Goal: Task Accomplishment & Management: Use online tool/utility

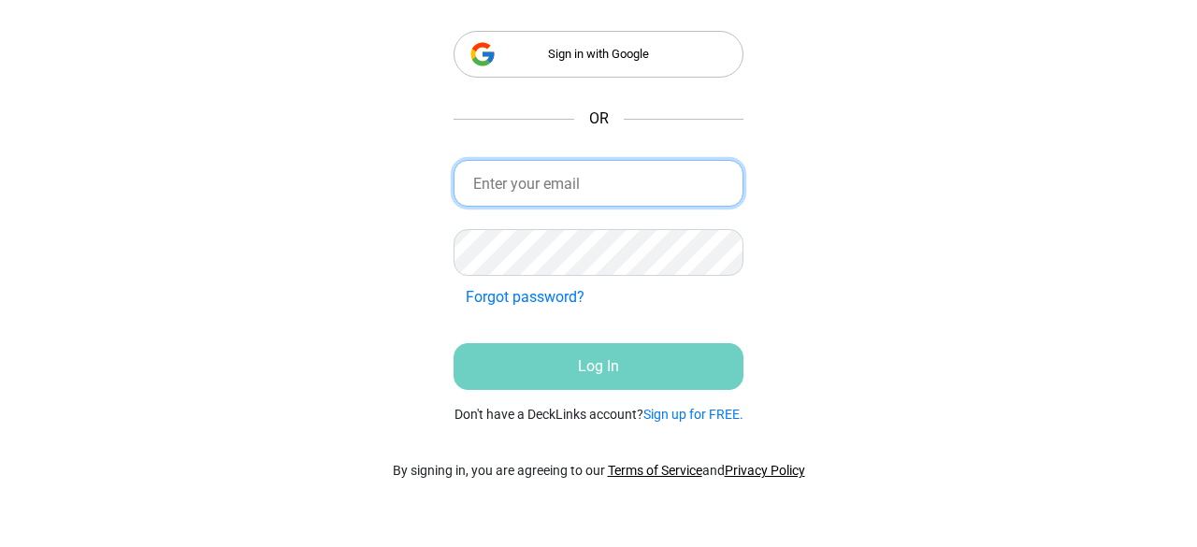
click at [612, 174] on input "email" at bounding box center [599, 183] width 290 height 47
paste input "[EMAIL_ADDRESS][DOMAIN_NAME]"
type input "[EMAIL_ADDRESS][DOMAIN_NAME]"
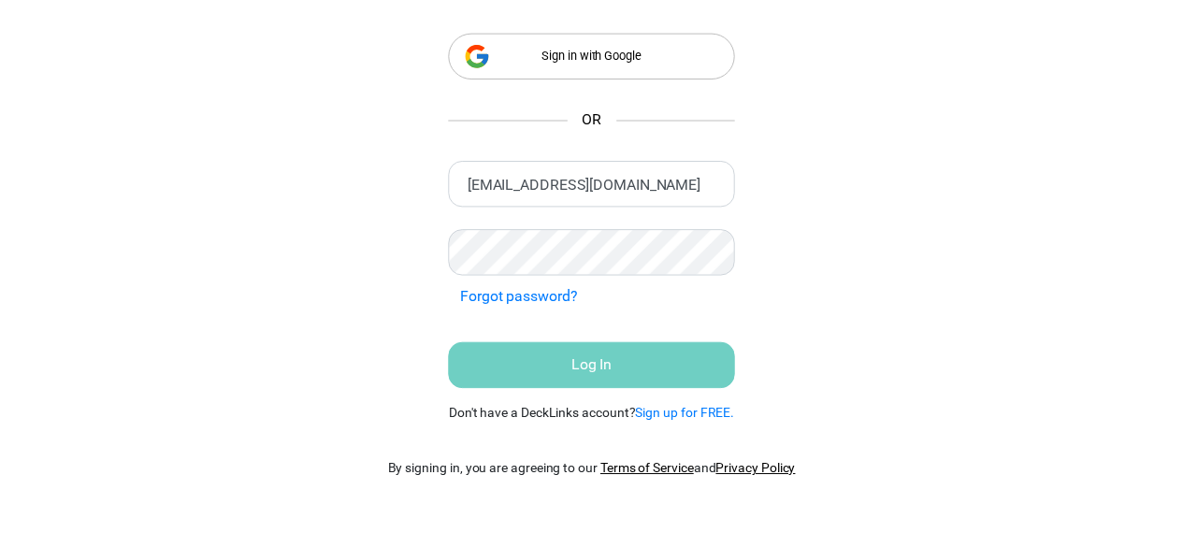
scroll to position [0, 0]
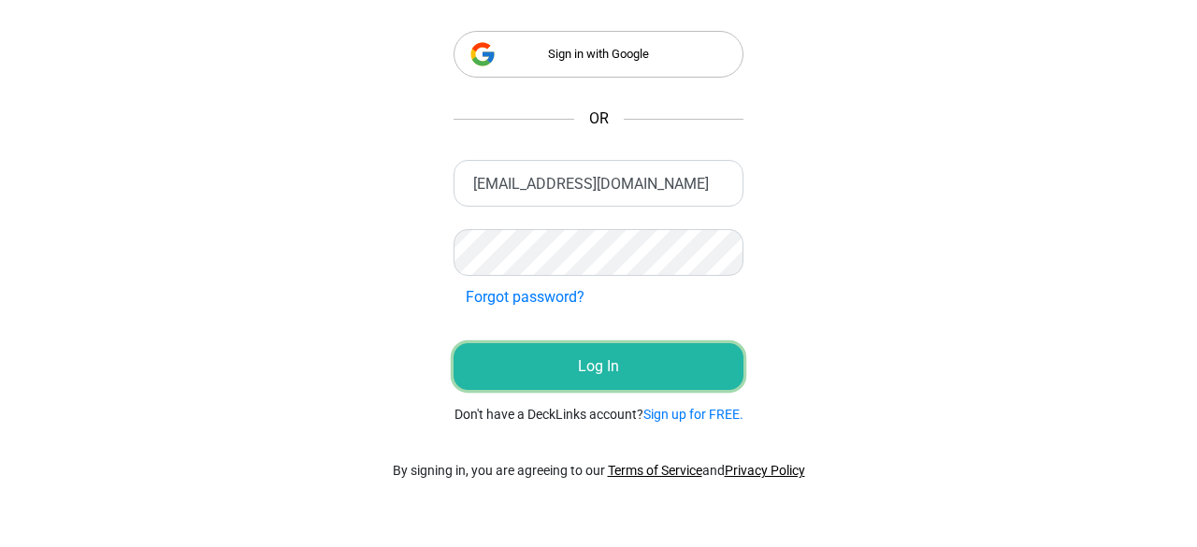
click at [617, 351] on button "Log In" at bounding box center [599, 366] width 290 height 47
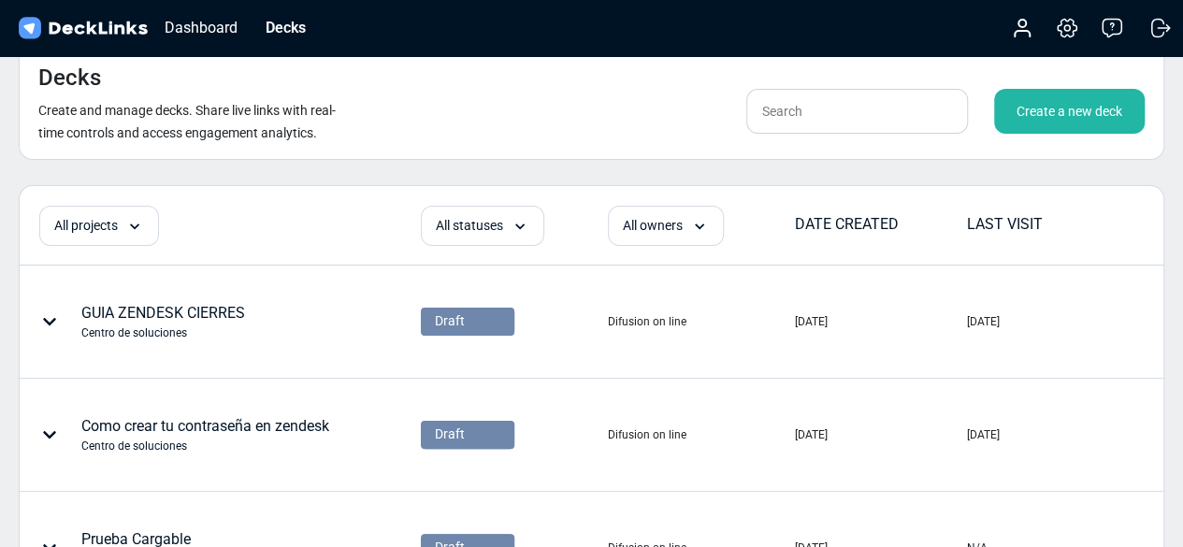
click at [1052, 109] on div "Create a new deck" at bounding box center [1069, 111] width 151 height 45
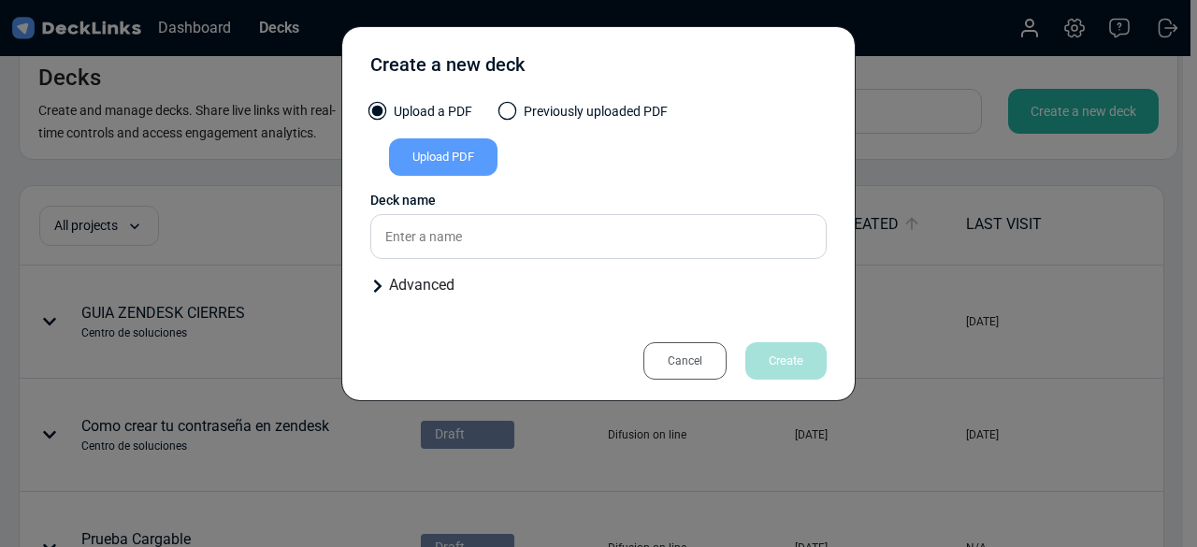
click at [403, 282] on div "Advanced" at bounding box center [598, 285] width 456 height 22
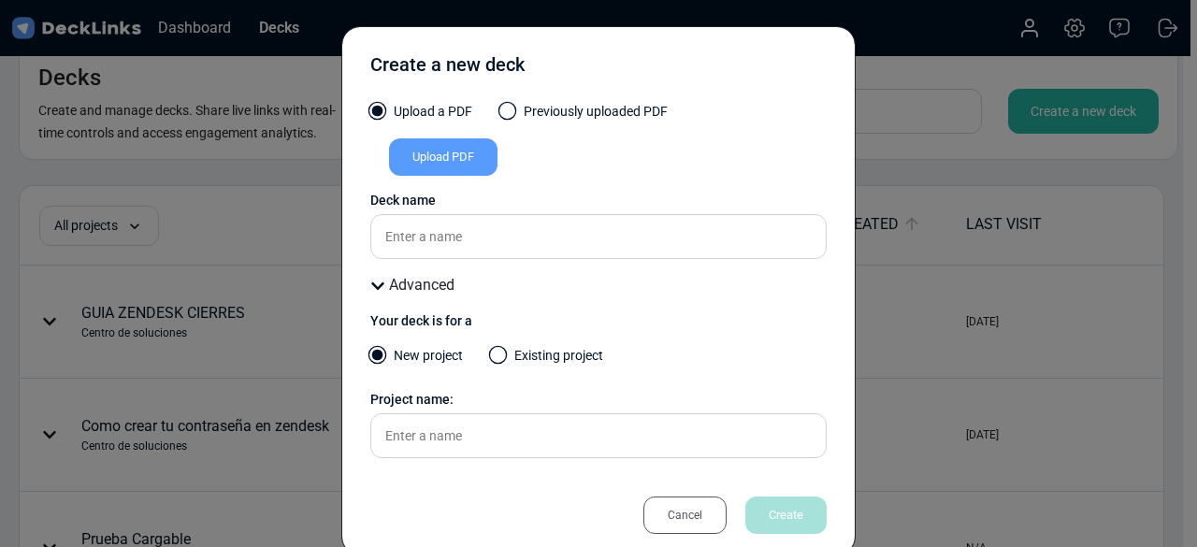
click at [690, 513] on div "Cancel" at bounding box center [684, 515] width 83 height 37
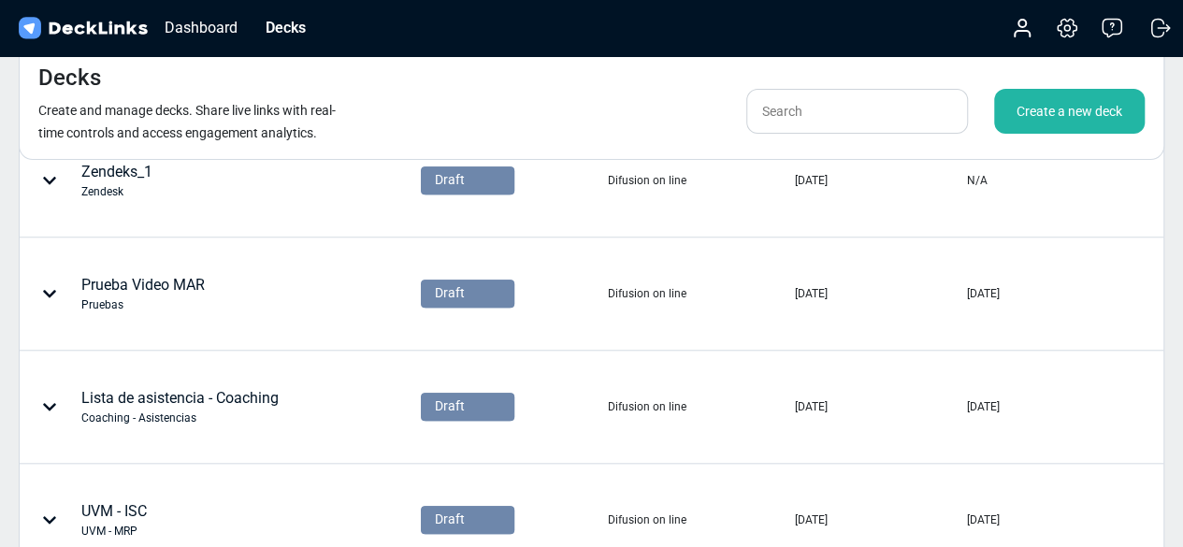
scroll to position [1110, 0]
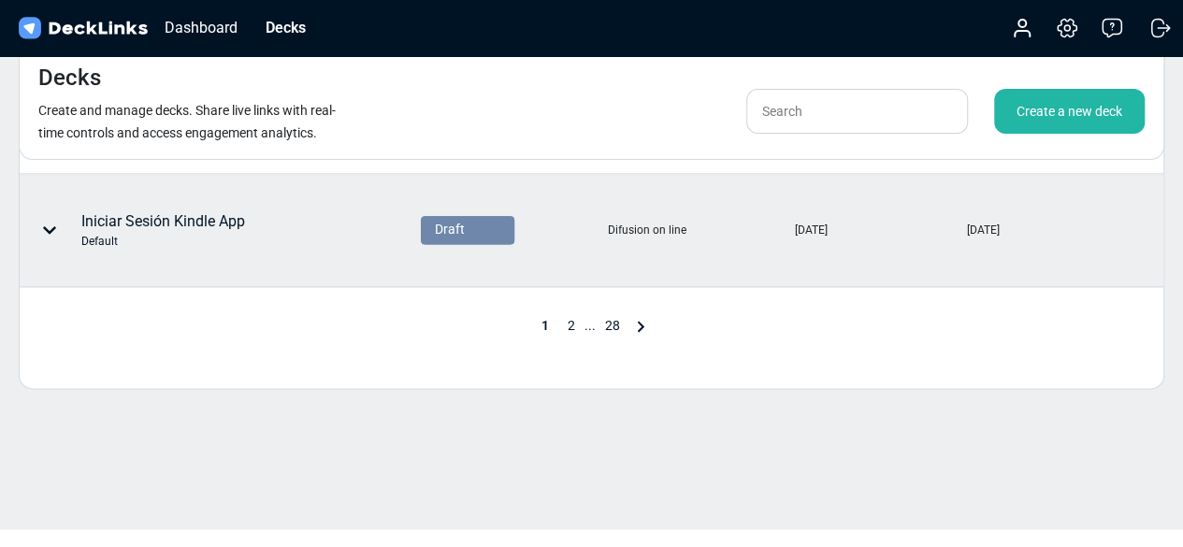
click at [171, 212] on div "Iniciar Sesión Kindle App Default" at bounding box center [163, 229] width 164 height 39
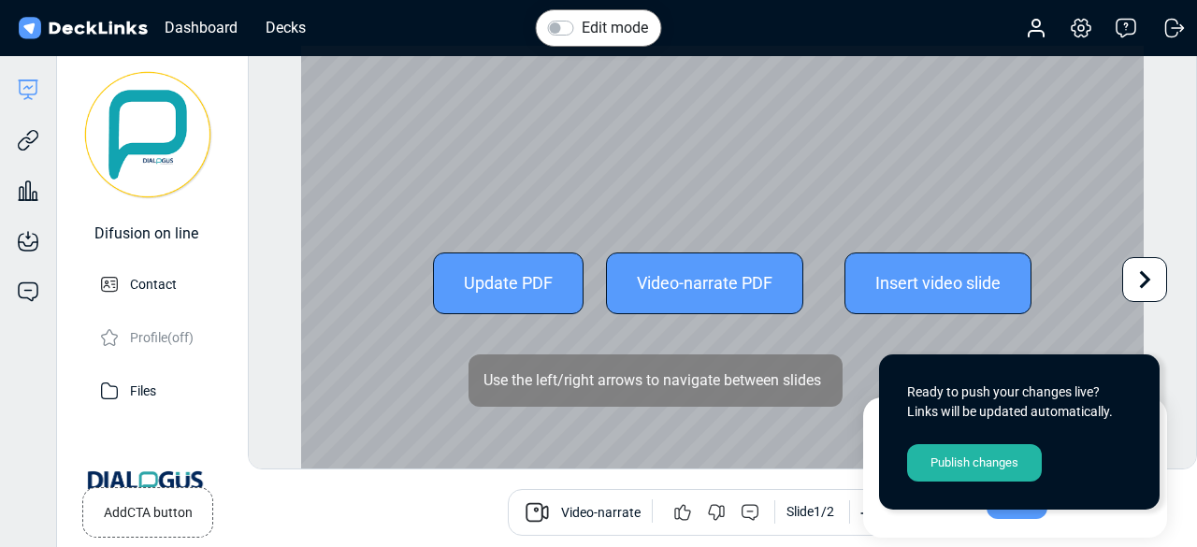
scroll to position [51, 0]
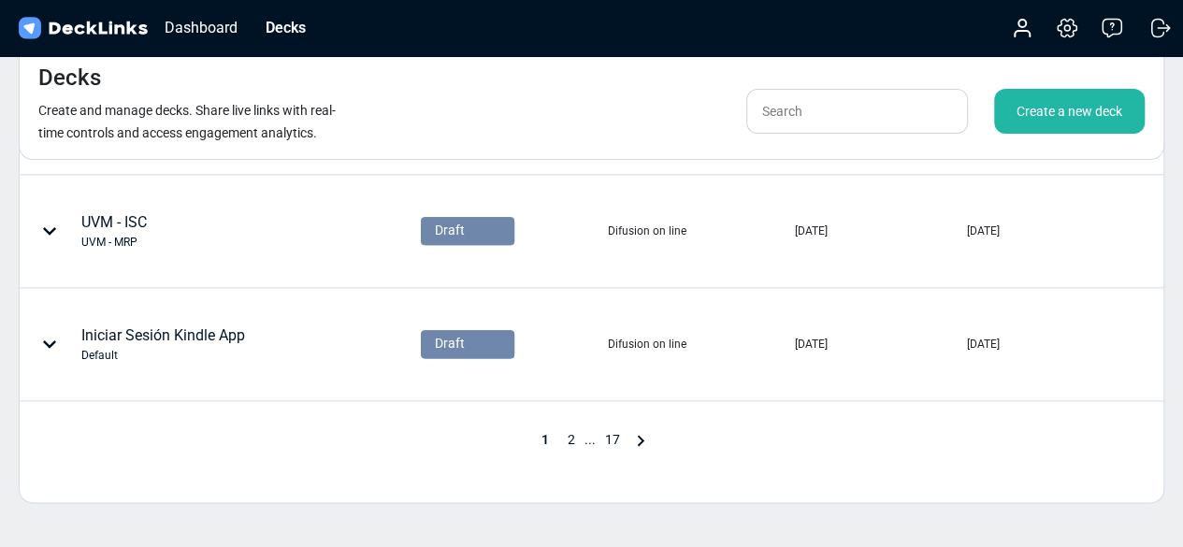
scroll to position [1110, 0]
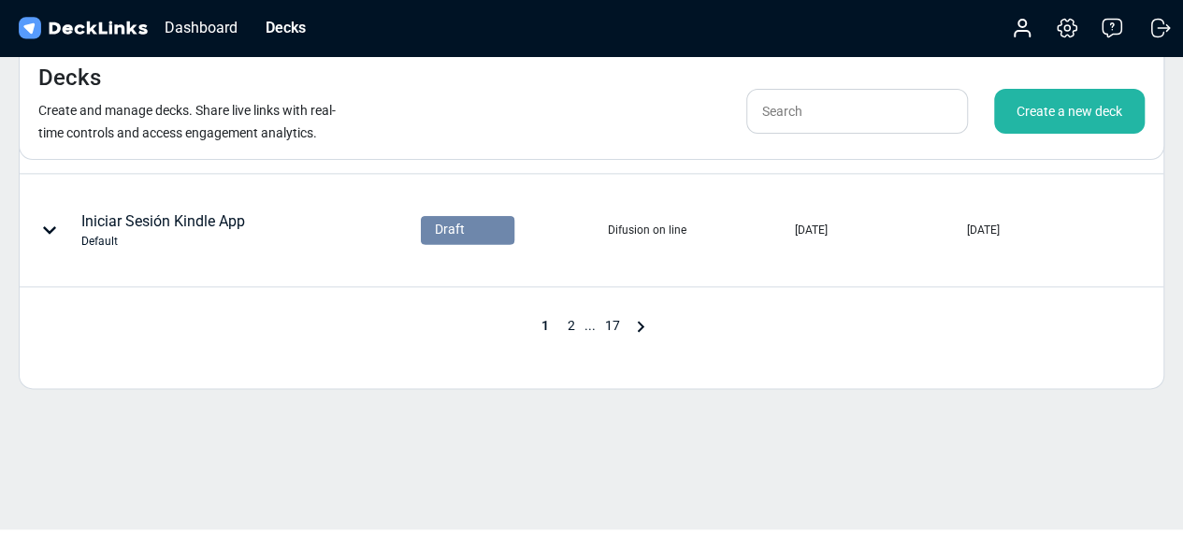
click at [575, 319] on span "2" at bounding box center [571, 325] width 26 height 15
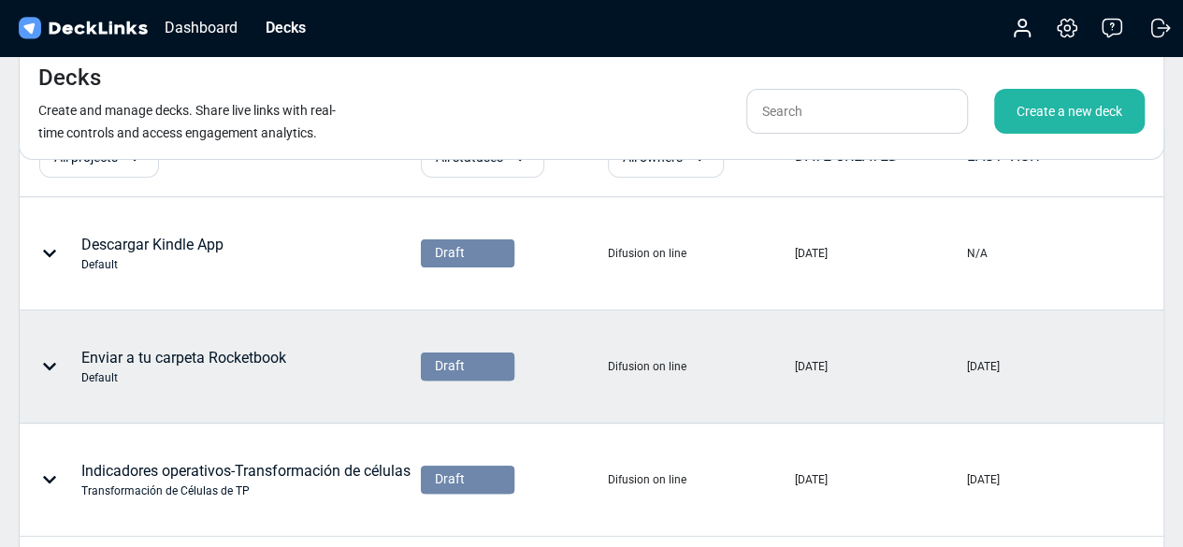
scroll to position [40, 0]
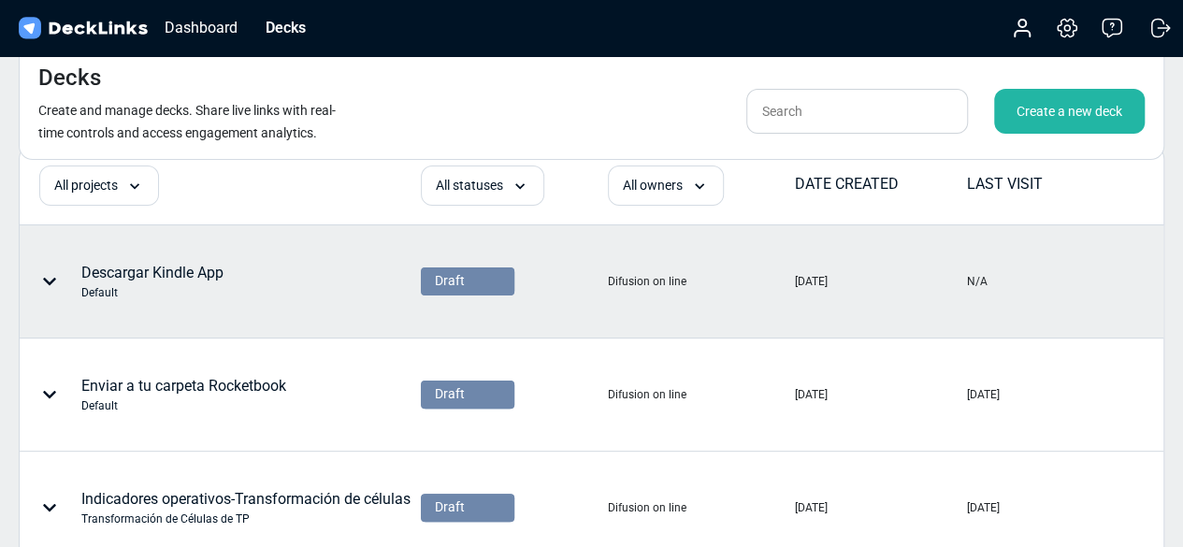
click at [202, 276] on div "Descargar Kindle App Default" at bounding box center [152, 281] width 142 height 39
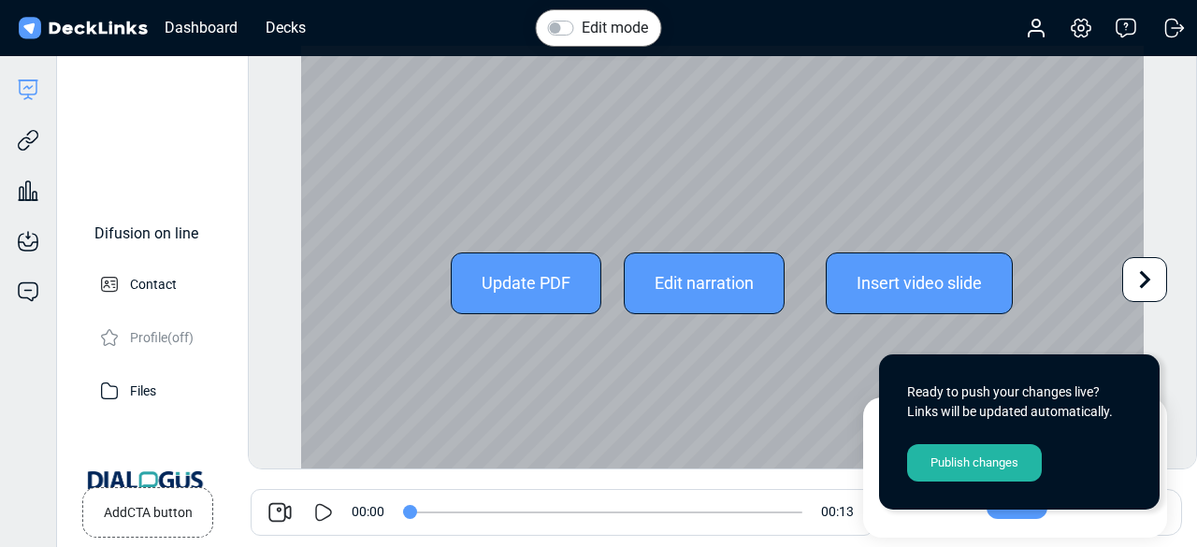
scroll to position [51, 0]
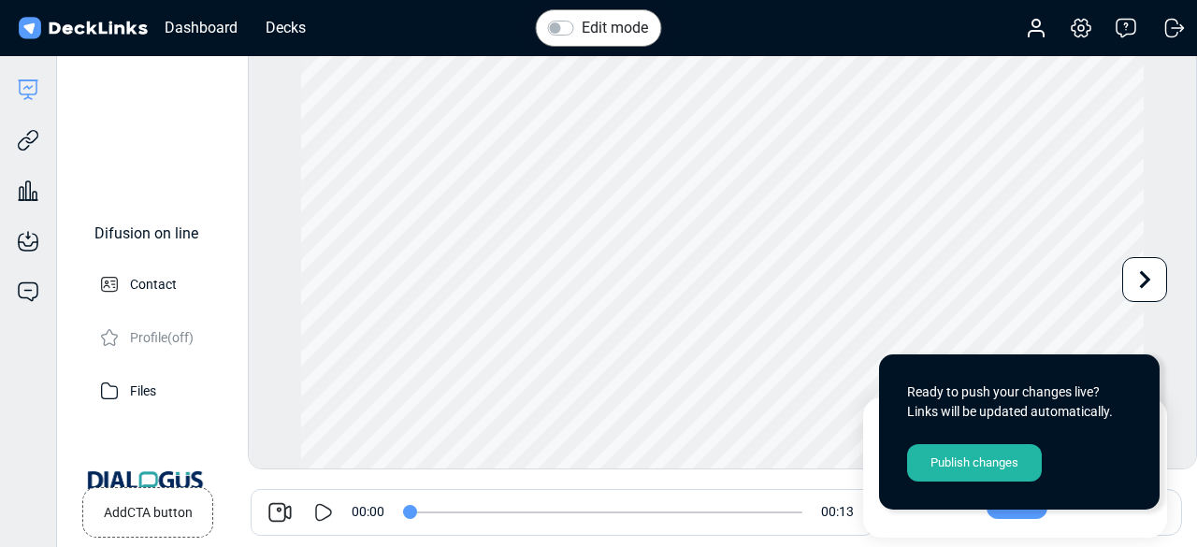
click at [325, 508] on icon at bounding box center [323, 512] width 22 height 22
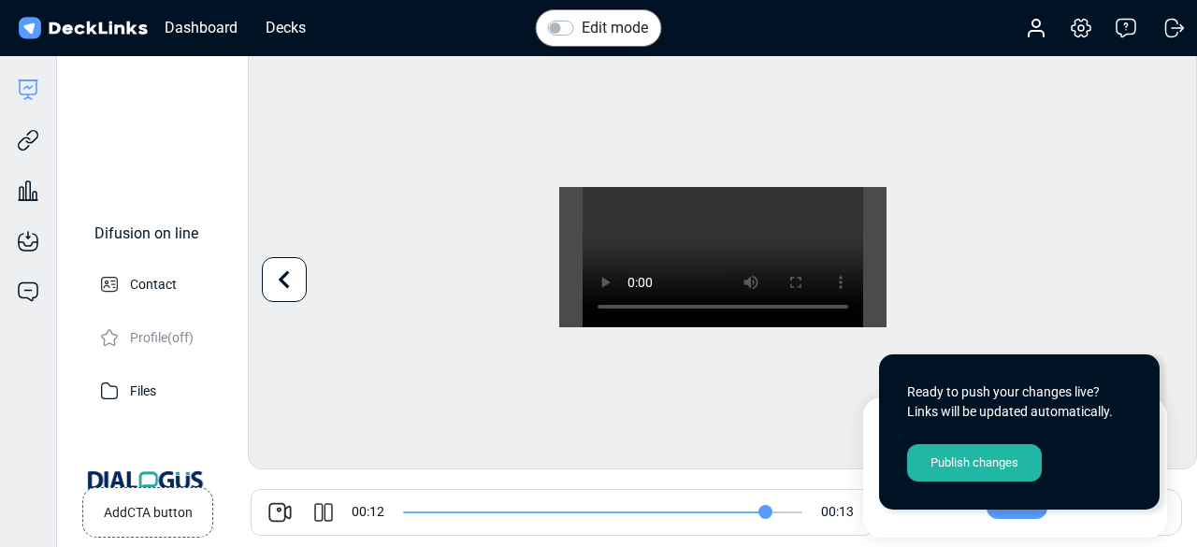
type input "12"
click at [327, 513] on icon at bounding box center [323, 512] width 22 height 22
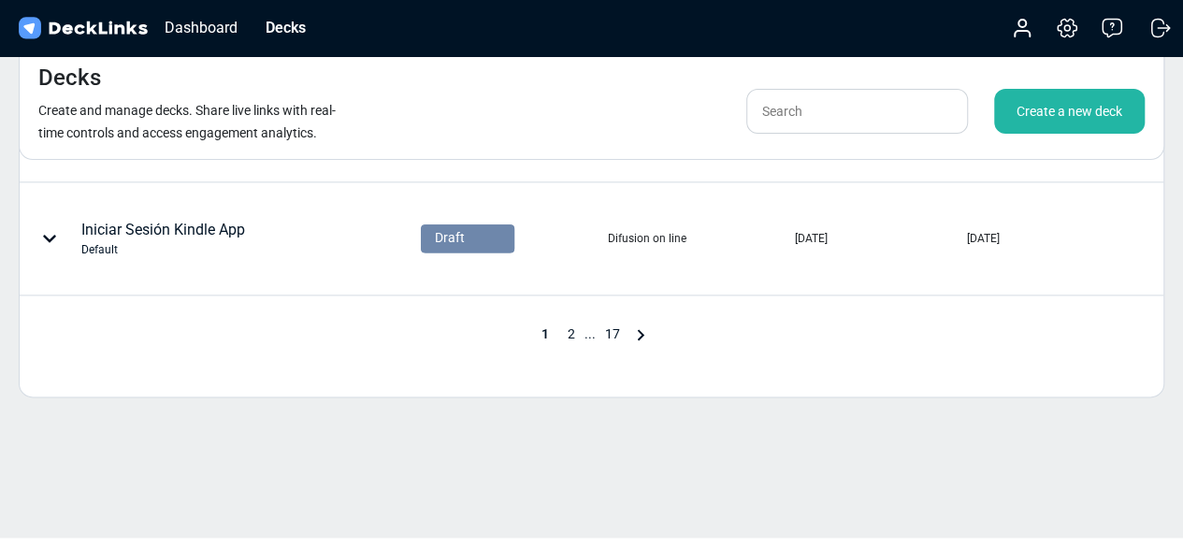
scroll to position [1110, 0]
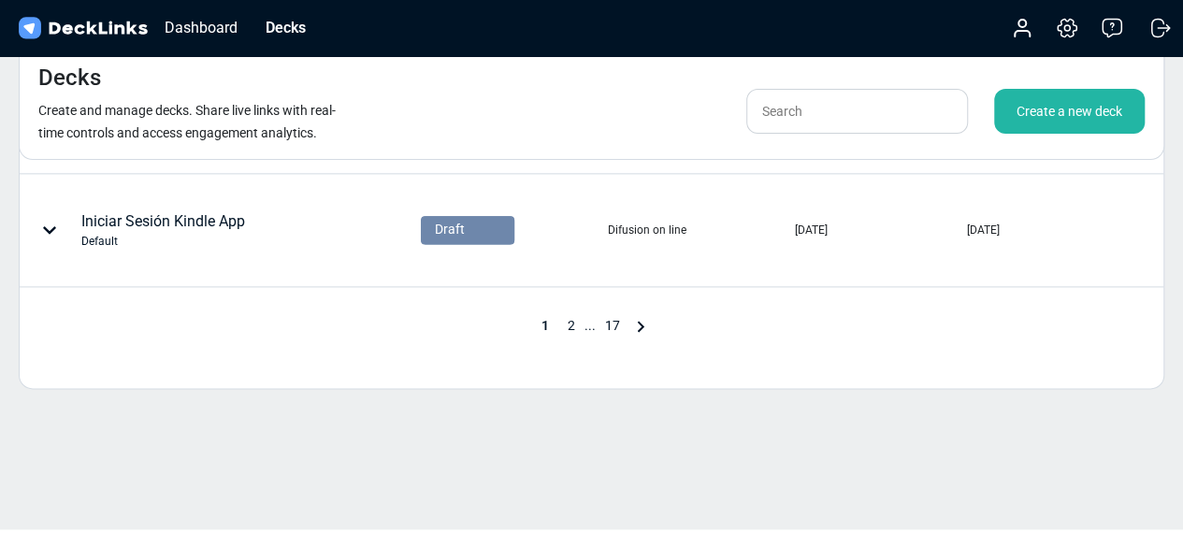
click at [573, 325] on span "2" at bounding box center [571, 325] width 26 height 15
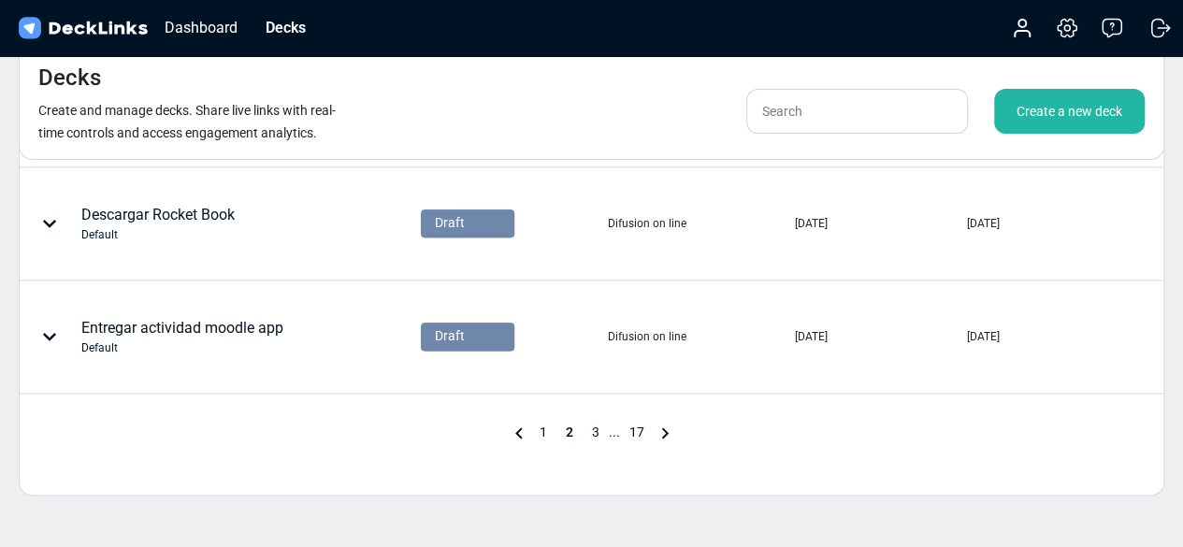
click at [593, 435] on span "3" at bounding box center [596, 432] width 26 height 15
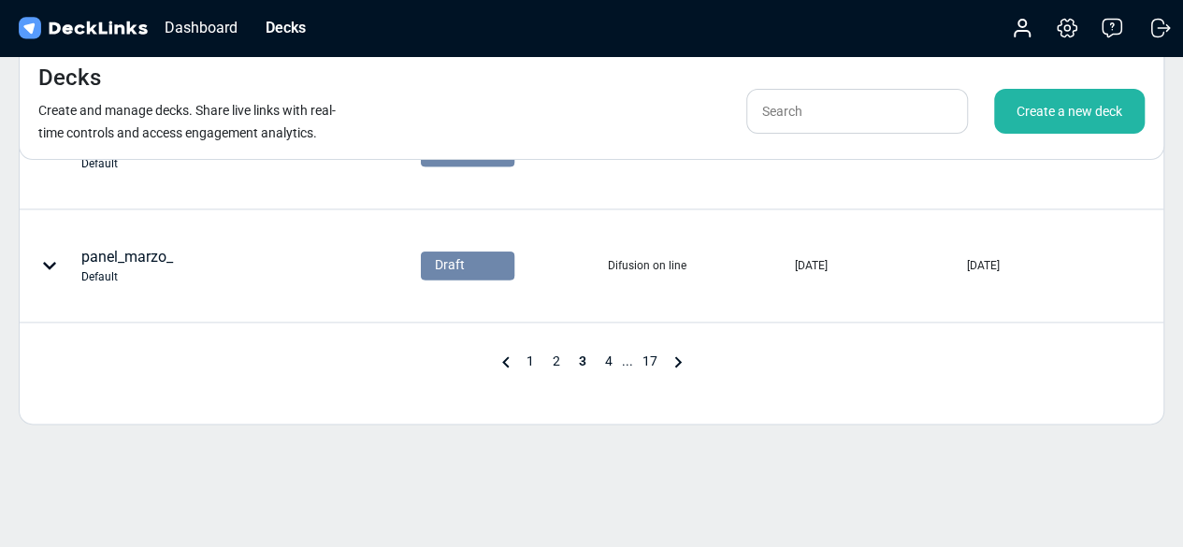
scroll to position [1076, 0]
click at [613, 354] on span "4" at bounding box center [609, 359] width 26 height 15
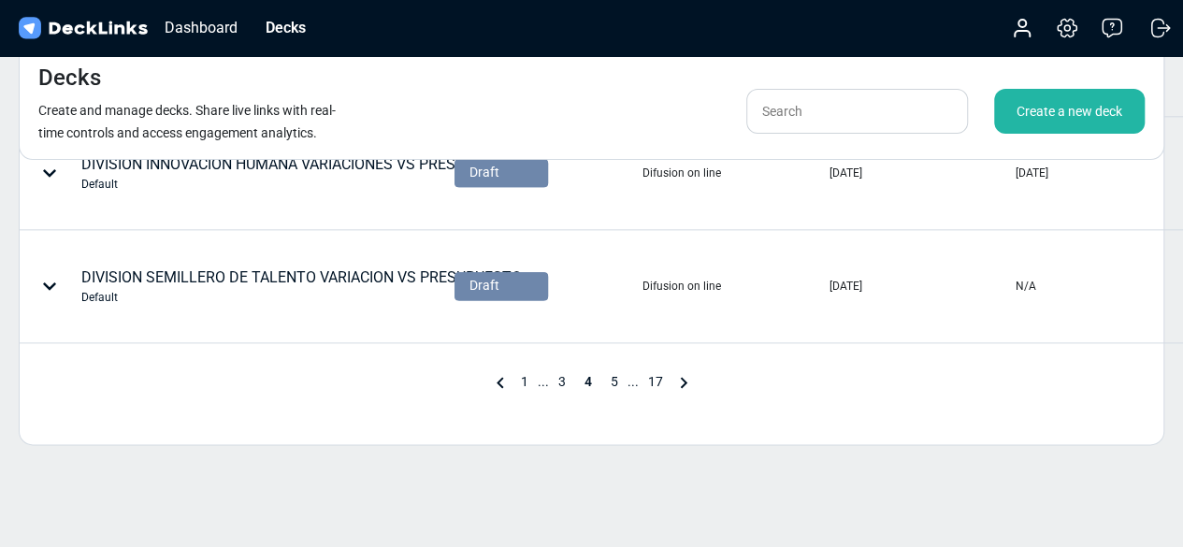
scroll to position [1110, 0]
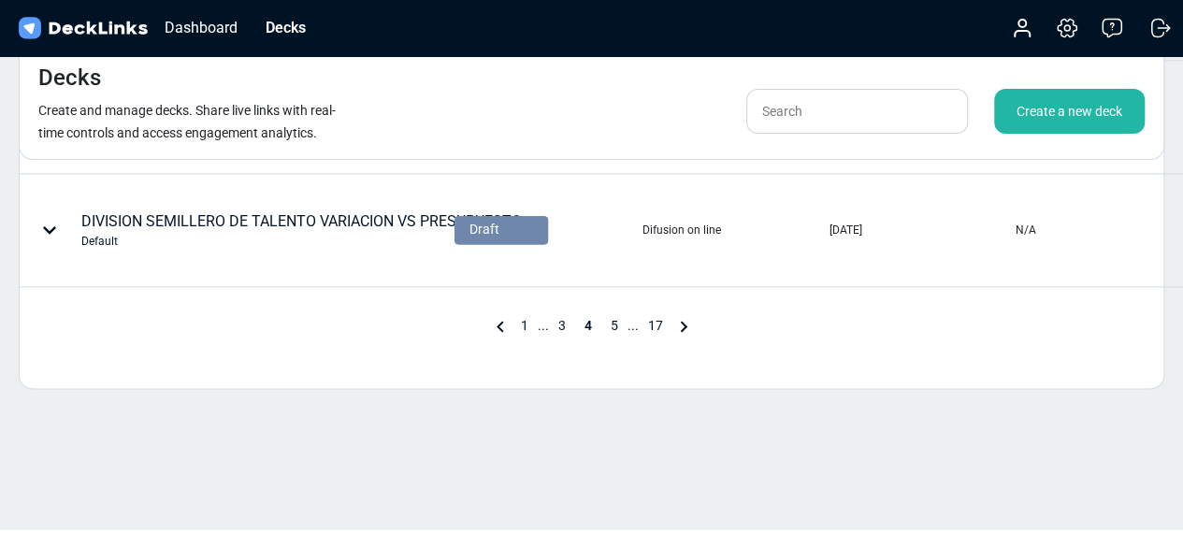
click at [559, 318] on span "3" at bounding box center [562, 325] width 26 height 15
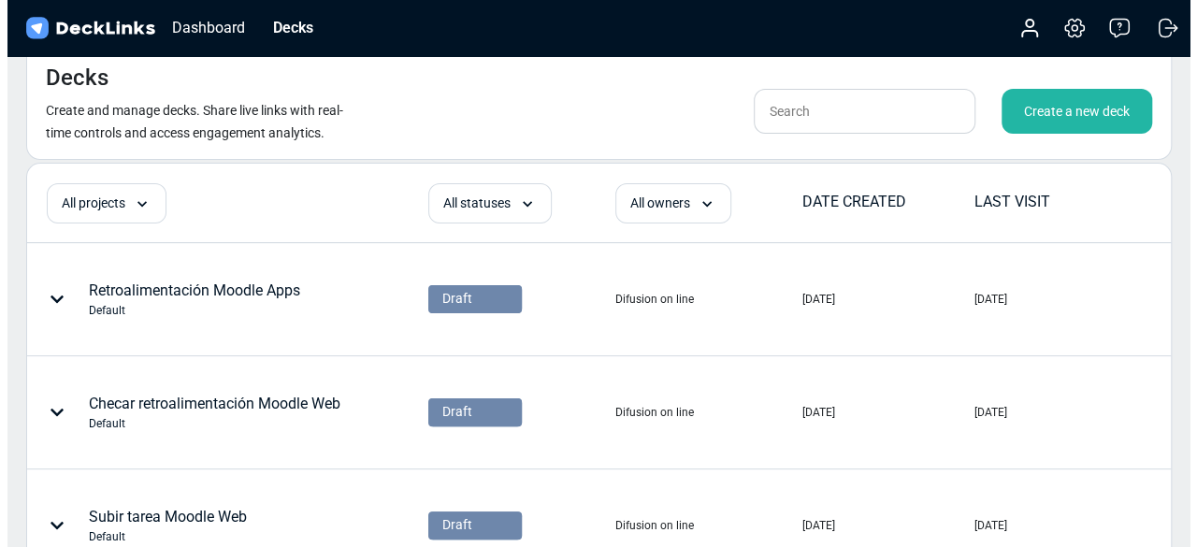
scroll to position [0, 0]
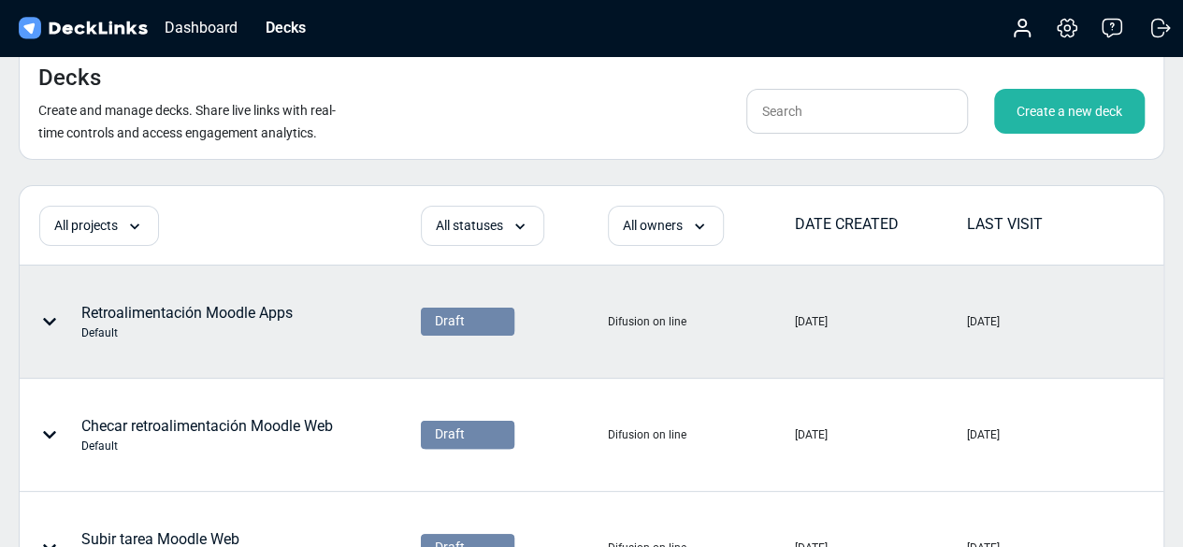
click at [235, 321] on div "Retroalimentación Moodle Apps Default" at bounding box center [186, 321] width 211 height 39
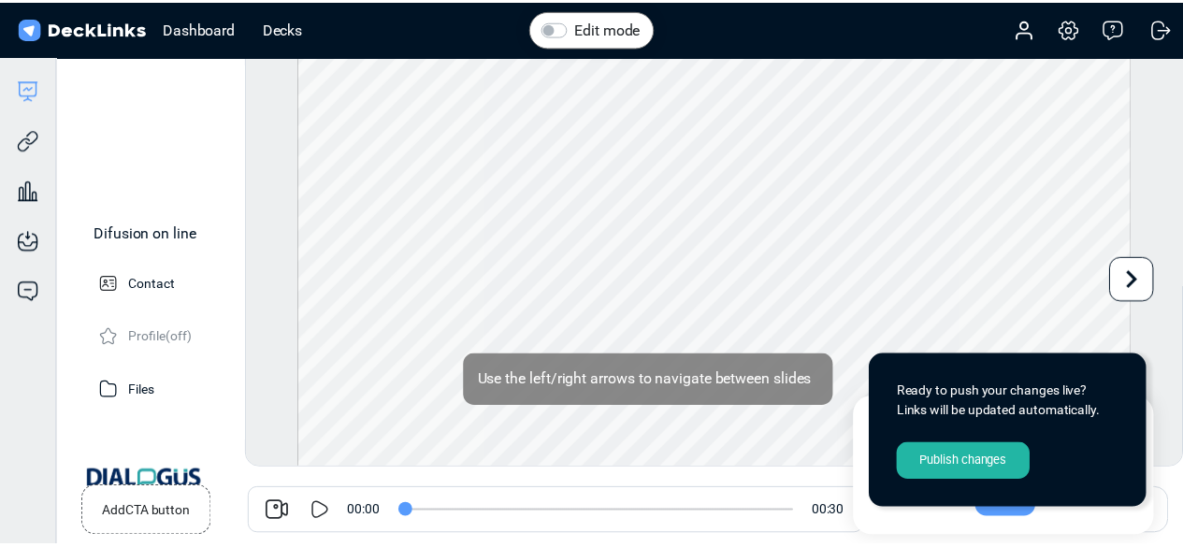
scroll to position [75, 0]
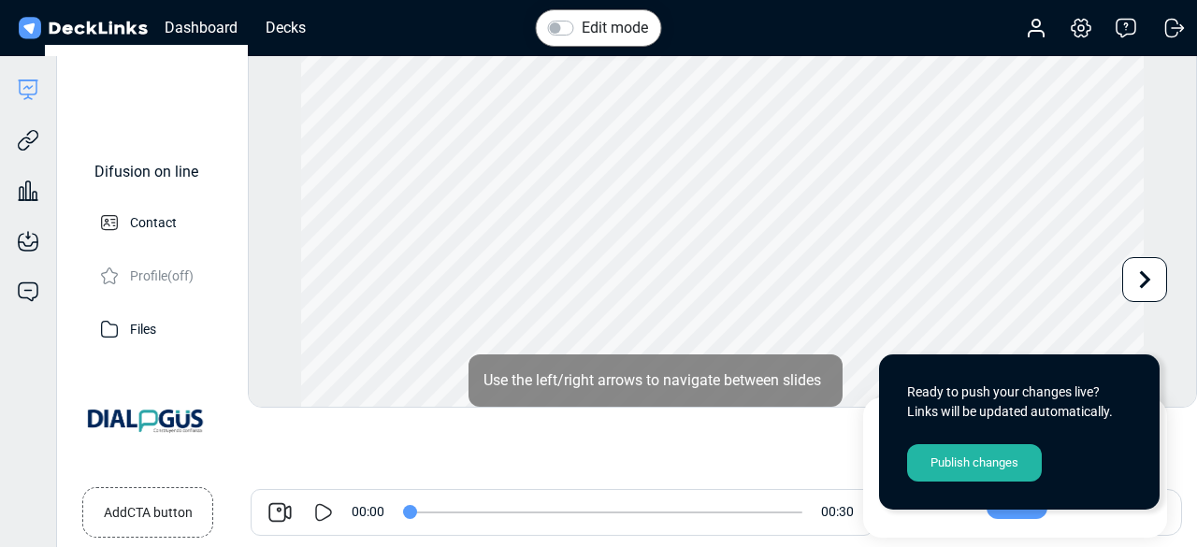
click at [316, 517] on icon at bounding box center [324, 512] width 17 height 18
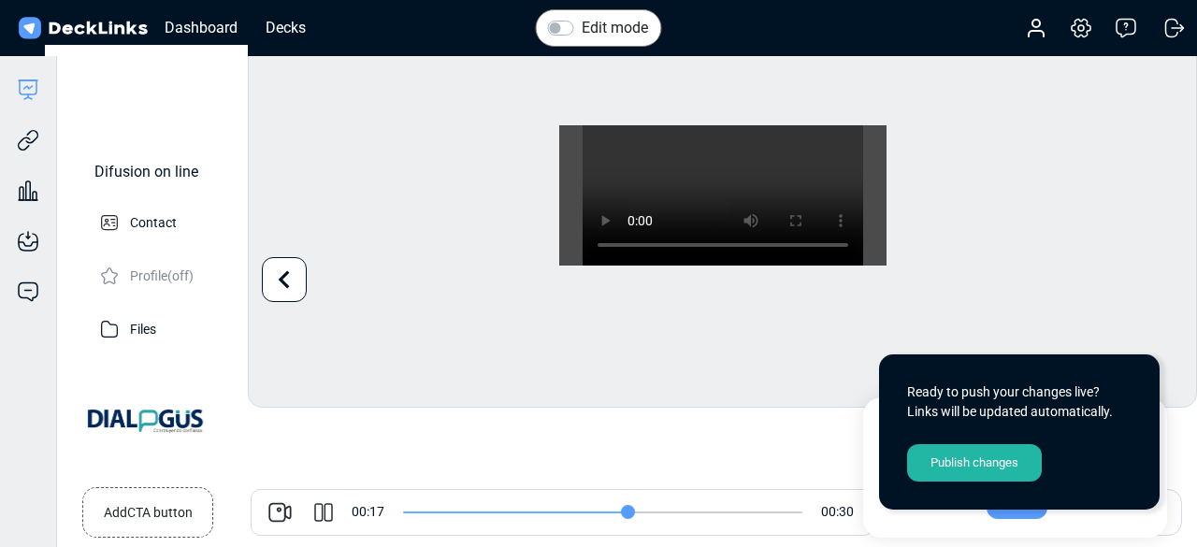
type input "17"
click at [325, 510] on icon at bounding box center [323, 512] width 22 height 22
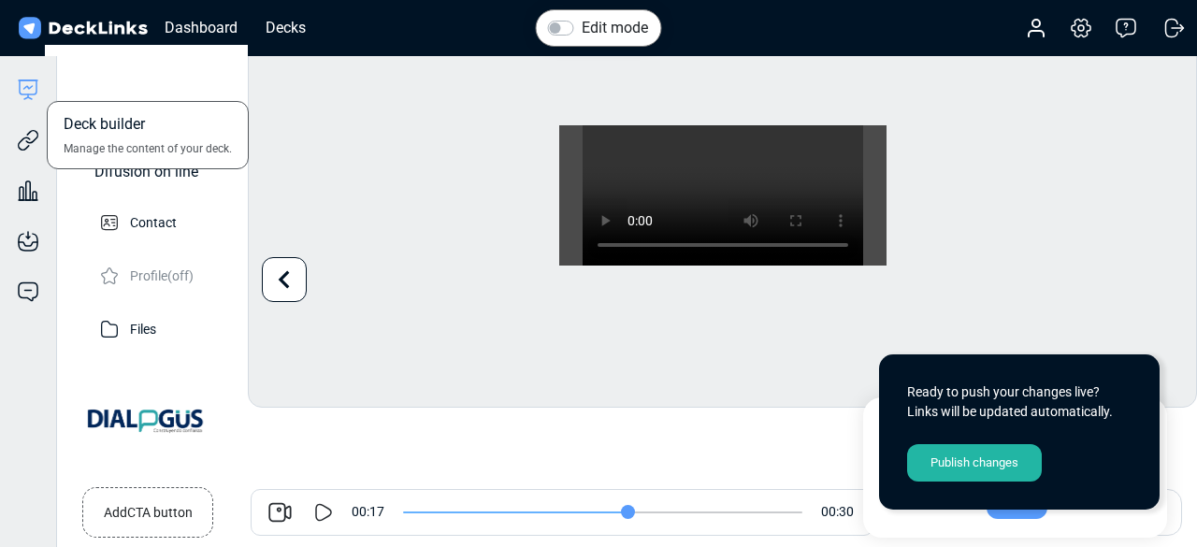
click at [24, 95] on icon at bounding box center [28, 90] width 22 height 22
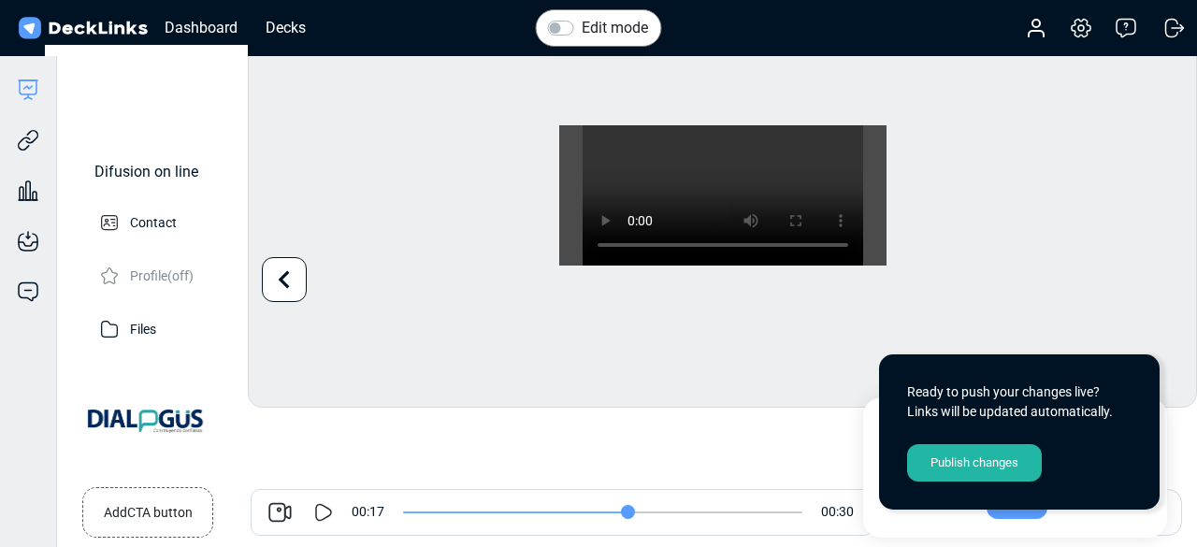
click at [34, 19] on img at bounding box center [83, 28] width 136 height 27
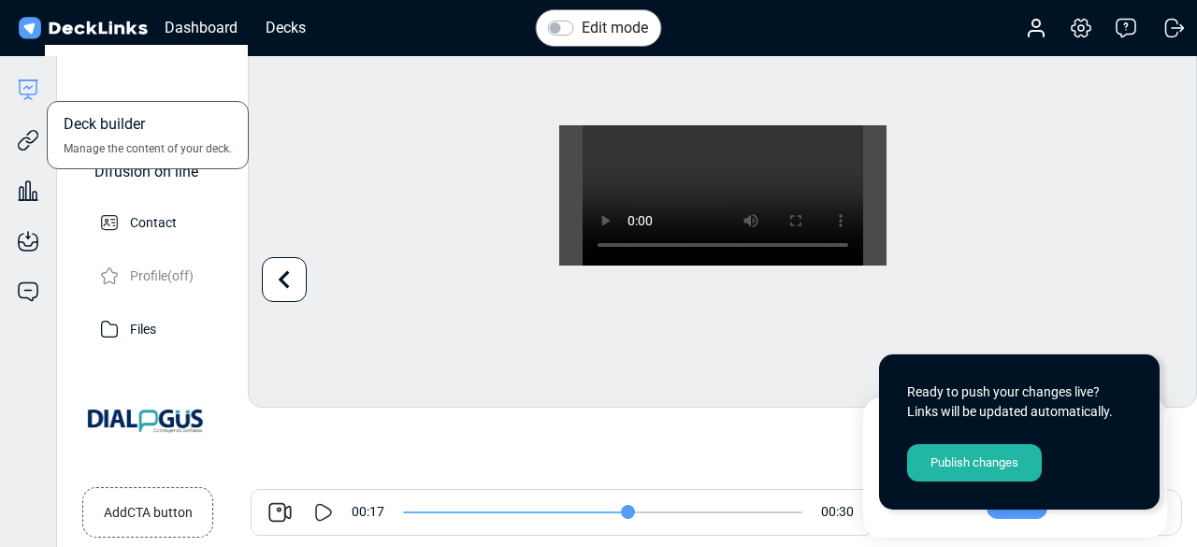
click at [26, 93] on icon at bounding box center [28, 90] width 22 height 22
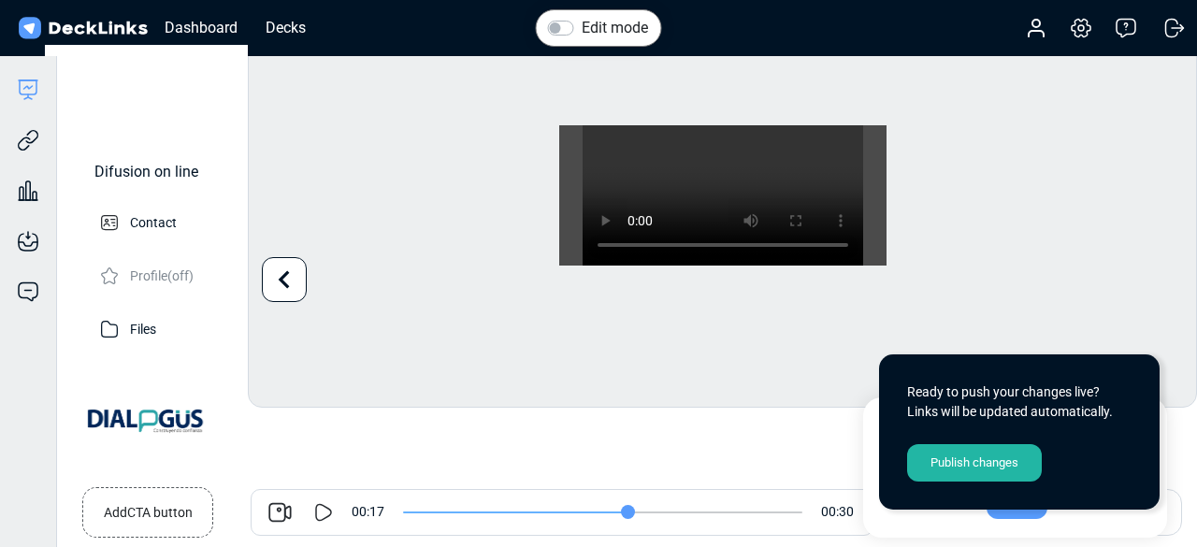
click at [116, 21] on img at bounding box center [83, 28] width 136 height 27
click at [186, 29] on div "Dashboard" at bounding box center [201, 27] width 92 height 23
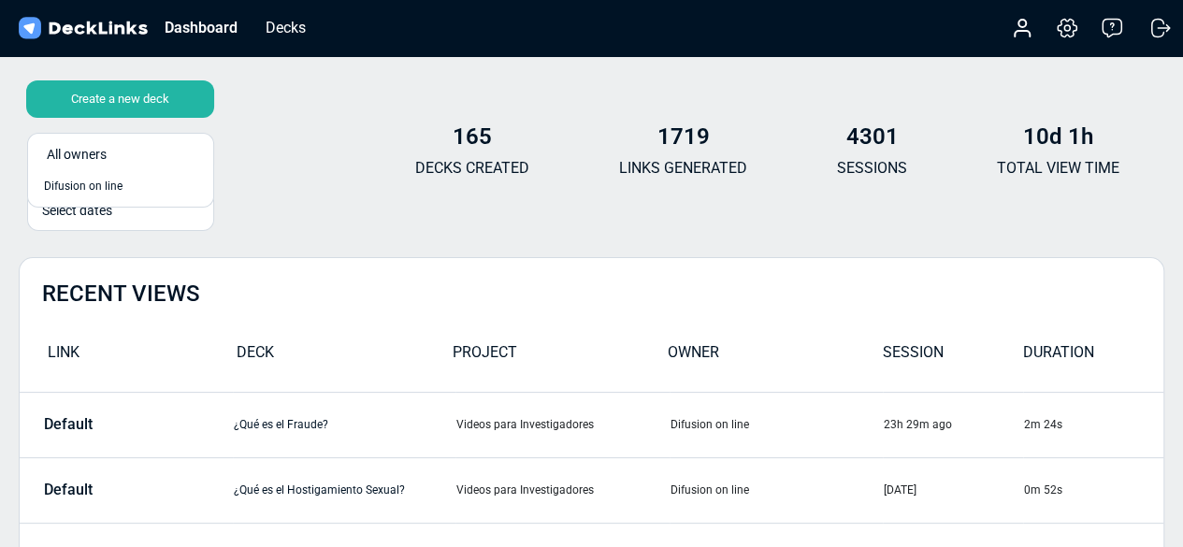
click at [192, 153] on div "All owners" at bounding box center [125, 154] width 157 height 20
click at [163, 92] on div "Create a new deck" at bounding box center [120, 98] width 188 height 37
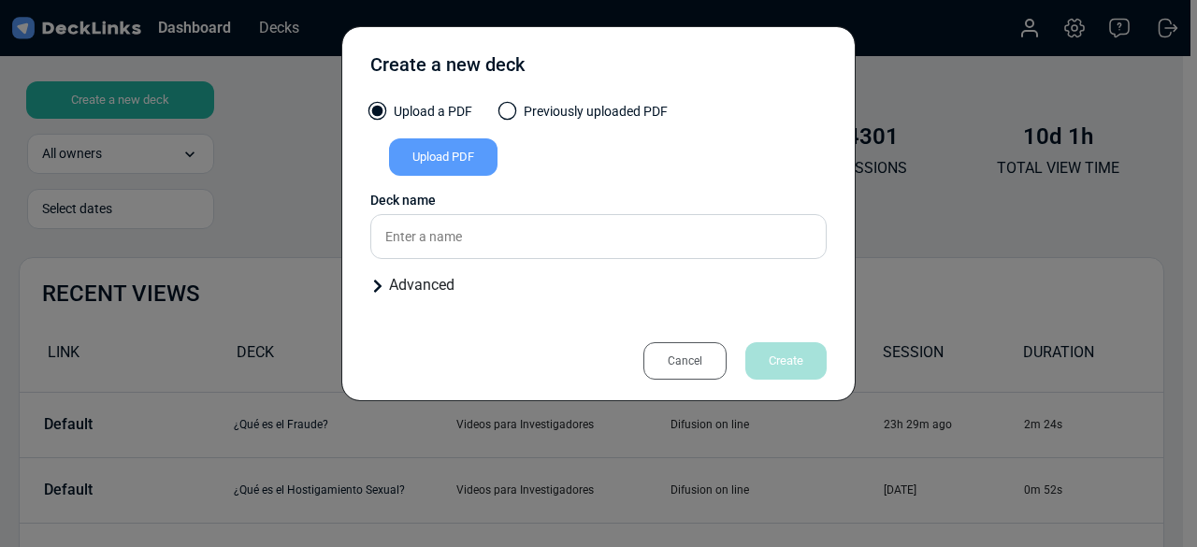
click at [432, 296] on div "Upload a PDF Previously uploaded PDF Upload PDF Uploaded by All users All users…" at bounding box center [598, 206] width 456 height 209
click at [432, 289] on div "Advanced" at bounding box center [598, 285] width 456 height 22
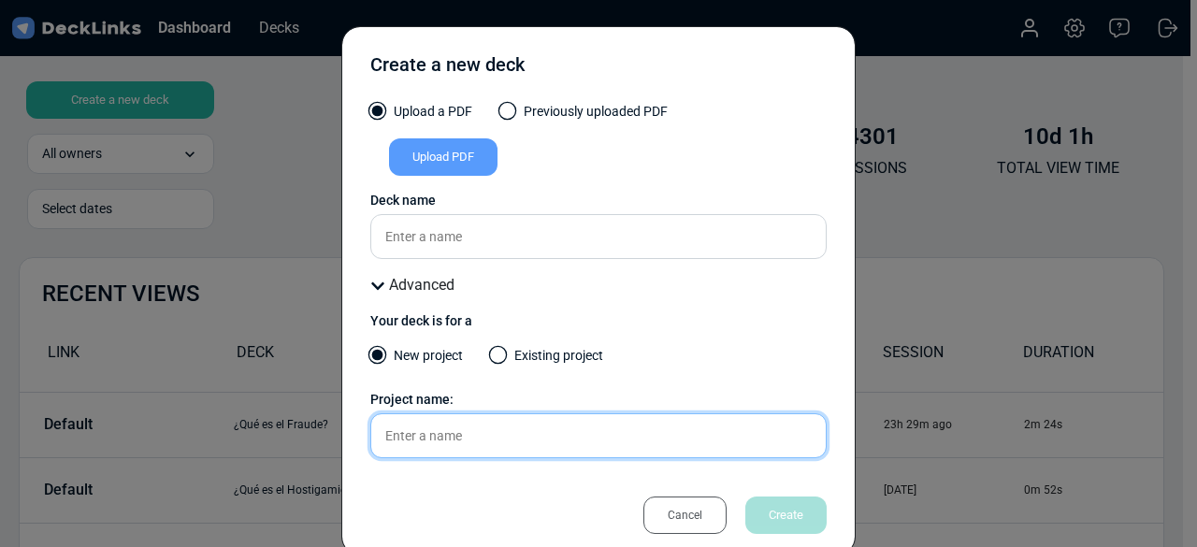
click at [430, 431] on input "text" at bounding box center [598, 435] width 456 height 45
type input "N"
type input "Decklinks - Línea Dialogus"
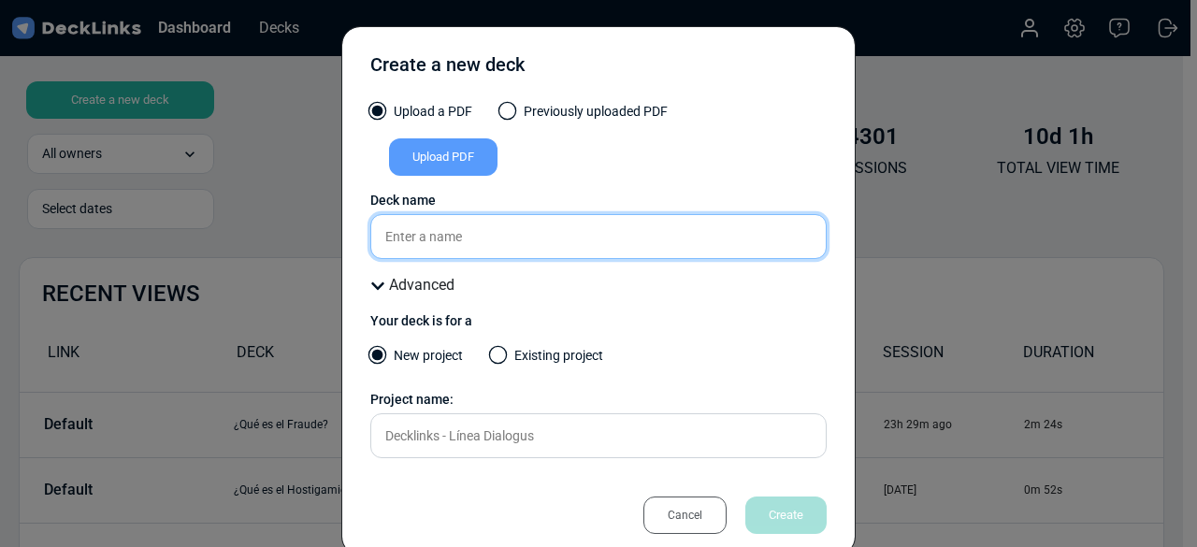
click at [471, 244] on input "text" at bounding box center [598, 236] width 456 height 45
type input "P"
type input "B"
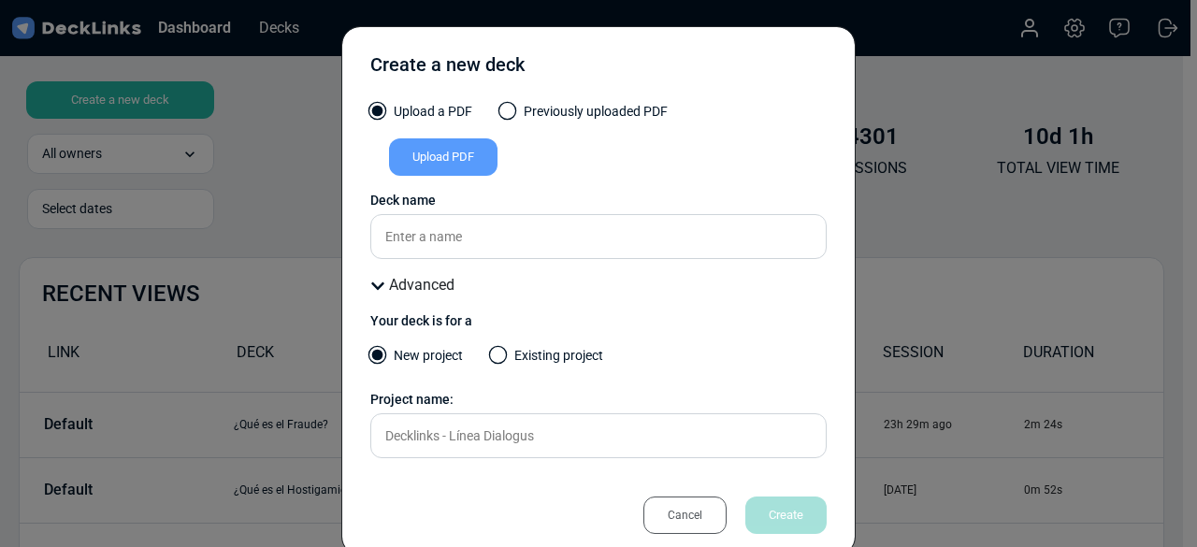
click at [456, 161] on div "Upload PDF" at bounding box center [443, 156] width 108 height 37
click at [0, 0] on input "Upload PDF" at bounding box center [0, 0] width 0 height 0
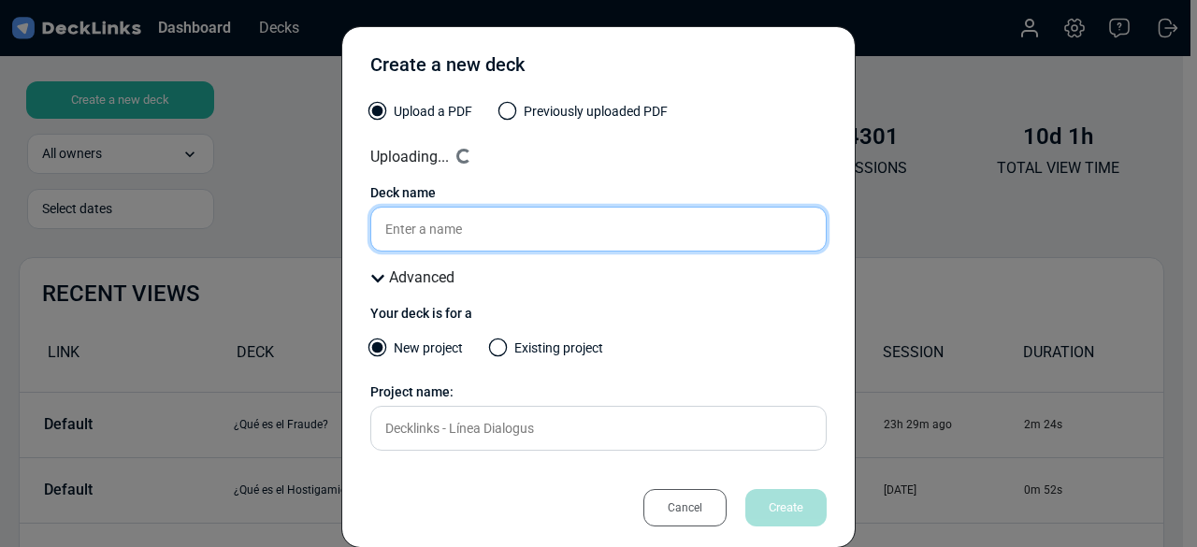
click at [518, 238] on input "text" at bounding box center [598, 229] width 456 height 45
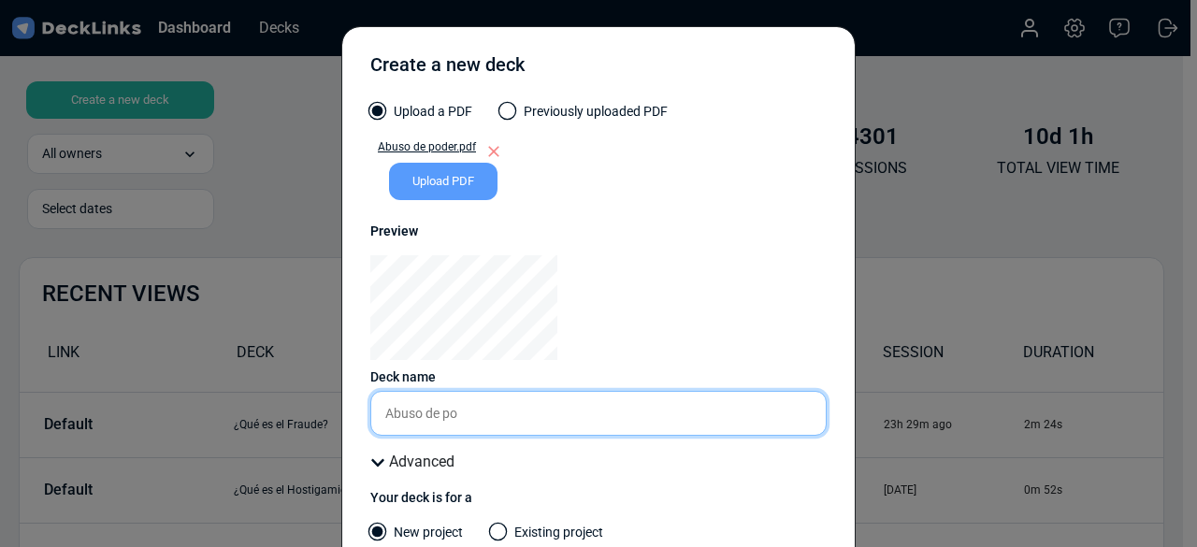
click at [503, 412] on input "Abuso de po" at bounding box center [598, 413] width 456 height 45
click at [492, 422] on input "Abuso de po" at bounding box center [598, 413] width 456 height 45
type input "Abuso de poder"
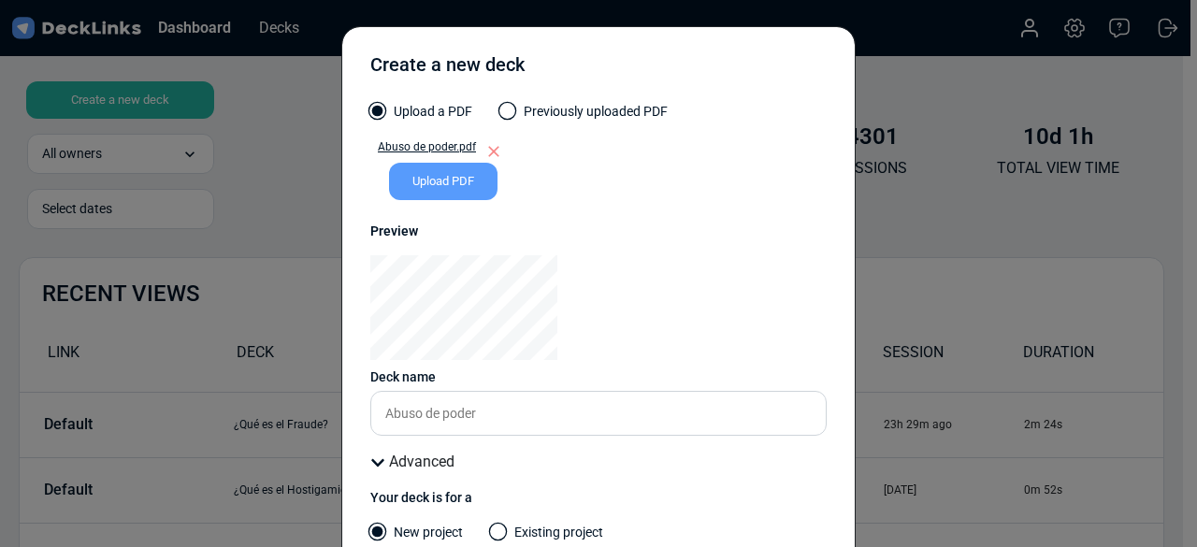
click at [463, 177] on div "Upload PDF" at bounding box center [443, 181] width 108 height 37
click at [0, 0] on input "Upload PDF" at bounding box center [0, 0] width 0 height 0
click at [447, 167] on div "Upload PDF" at bounding box center [443, 181] width 108 height 37
click at [0, 0] on input "Upload PDF" at bounding box center [0, 0] width 0 height 0
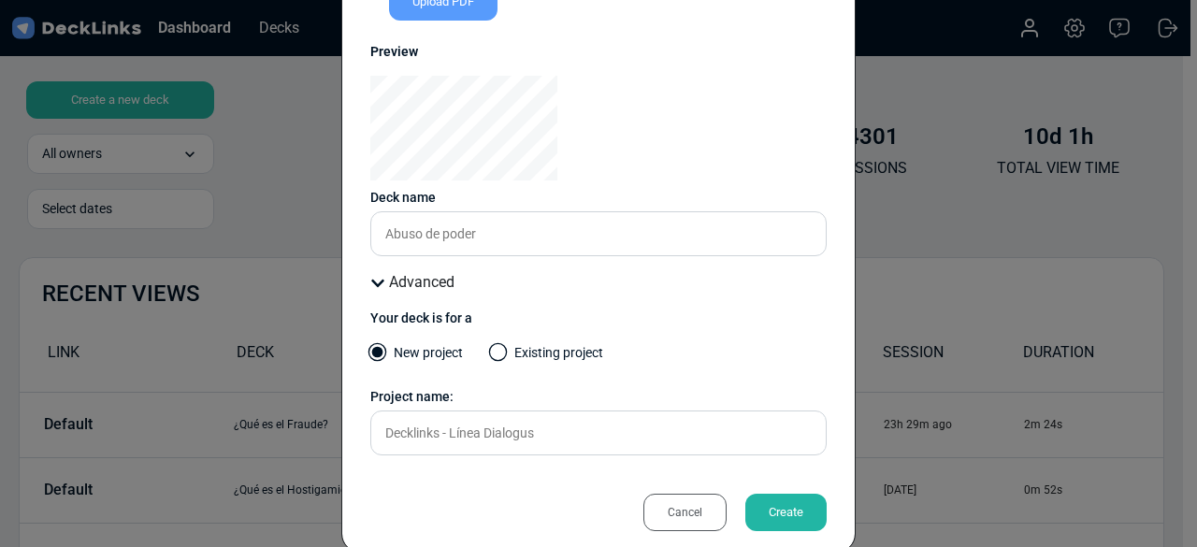
scroll to position [210, 0]
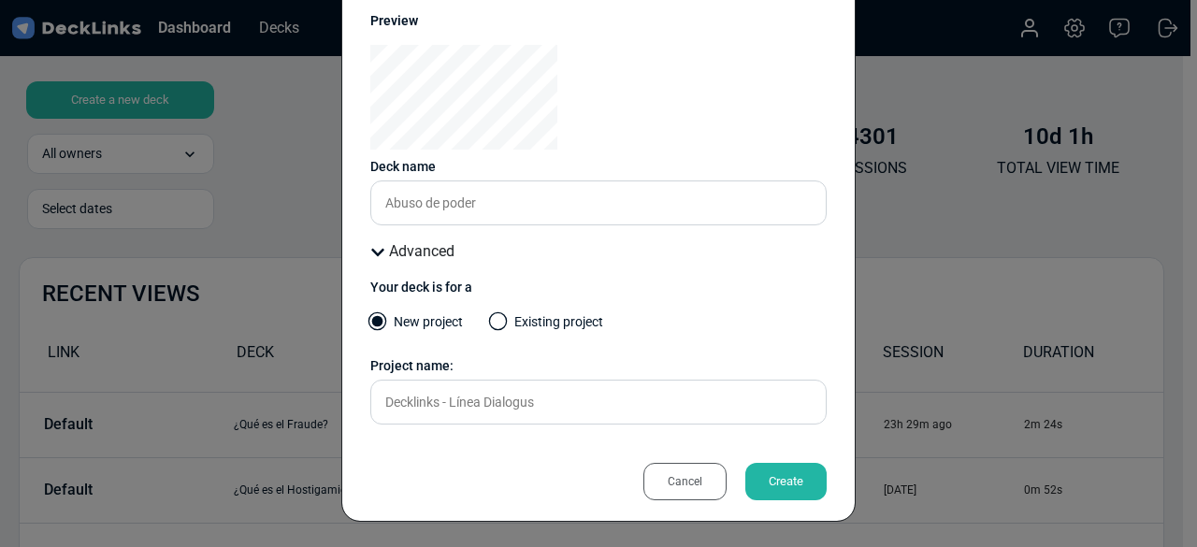
drag, startPoint x: 789, startPoint y: 487, endPoint x: 761, endPoint y: 486, distance: 28.1
click at [761, 486] on div "Create" at bounding box center [785, 481] width 81 height 37
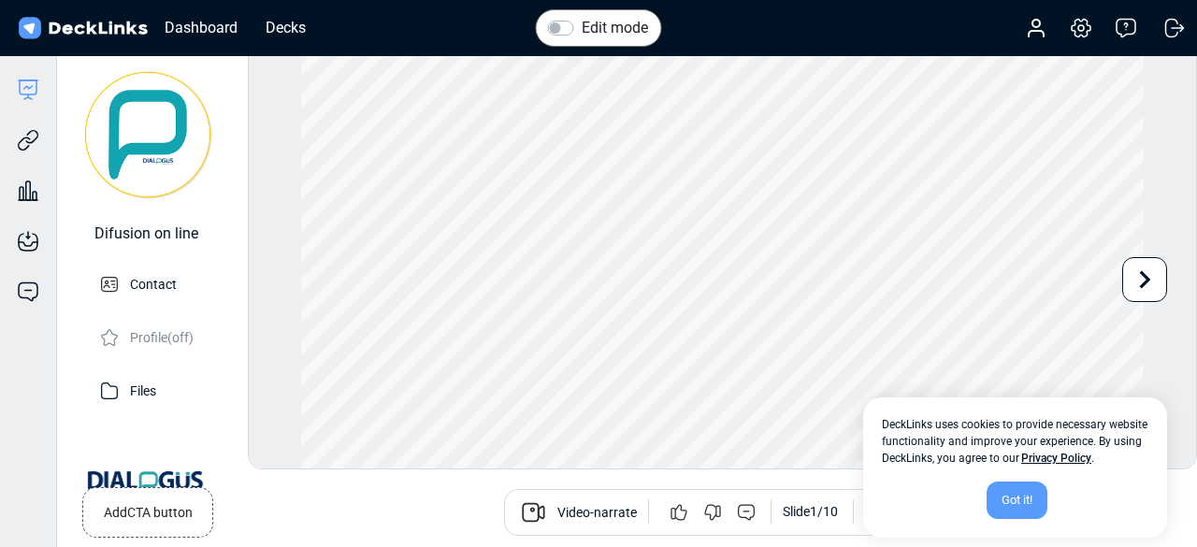
click at [1027, 501] on div "Got it!" at bounding box center [1017, 500] width 61 height 37
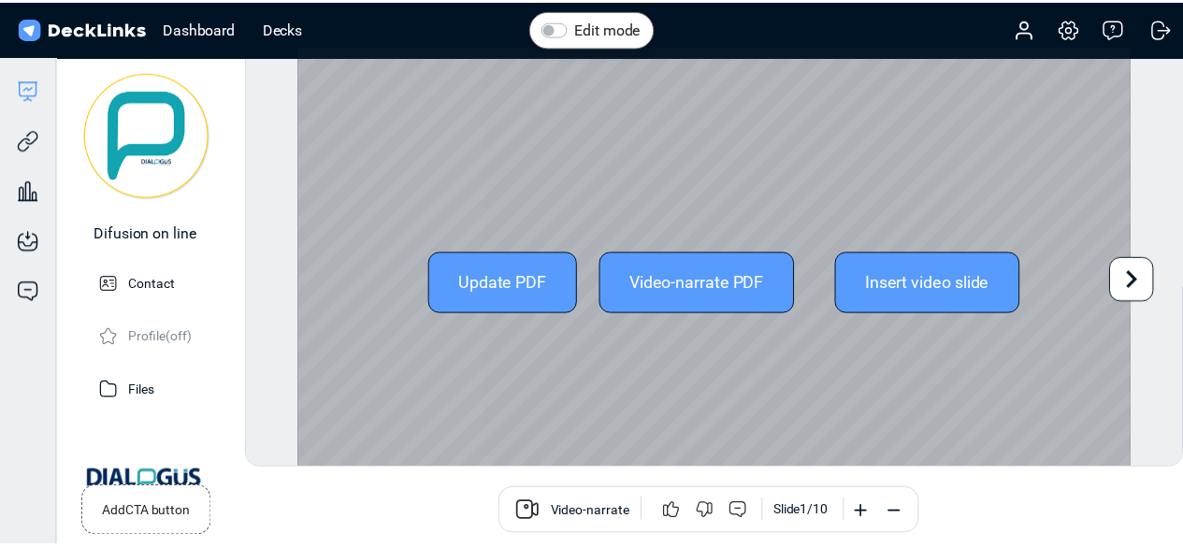
scroll to position [51, 0]
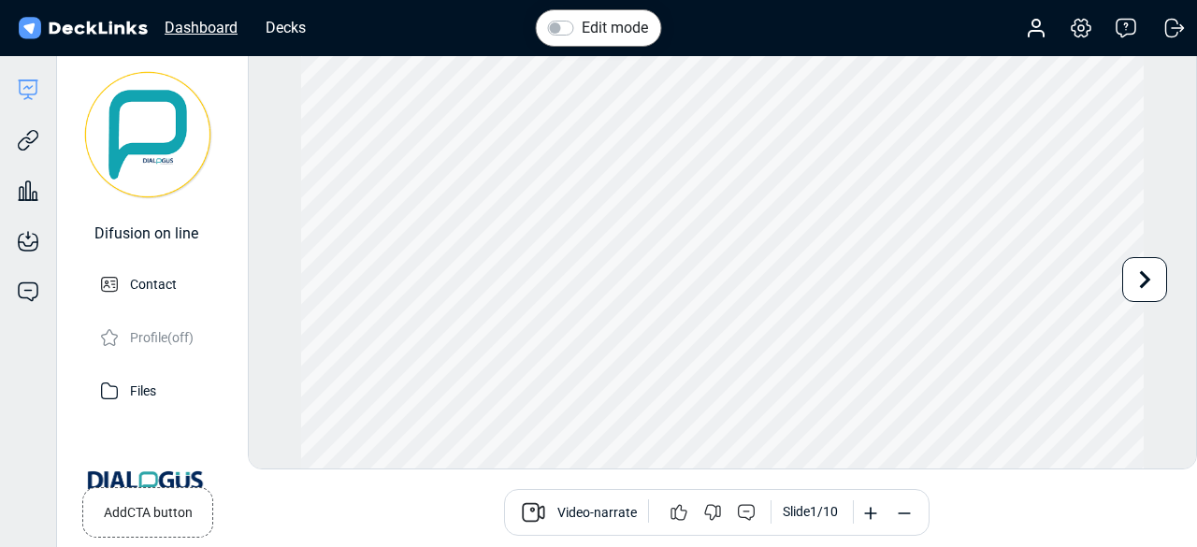
click at [183, 23] on div "Dashboard" at bounding box center [201, 27] width 92 height 23
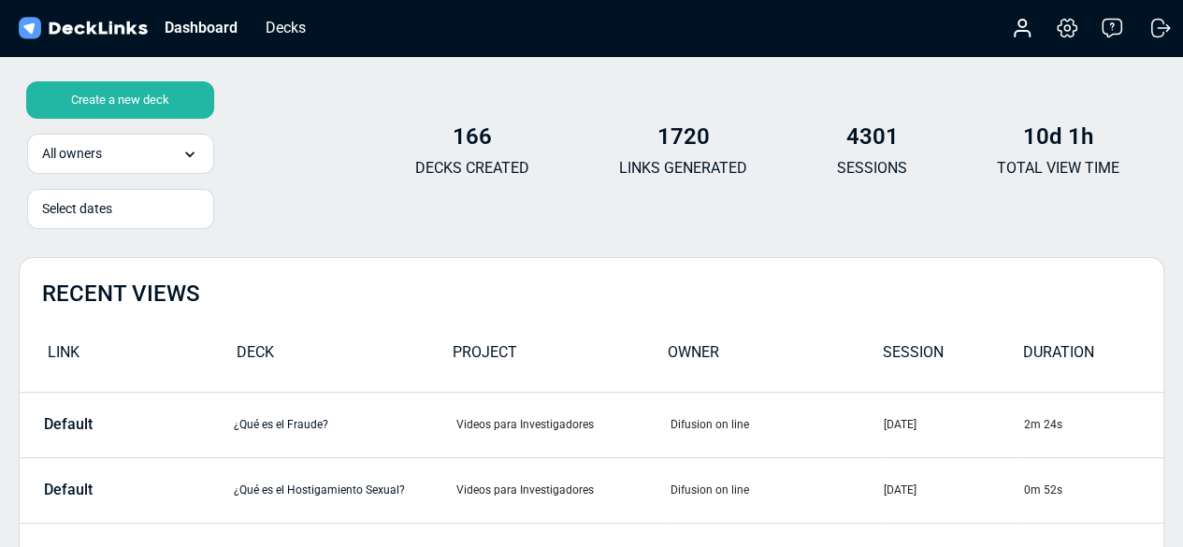
click at [103, 29] on img at bounding box center [83, 28] width 136 height 27
click at [47, 18] on img at bounding box center [83, 28] width 136 height 27
click at [30, 28] on img at bounding box center [83, 28] width 136 height 27
click at [186, 34] on div "Dashboard" at bounding box center [201, 27] width 92 height 23
click at [196, 14] on div "Dashboard Decks" at bounding box center [167, 27] width 305 height 41
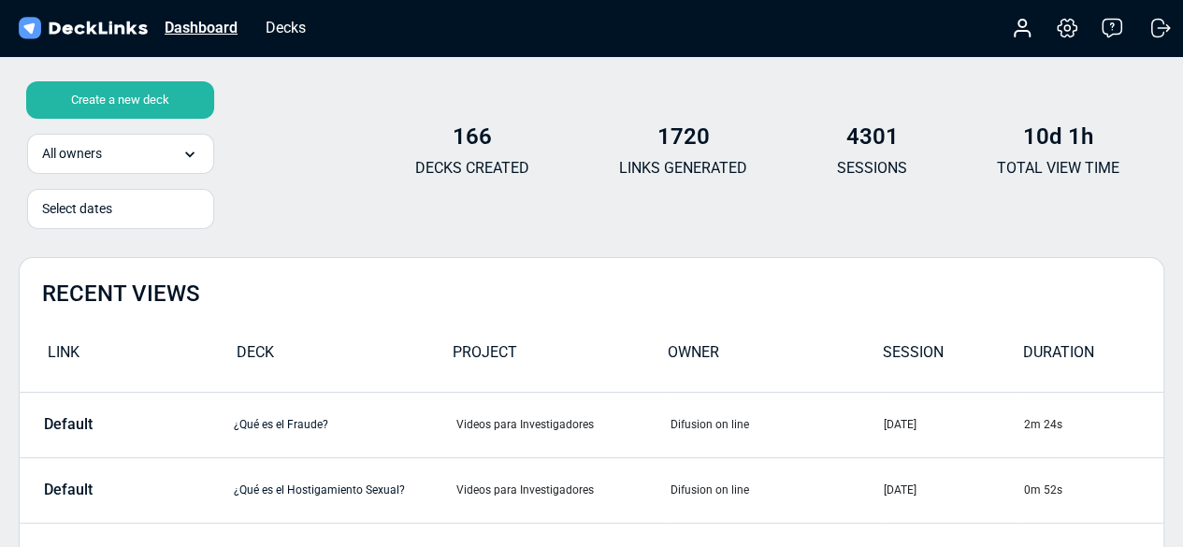
click at [211, 31] on div "Dashboard" at bounding box center [201, 27] width 92 height 23
click at [282, 33] on div "Decks" at bounding box center [285, 27] width 59 height 23
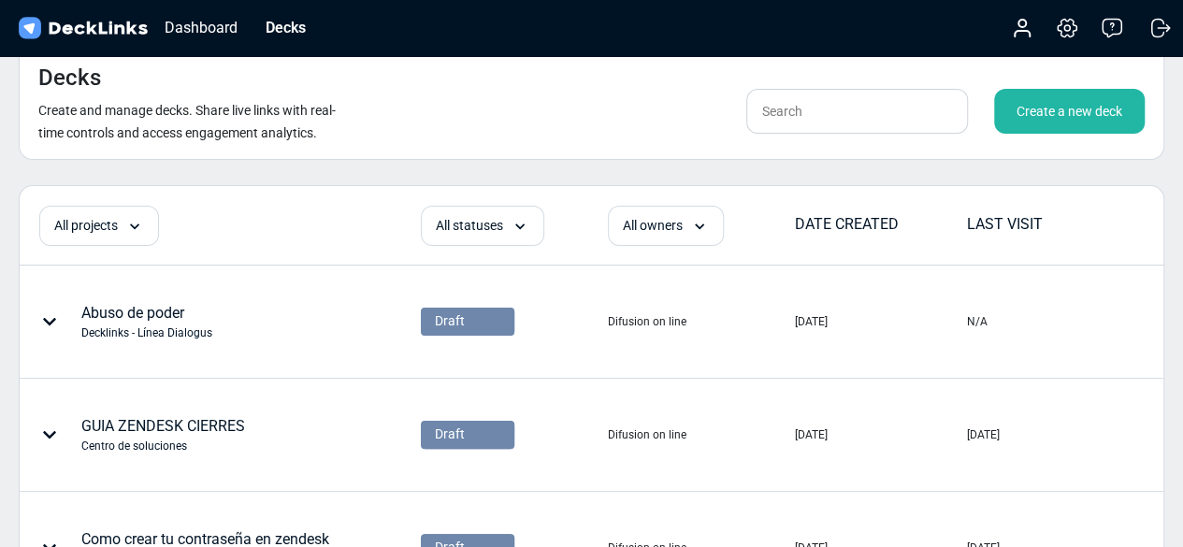
click at [1074, 113] on div "Create a new deck" at bounding box center [1069, 111] width 151 height 45
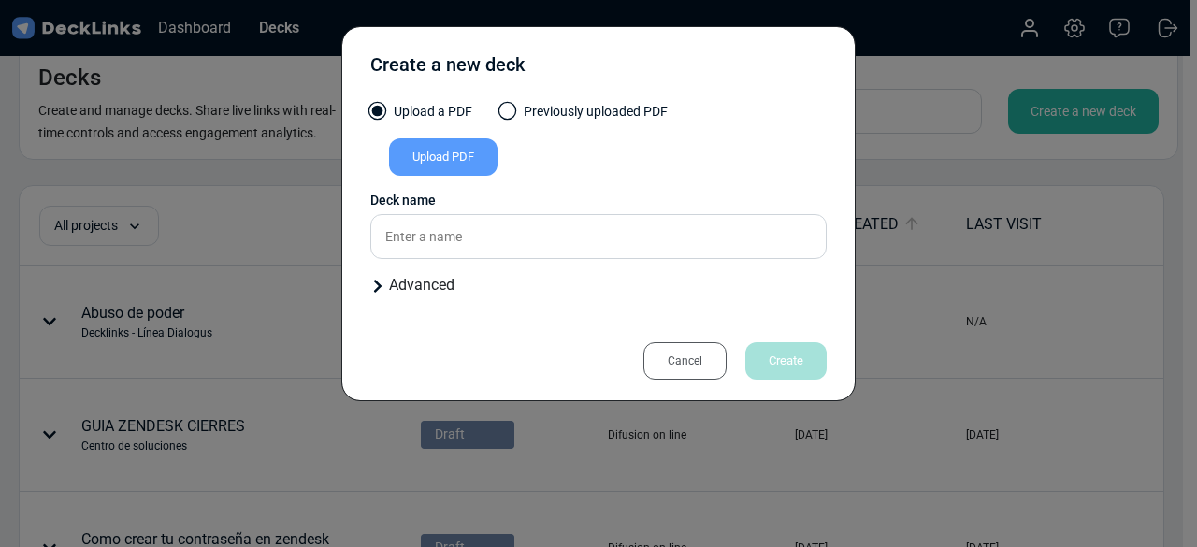
click at [458, 152] on div "Upload PDF" at bounding box center [443, 156] width 108 height 37
click at [0, 0] on input "Upload PDF" at bounding box center [0, 0] width 0 height 0
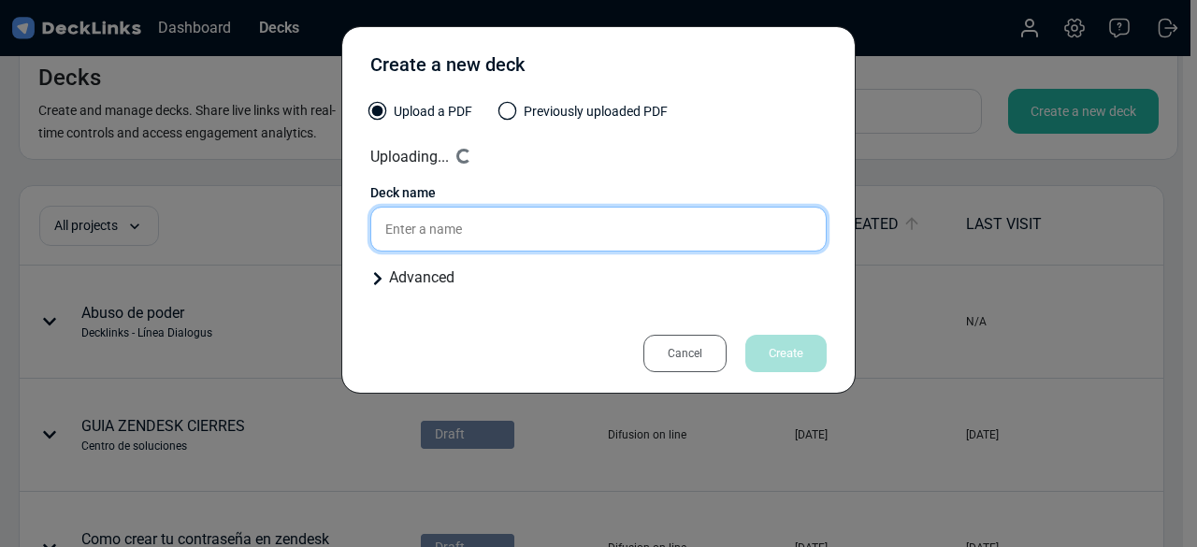
click at [473, 224] on input "text" at bounding box center [598, 229] width 456 height 45
type input "ACoso"
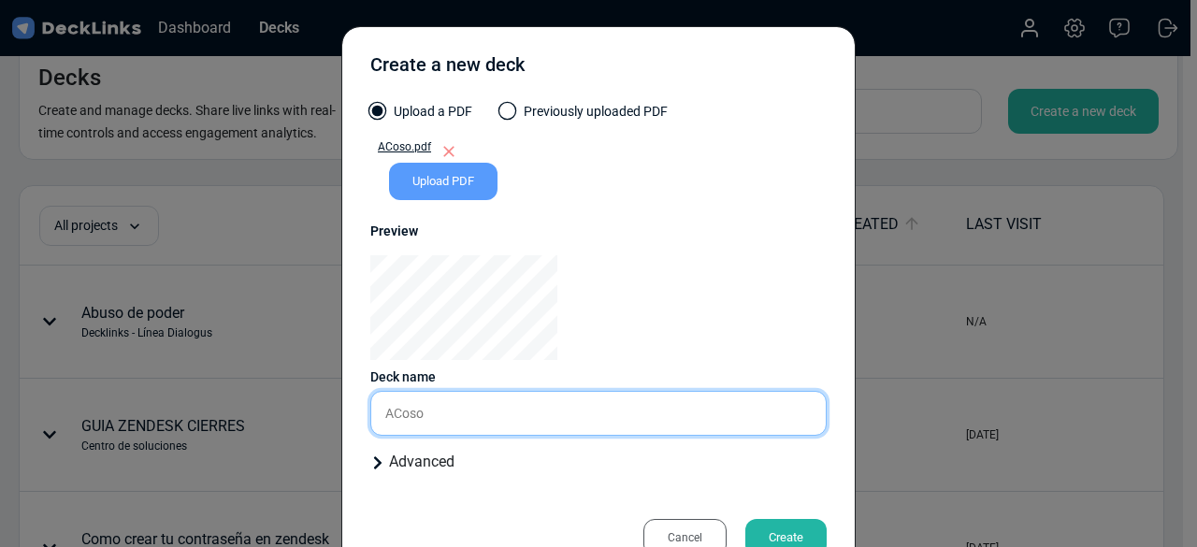
click at [370, 318] on div "Upload a PDF Previously uploaded PDF ACoso.pdf Upload PDF Uploaded by All users…" at bounding box center [598, 295] width 456 height 386
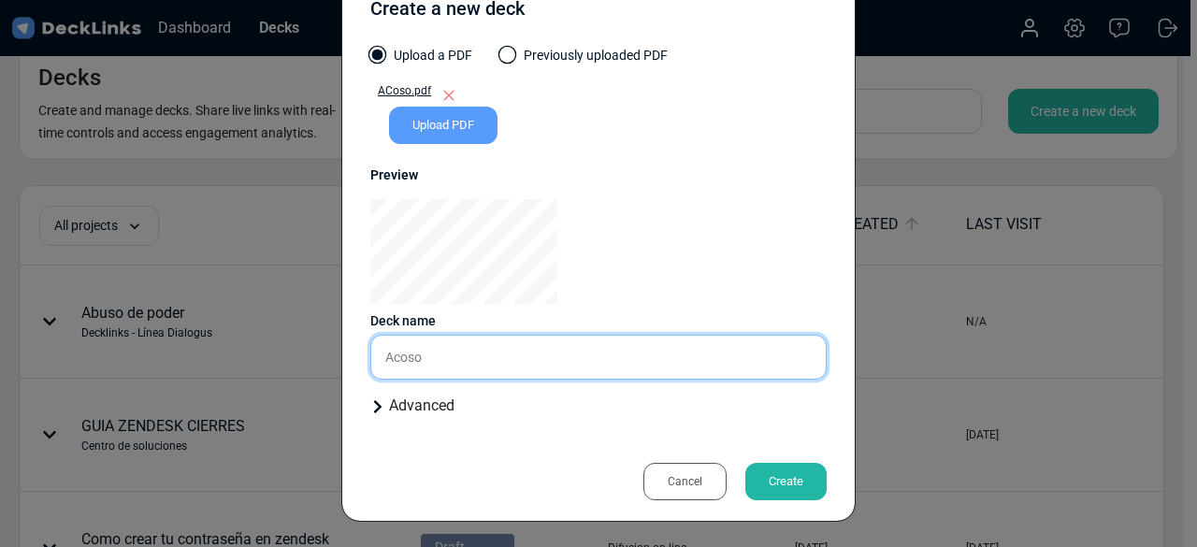
type input "Acoso"
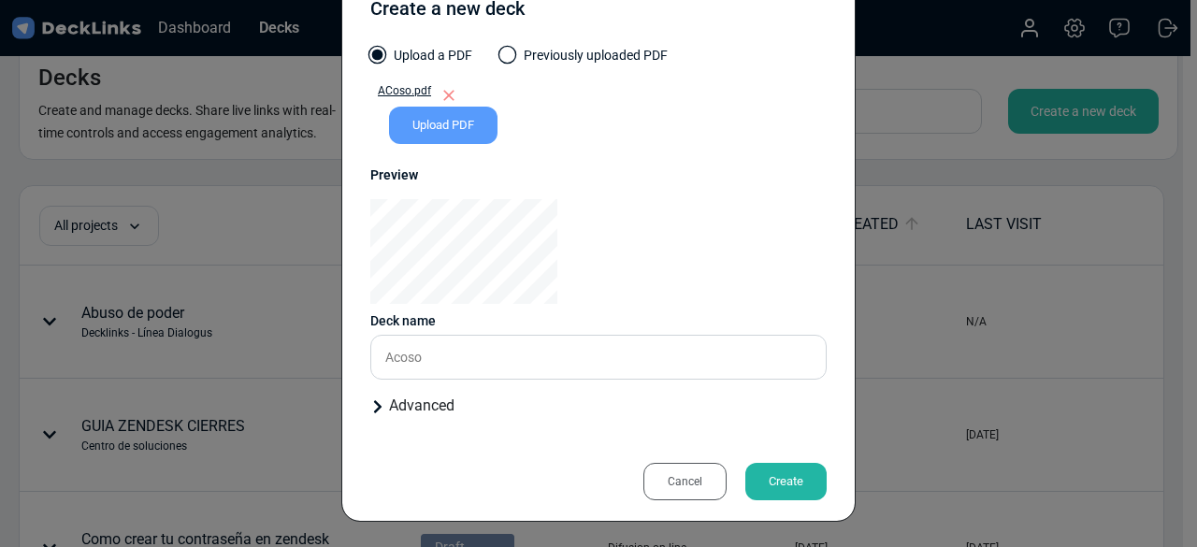
click at [786, 485] on div "Create" at bounding box center [785, 481] width 81 height 37
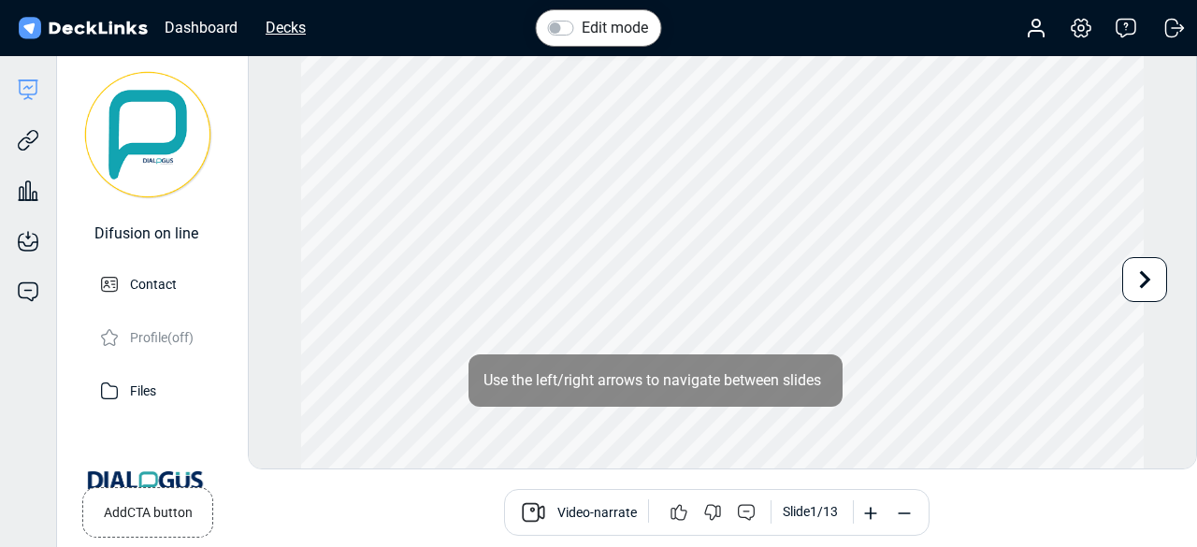
click at [282, 20] on div "Decks" at bounding box center [285, 27] width 59 height 23
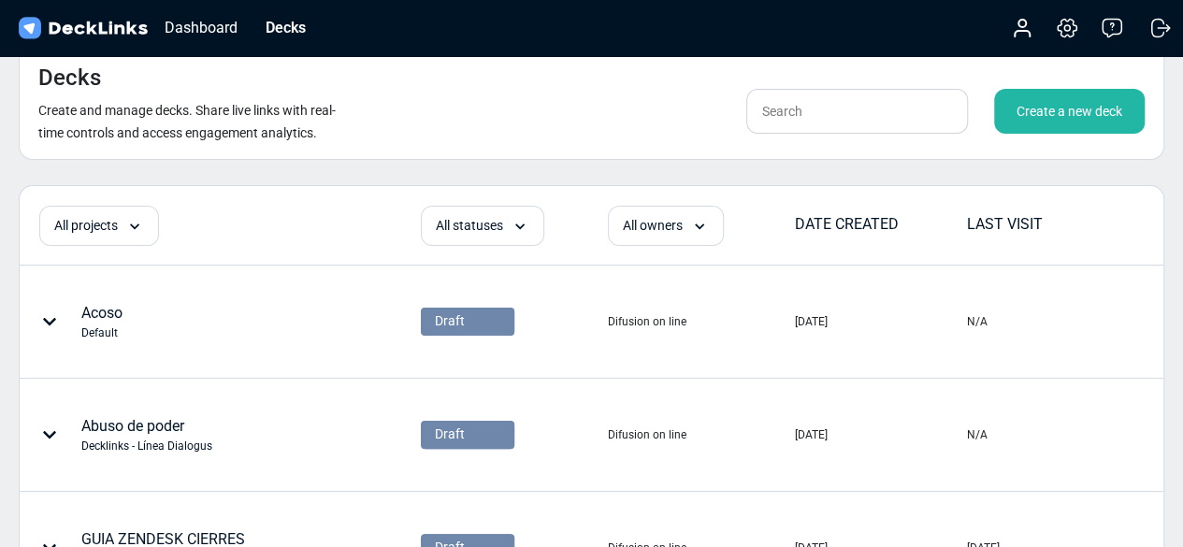
click at [1062, 125] on div "Create a new deck" at bounding box center [1069, 111] width 151 height 45
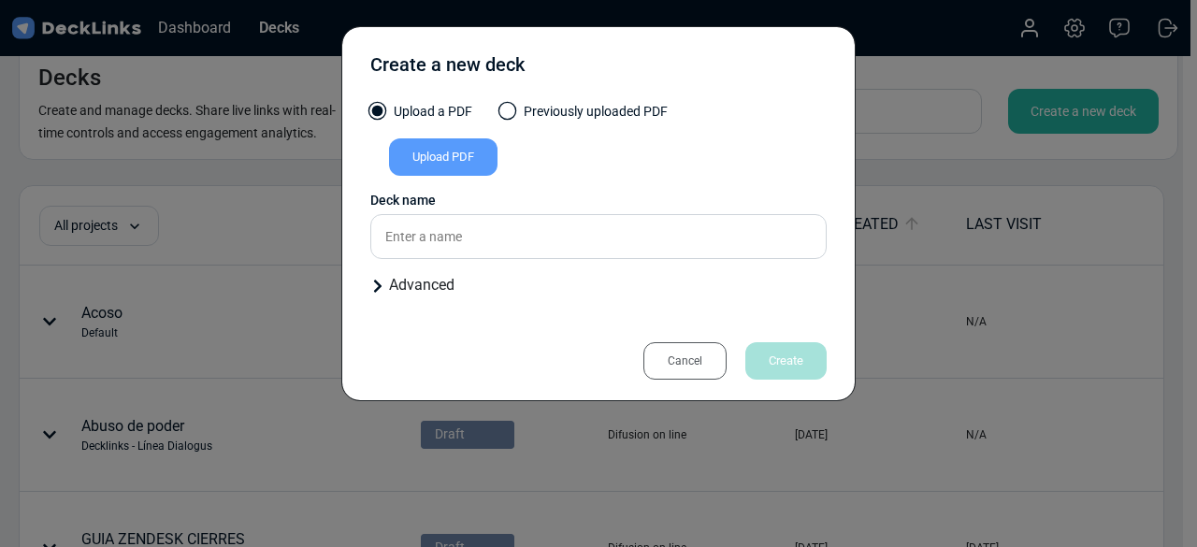
click at [459, 169] on div "Upload PDF" at bounding box center [443, 156] width 108 height 37
click at [0, 0] on input "Upload PDF" at bounding box center [0, 0] width 0 height 0
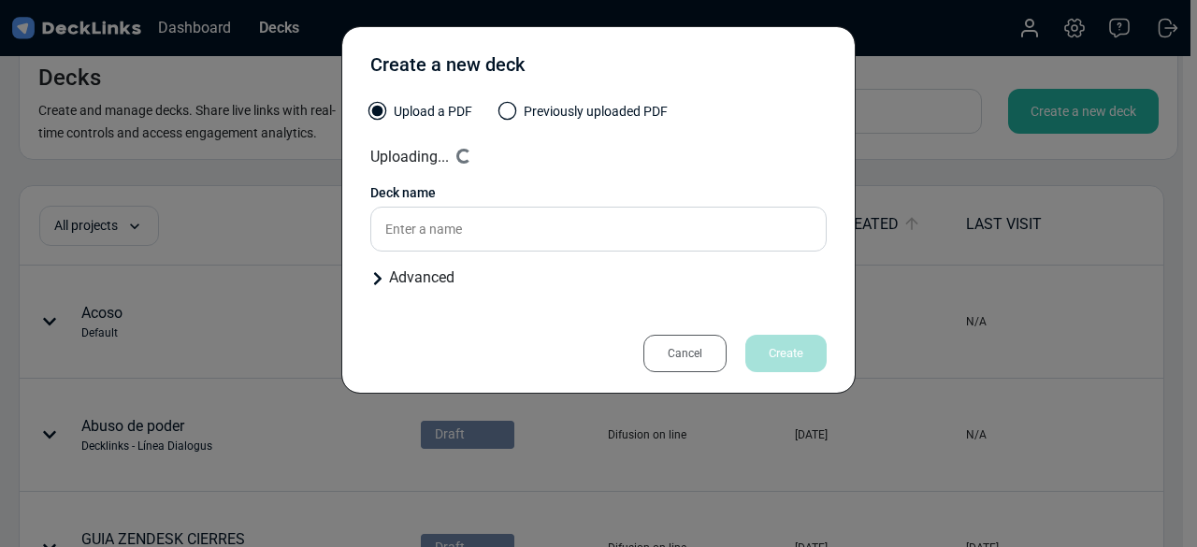
type input "Conflicto de interés"
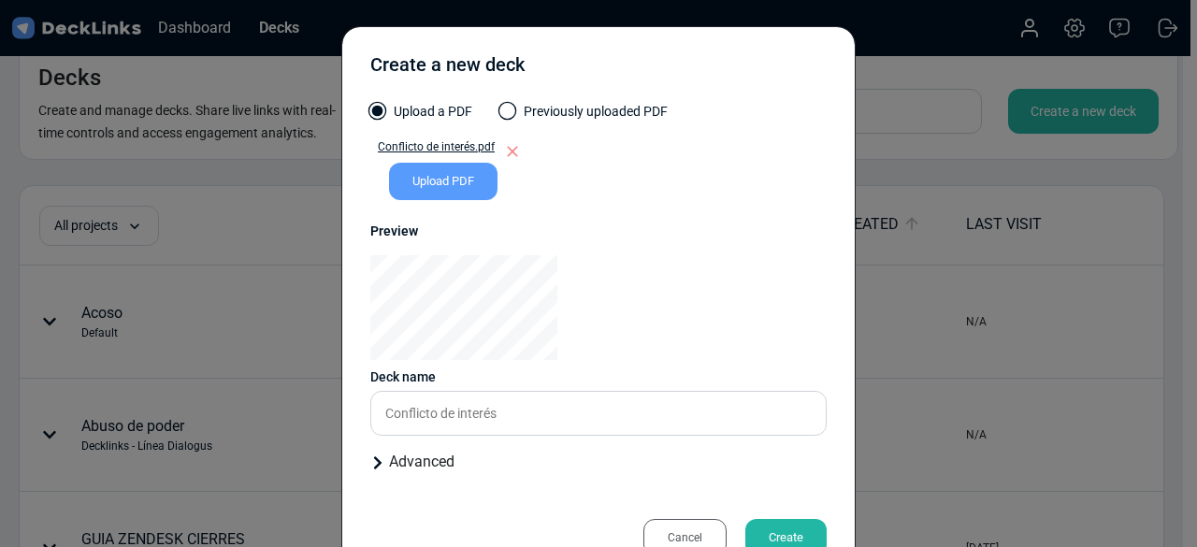
scroll to position [56, 0]
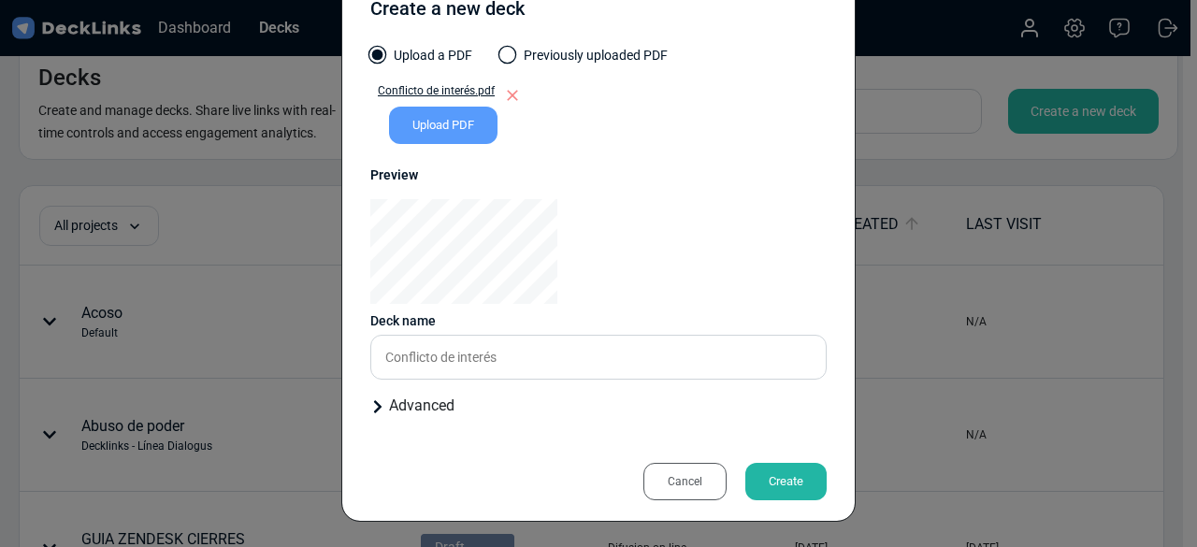
click at [802, 480] on div "Create" at bounding box center [785, 481] width 81 height 37
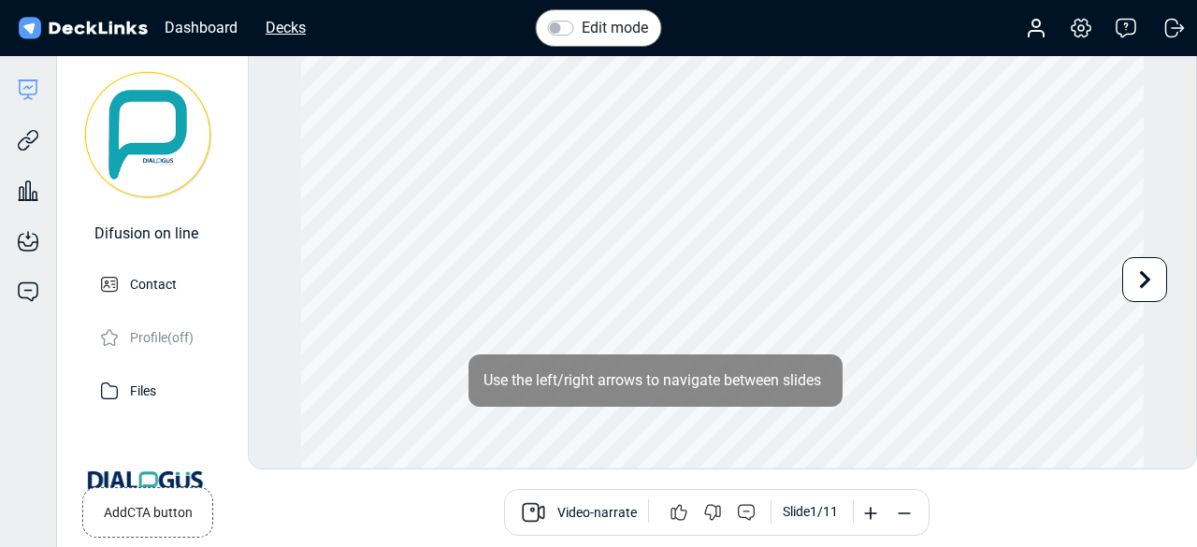
click at [275, 24] on div "Decks" at bounding box center [285, 27] width 59 height 23
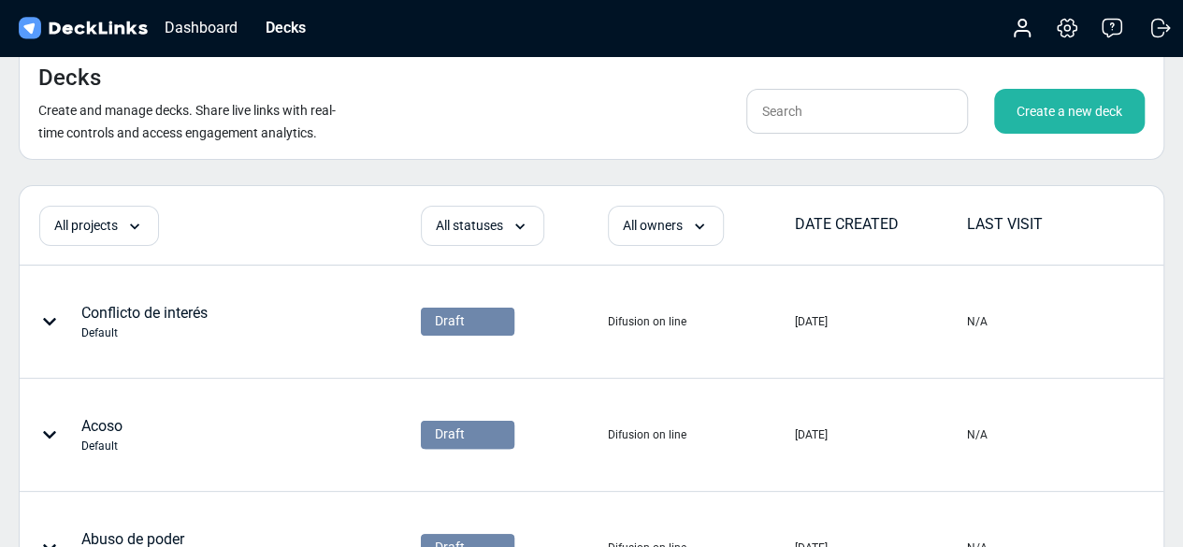
click at [1071, 120] on div "Create a new deck" at bounding box center [1069, 111] width 151 height 45
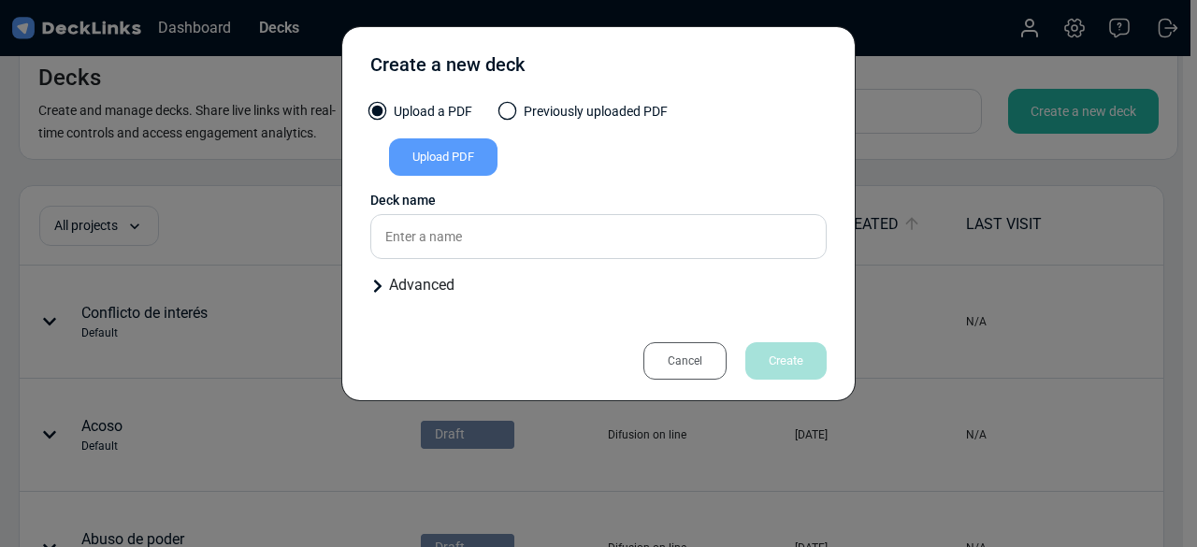
click at [448, 151] on div "Upload PDF" at bounding box center [443, 156] width 108 height 37
click at [0, 0] on input "Upload PDF" at bounding box center [0, 0] width 0 height 0
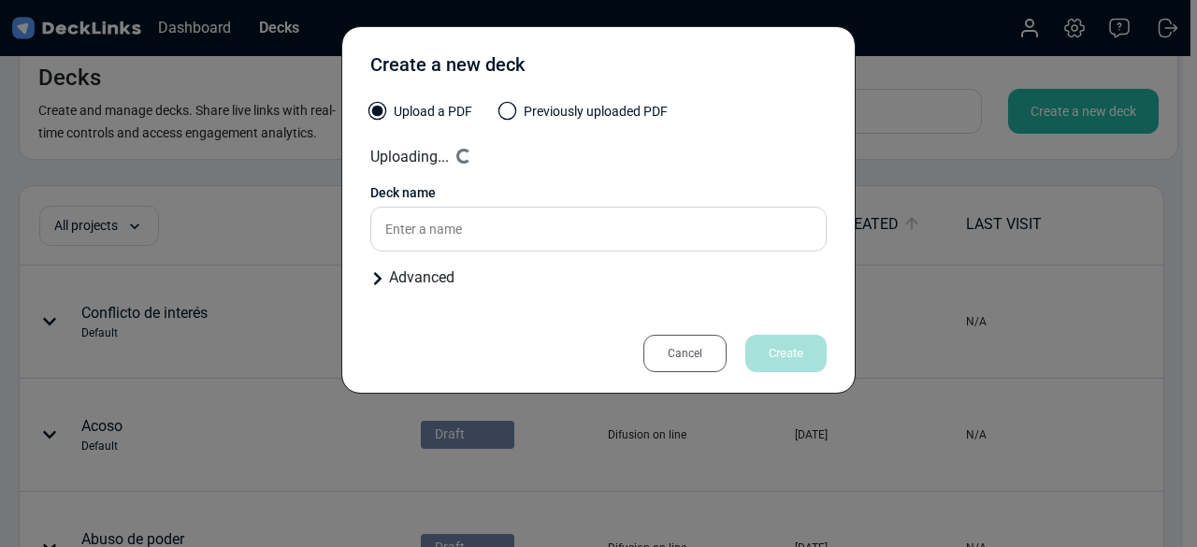
type input "Despido injustificado"
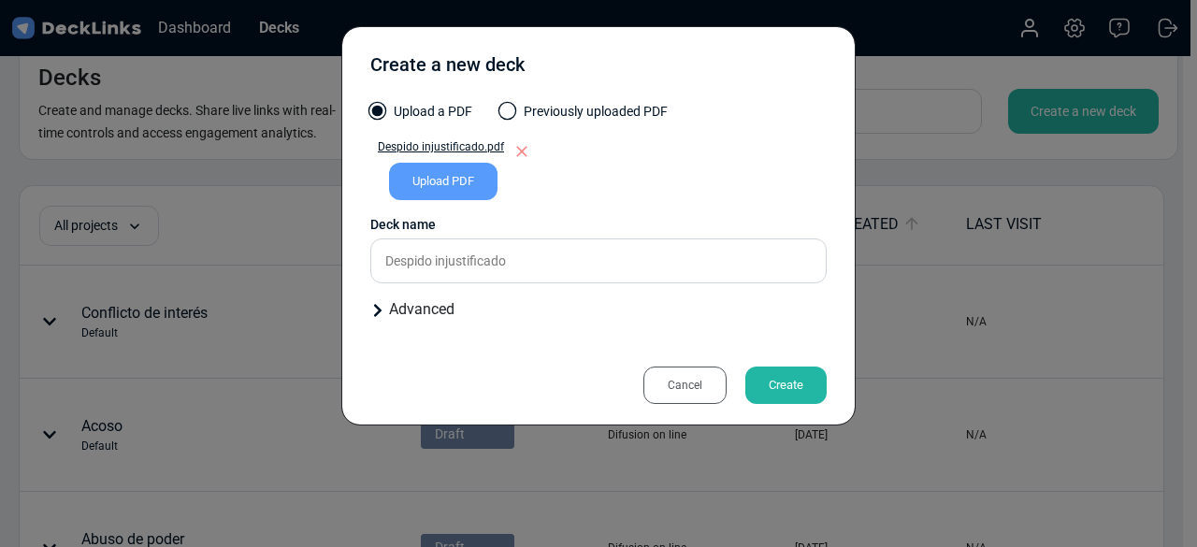
click at [808, 386] on div "Create" at bounding box center [785, 385] width 81 height 37
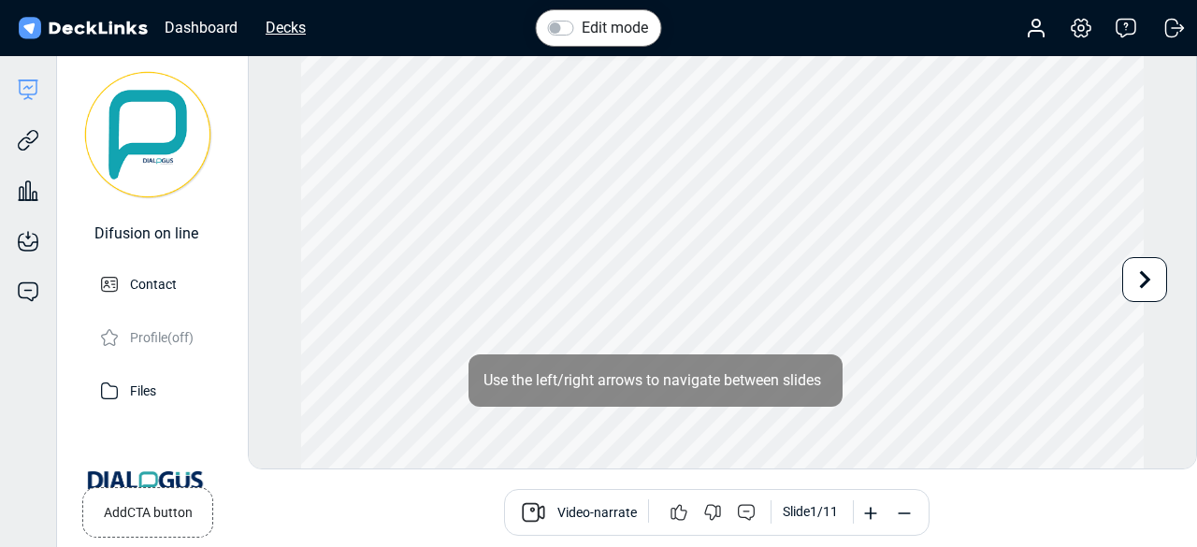
click at [279, 36] on div "Decks" at bounding box center [285, 27] width 59 height 23
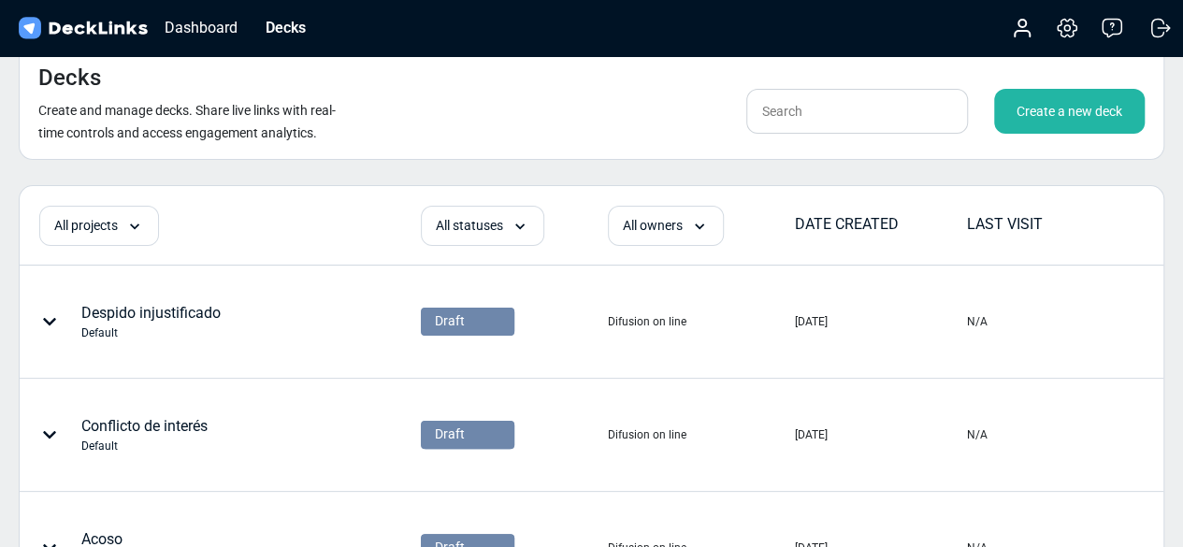
click at [1098, 113] on div "Create a new deck" at bounding box center [1069, 111] width 151 height 45
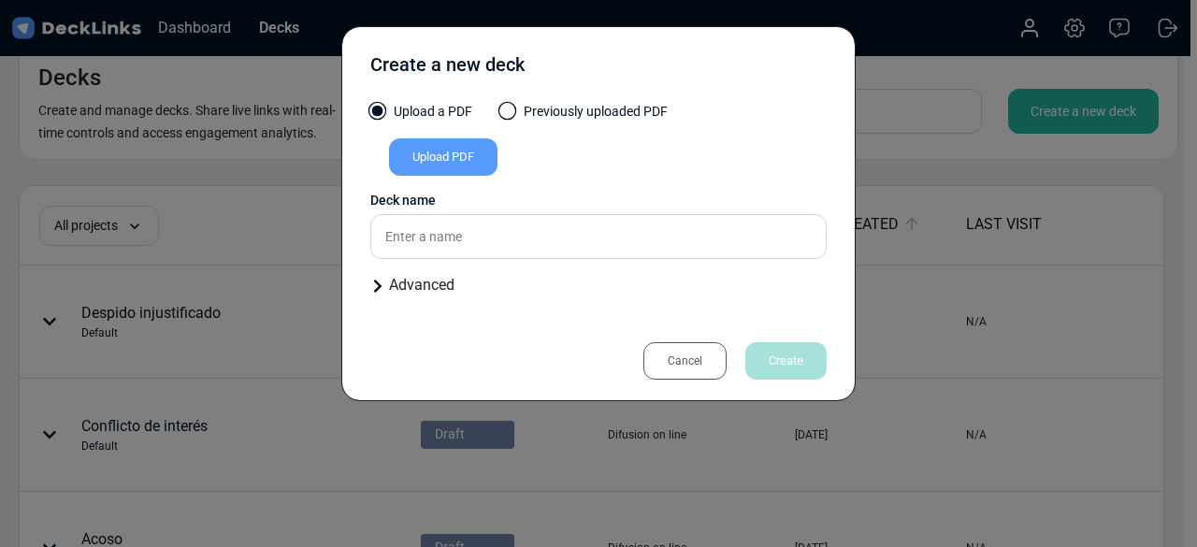
click at [457, 151] on div "Upload PDF" at bounding box center [443, 156] width 108 height 37
click at [0, 0] on input "Upload PDF" at bounding box center [0, 0] width 0 height 0
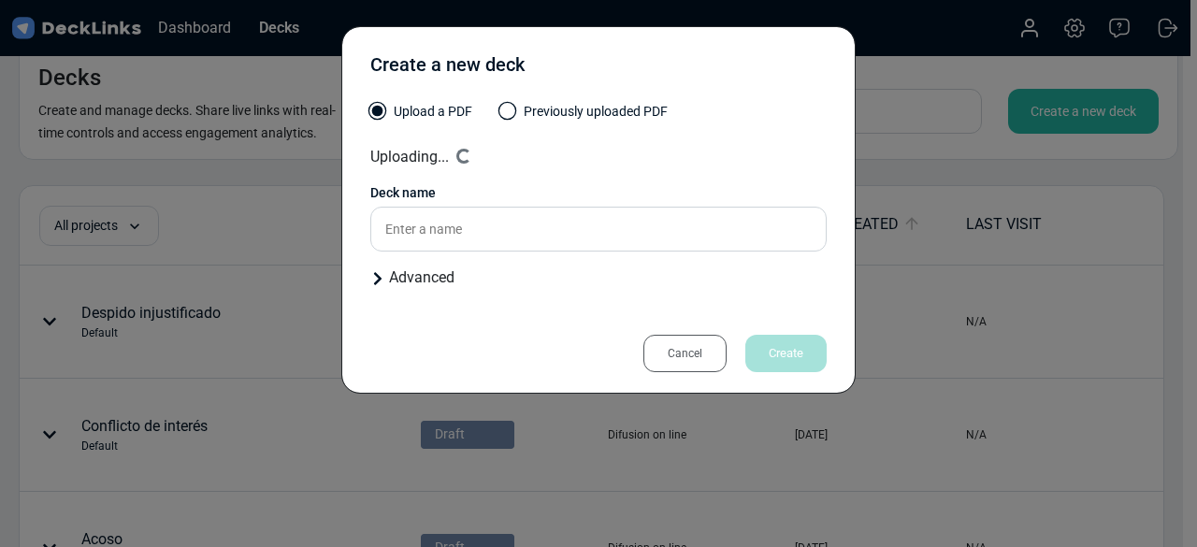
type input "Fraude"
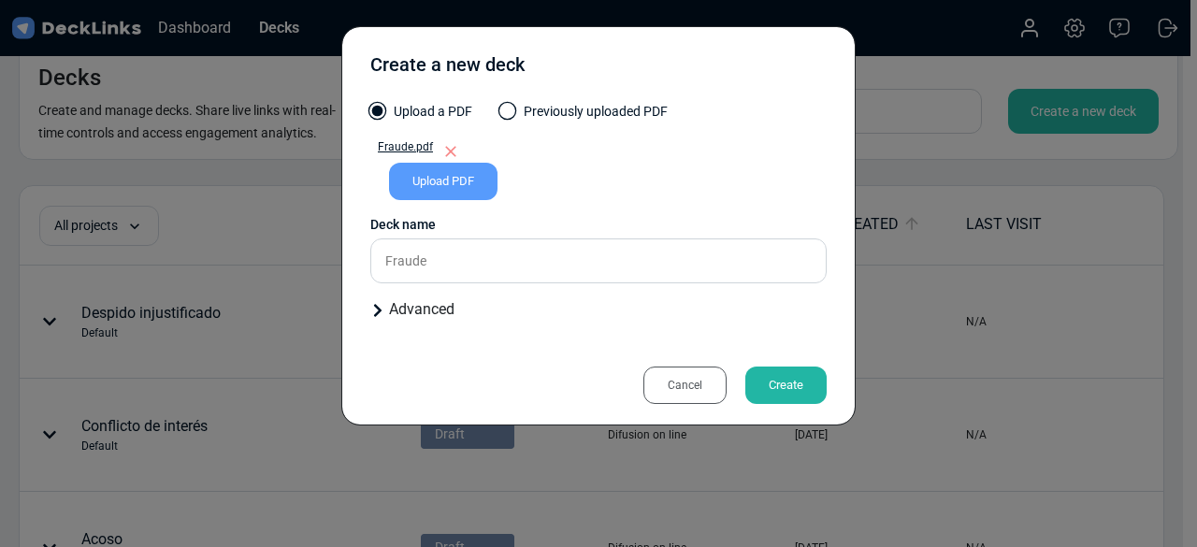
click at [773, 382] on div "Create" at bounding box center [785, 385] width 81 height 37
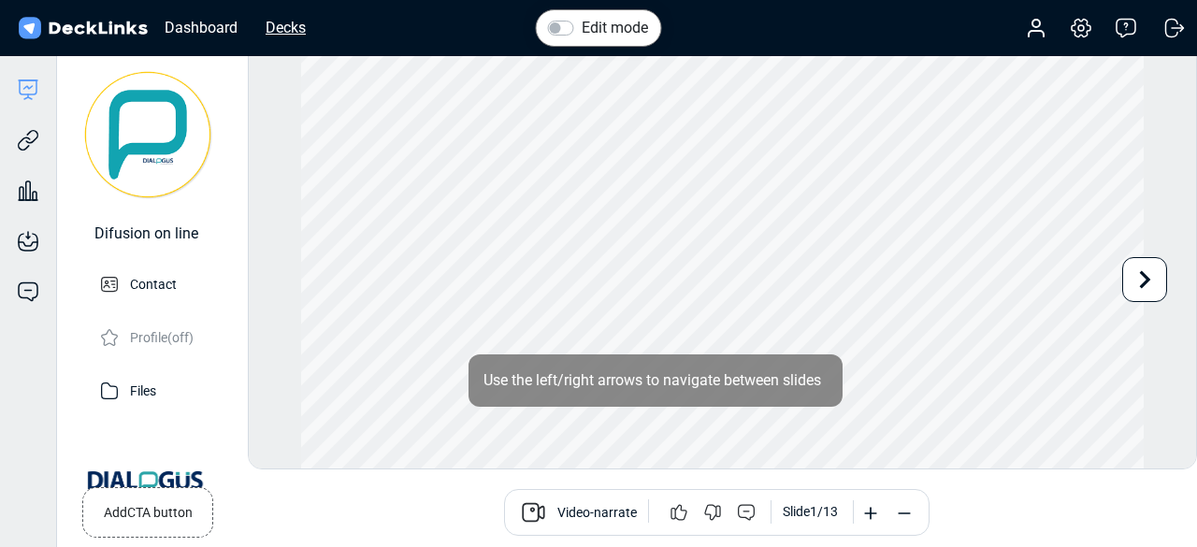
click at [274, 25] on div "Decks" at bounding box center [285, 27] width 59 height 23
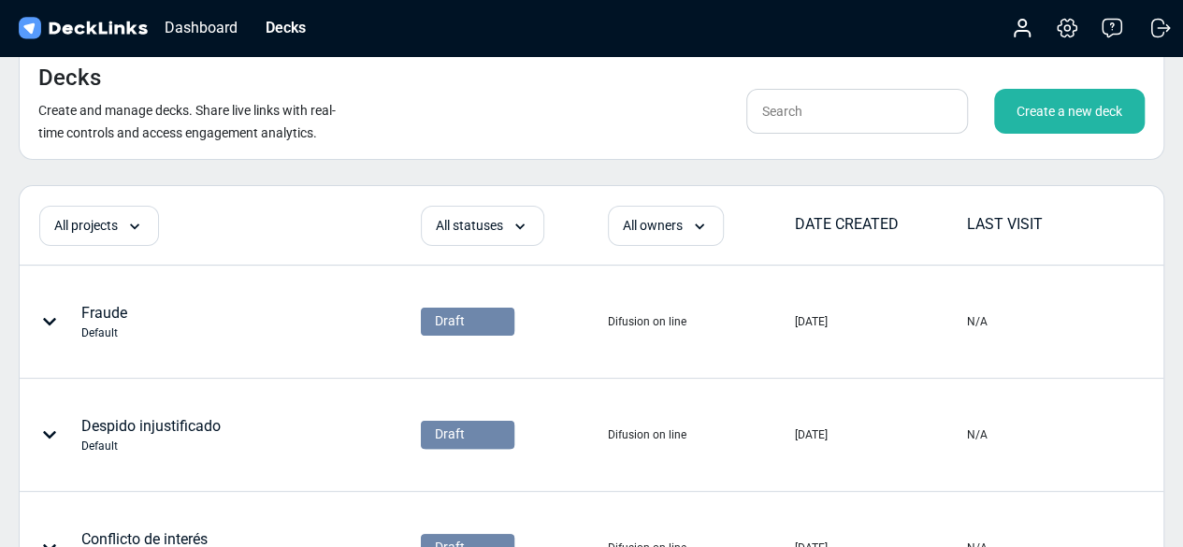
click at [1035, 108] on div "Create a new deck" at bounding box center [1069, 111] width 151 height 45
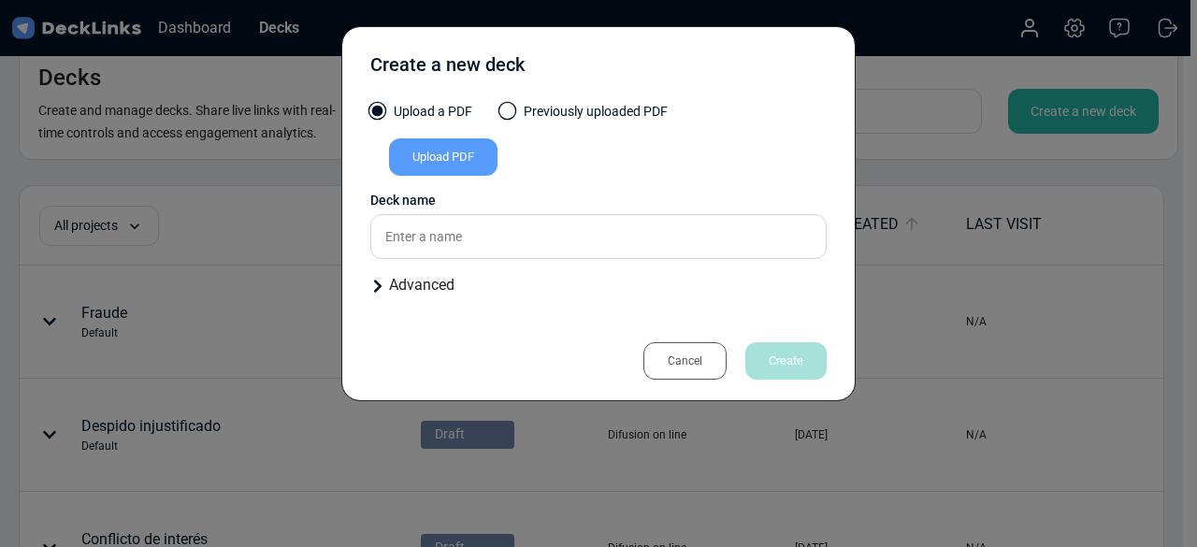
click at [465, 160] on div "Upload PDF" at bounding box center [443, 156] width 108 height 37
click at [0, 0] on input "Upload PDF" at bounding box center [0, 0] width 0 height 0
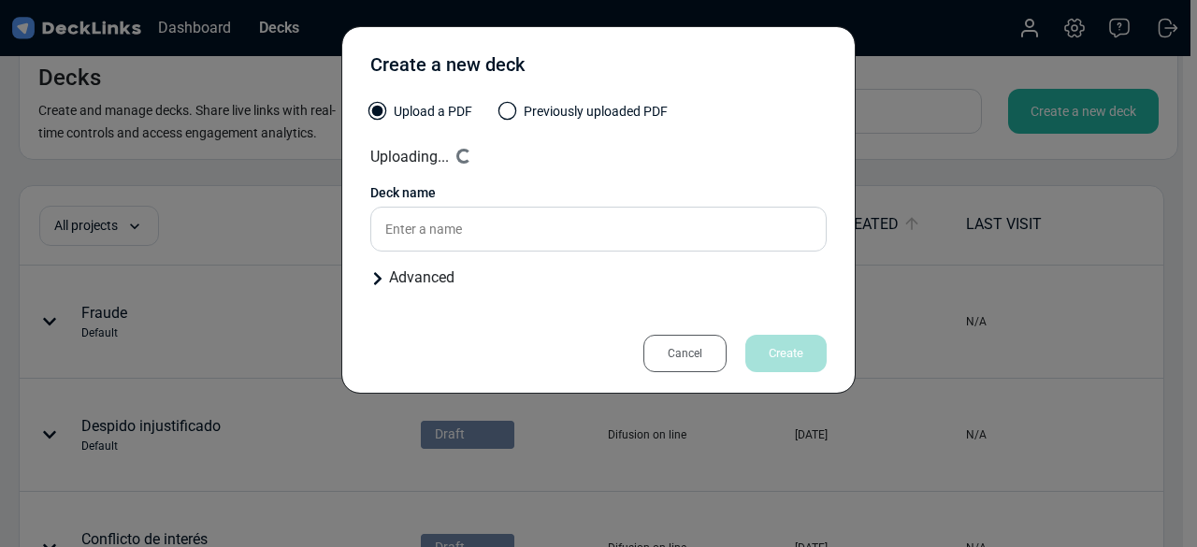
type input "Hostigamiento laboral"
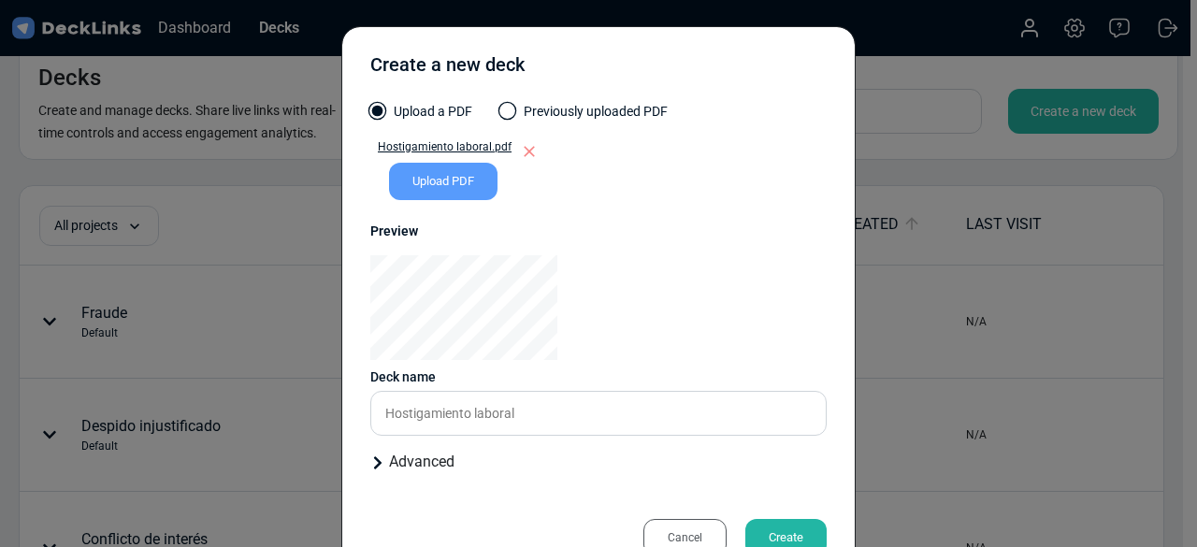
click at [762, 517] on div "Cancel Create" at bounding box center [598, 528] width 456 height 42
click at [764, 530] on div "Create" at bounding box center [785, 537] width 81 height 37
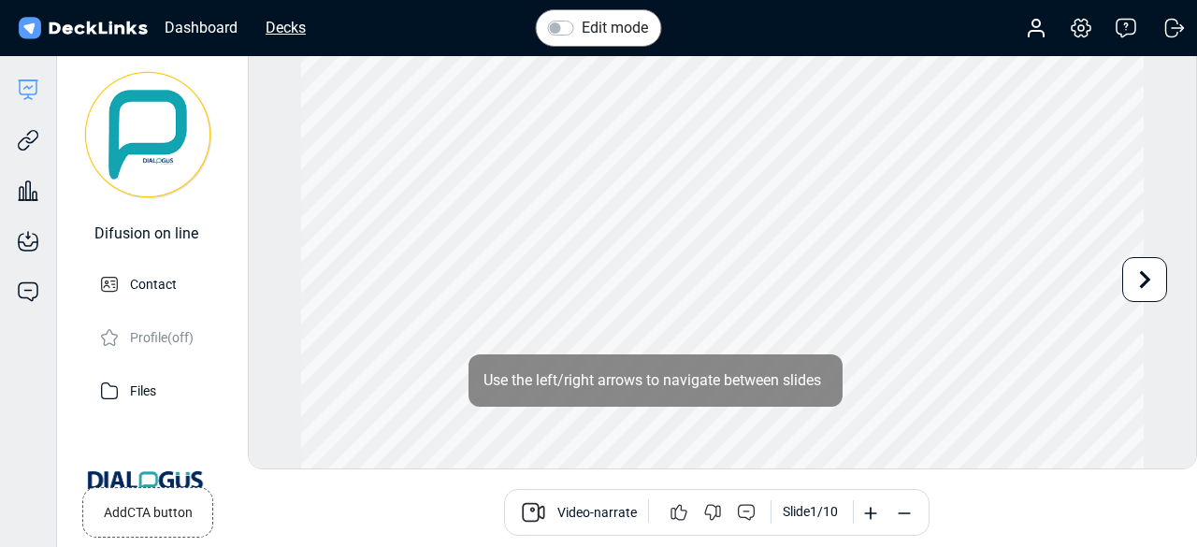
click at [297, 35] on div "Decks" at bounding box center [285, 27] width 59 height 23
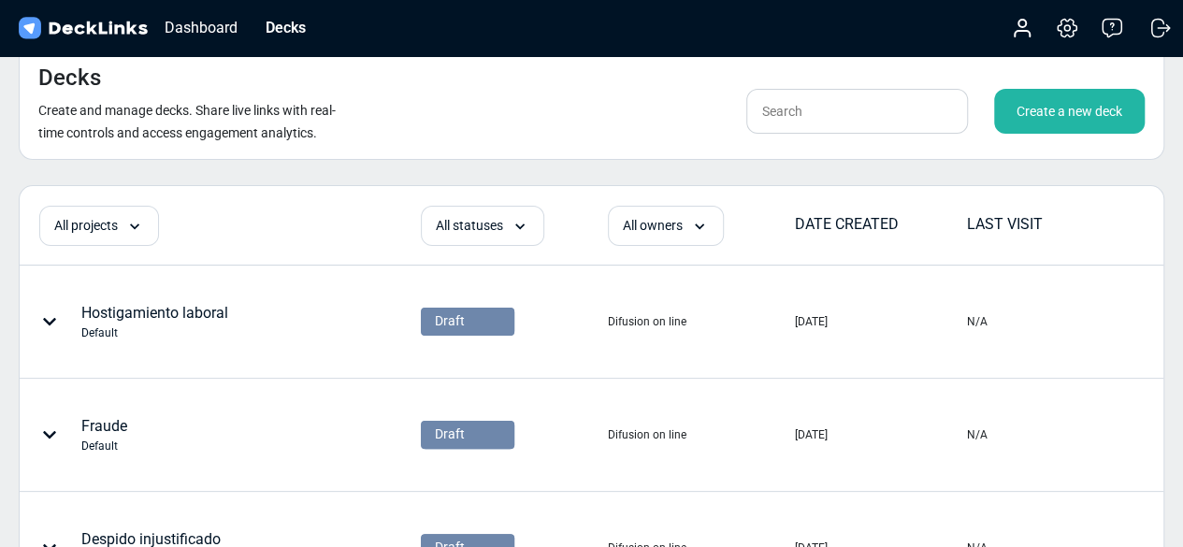
click at [1057, 108] on div "Create a new deck" at bounding box center [1069, 111] width 151 height 45
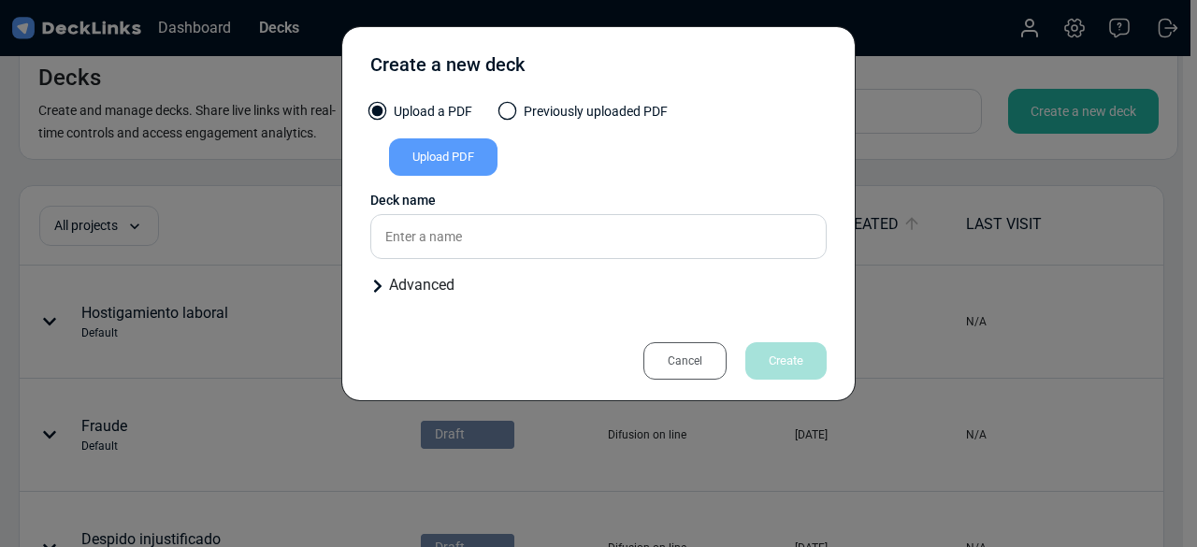
click at [450, 171] on div "Upload PDF" at bounding box center [443, 156] width 108 height 37
click at [0, 0] on input "Upload PDF" at bounding box center [0, 0] width 0 height 0
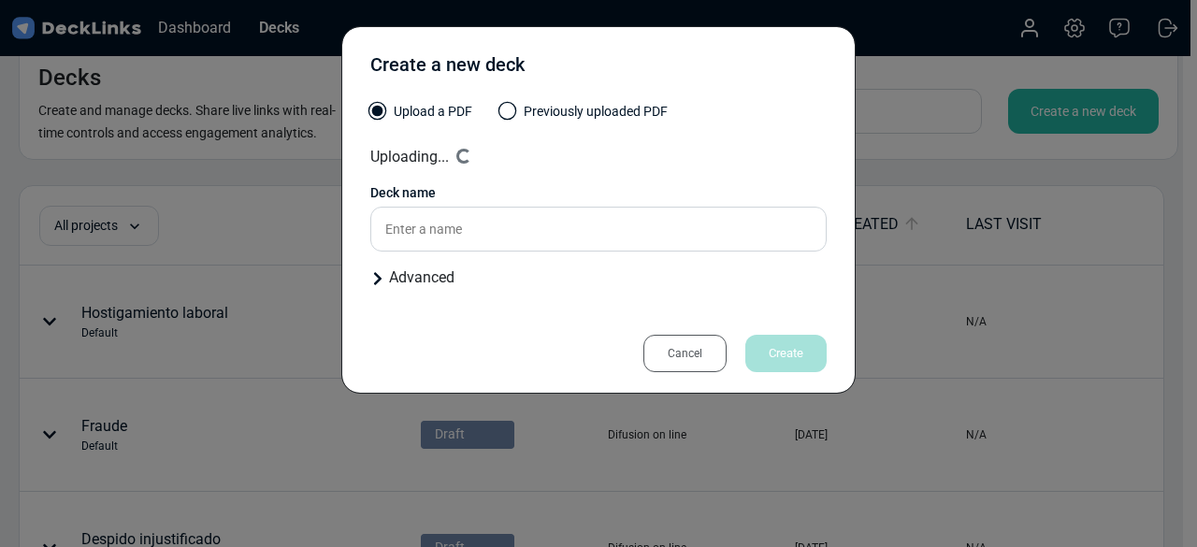
type input "Hostigamiento sexual"
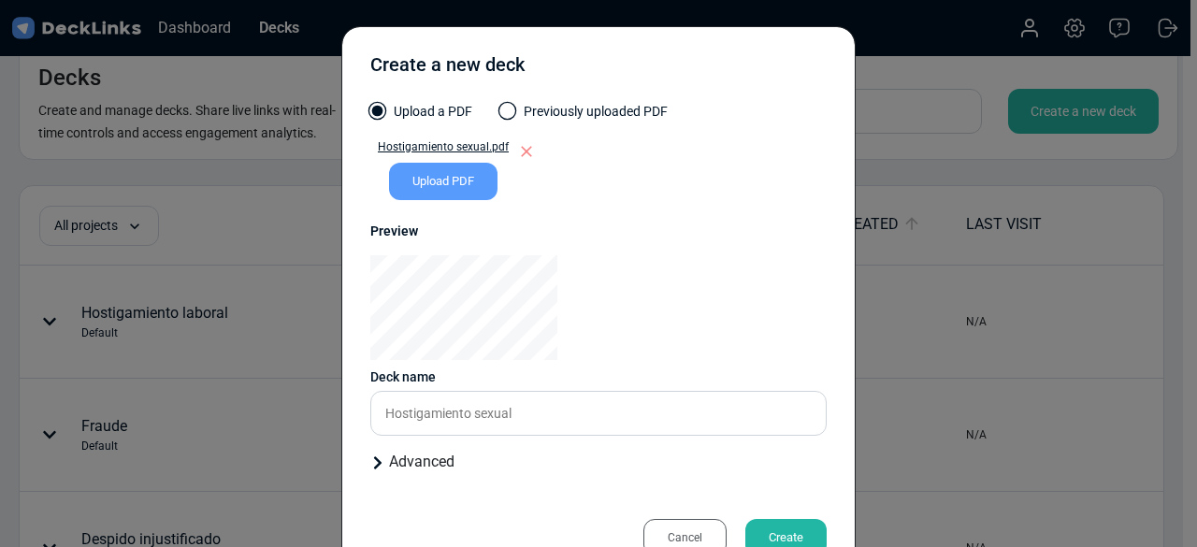
click at [766, 375] on div "Create a new deck Upload a PDF Previously uploaded PDF Hostigamiento sexual.pdf…" at bounding box center [598, 302] width 514 height 552
drag, startPoint x: 793, startPoint y: 536, endPoint x: 780, endPoint y: 532, distance: 13.6
click at [780, 532] on div "Create" at bounding box center [785, 537] width 81 height 37
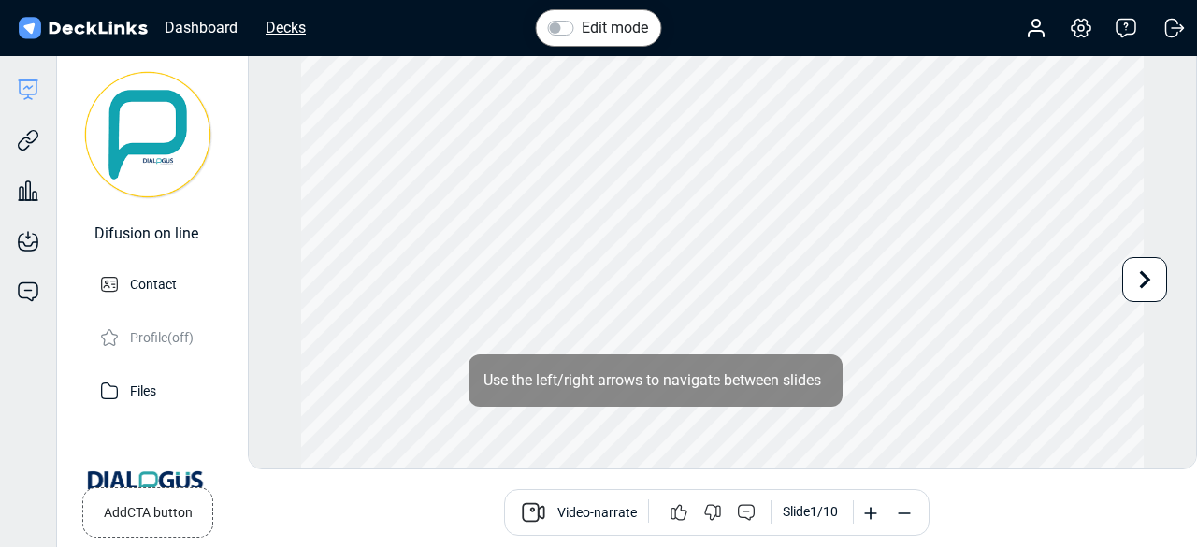
click at [291, 19] on div "Decks" at bounding box center [285, 27] width 59 height 23
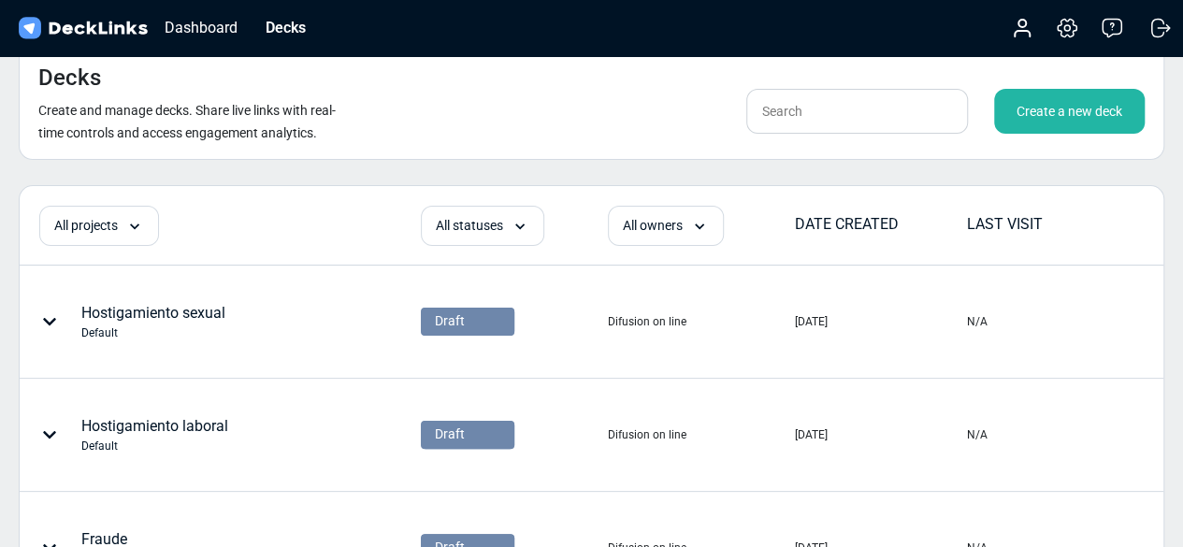
click at [1087, 100] on div "Create a new deck" at bounding box center [1069, 111] width 151 height 45
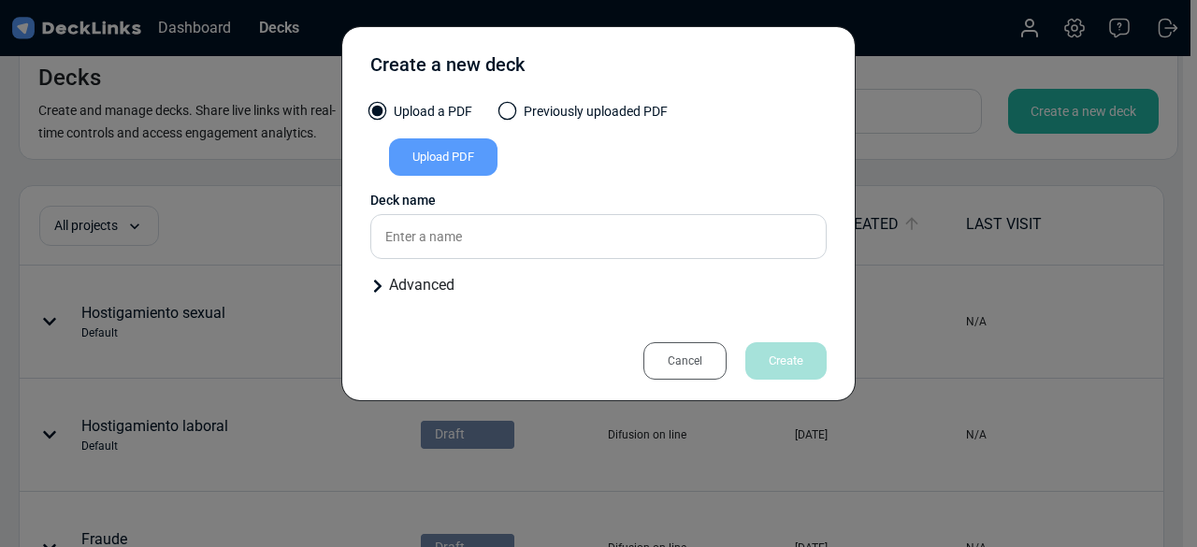
click at [454, 155] on div "Upload PDF" at bounding box center [443, 156] width 108 height 37
click at [0, 0] on input "Upload PDF" at bounding box center [0, 0] width 0 height 0
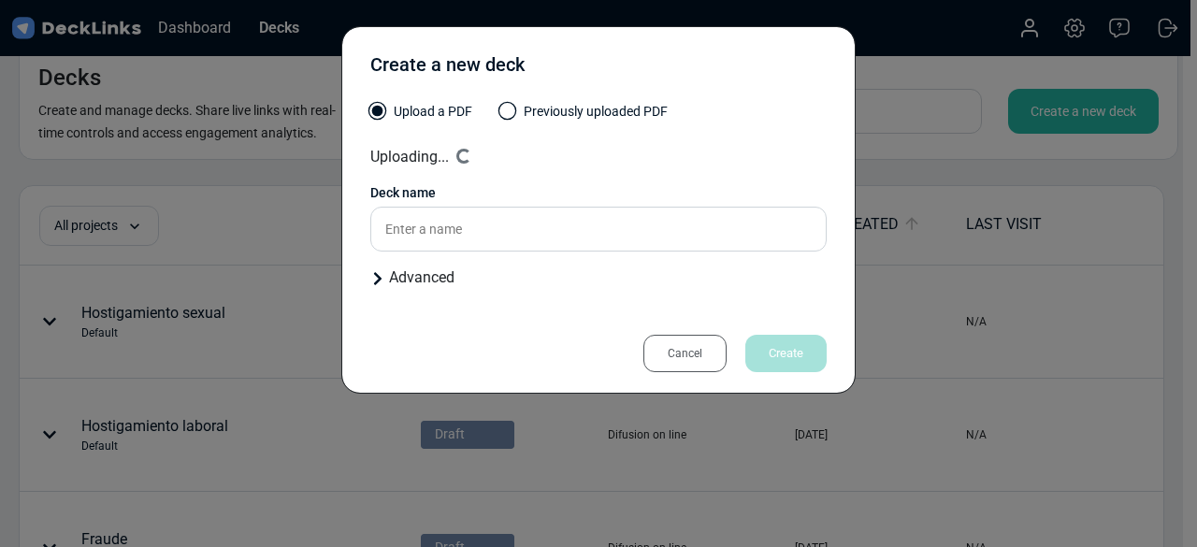
type input "Mal clima laboral"
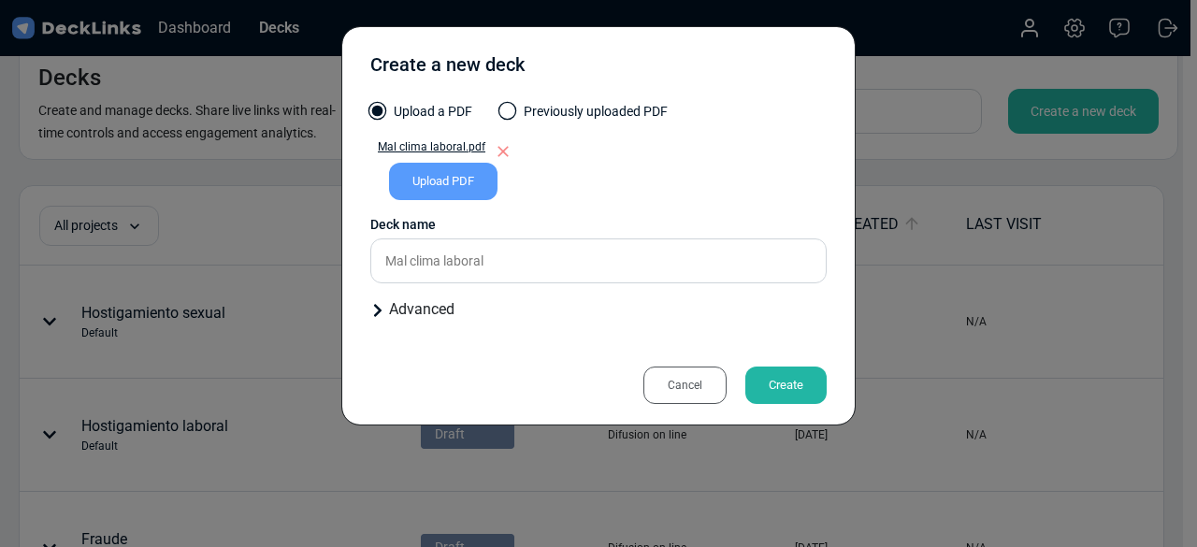
click at [776, 383] on div "Create a new deck Upload a PDF Previously uploaded PDF Mal clima laboral.pdf Up…" at bounding box center [598, 225] width 514 height 399
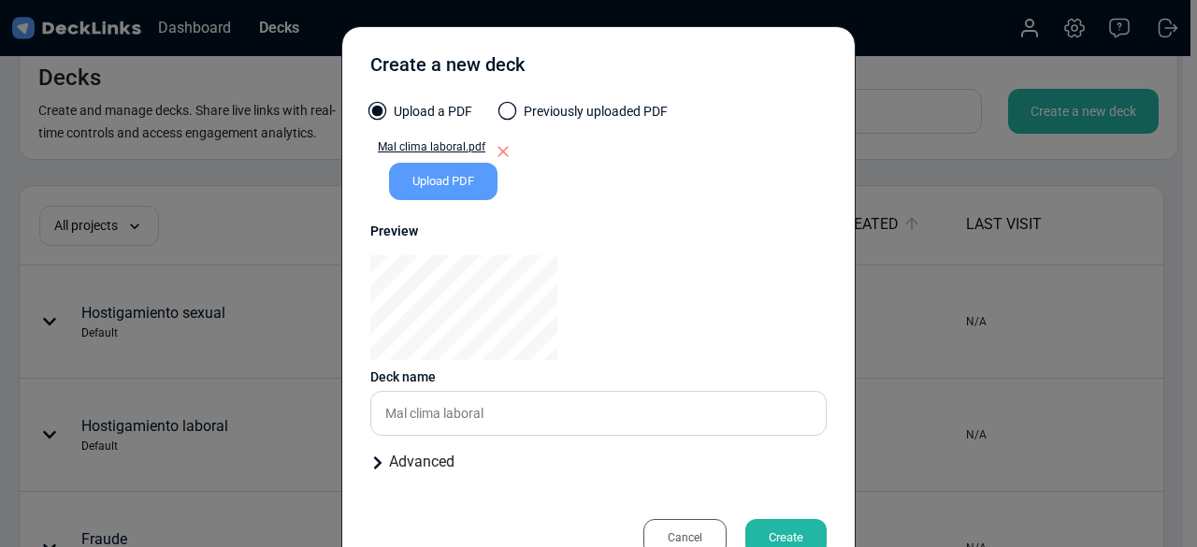
scroll to position [56, 0]
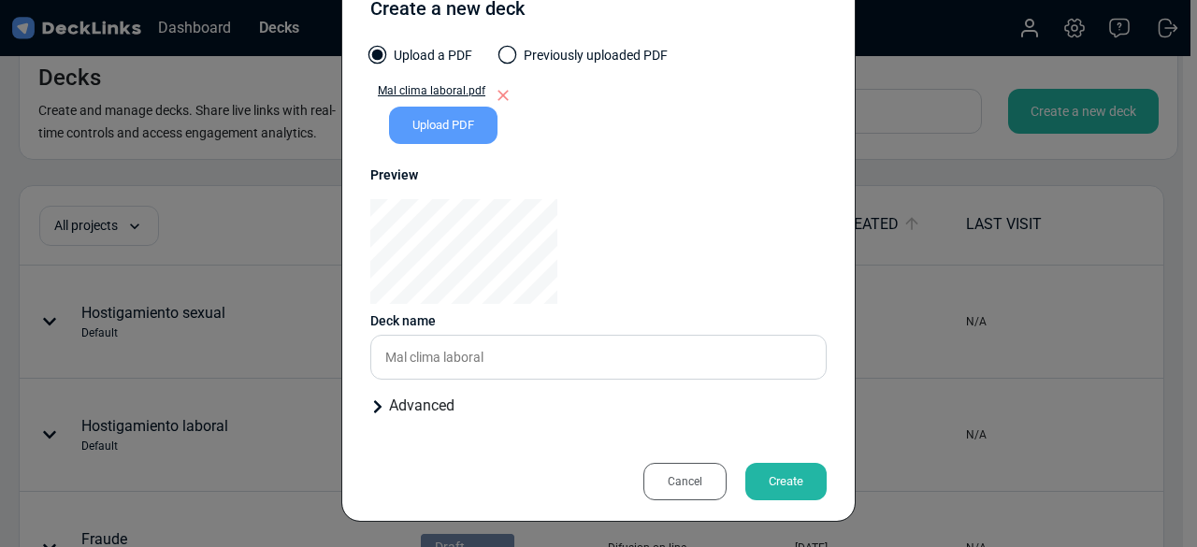
click at [782, 470] on div "Create" at bounding box center [785, 481] width 81 height 37
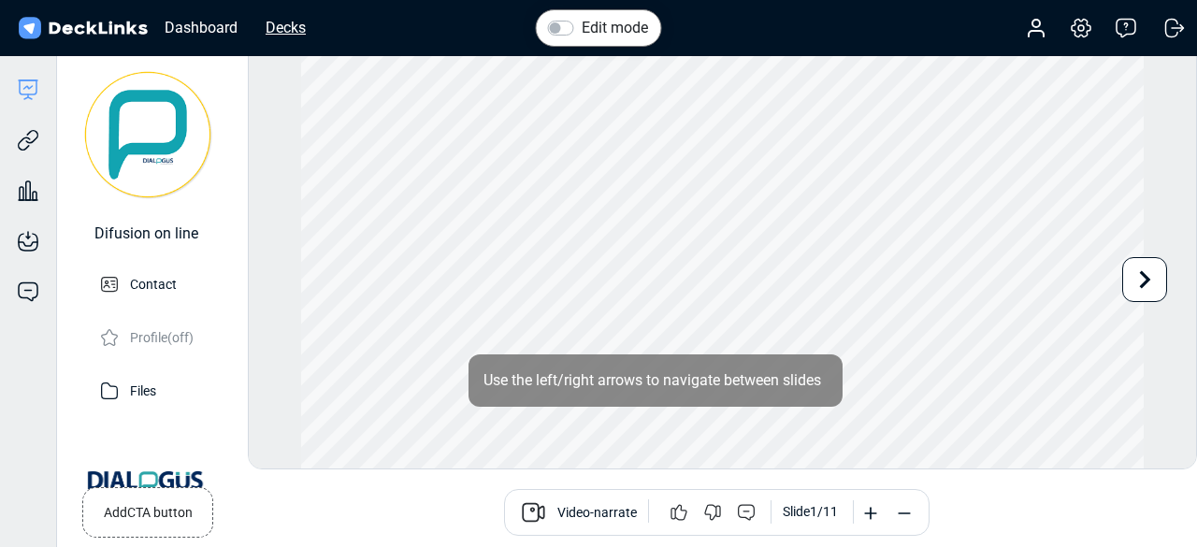
click at [294, 29] on div "Decks" at bounding box center [285, 27] width 59 height 23
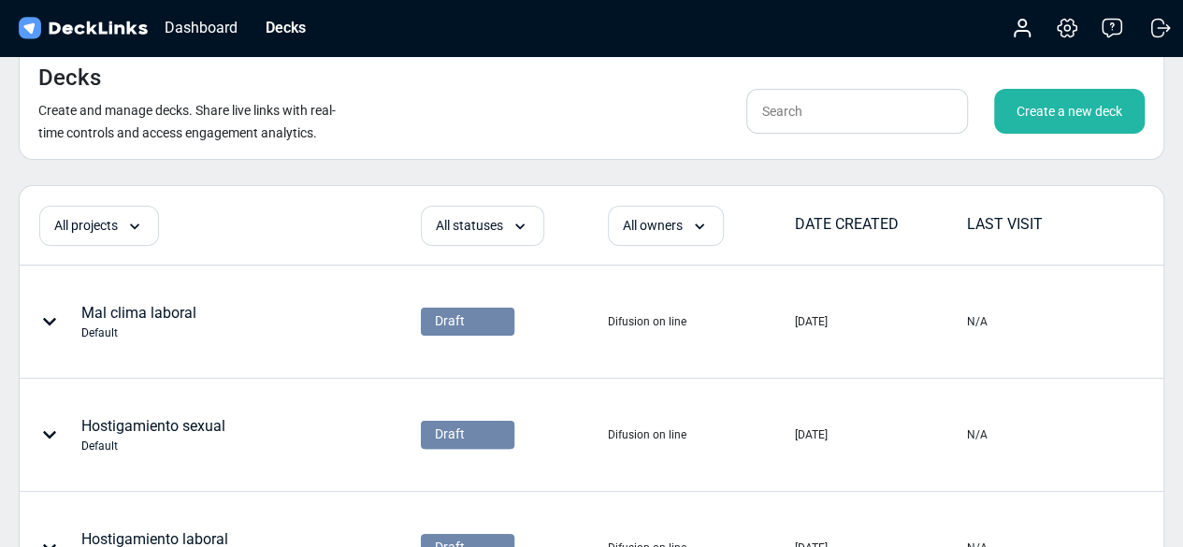
click at [1060, 119] on div "Create a new deck" at bounding box center [1069, 111] width 151 height 45
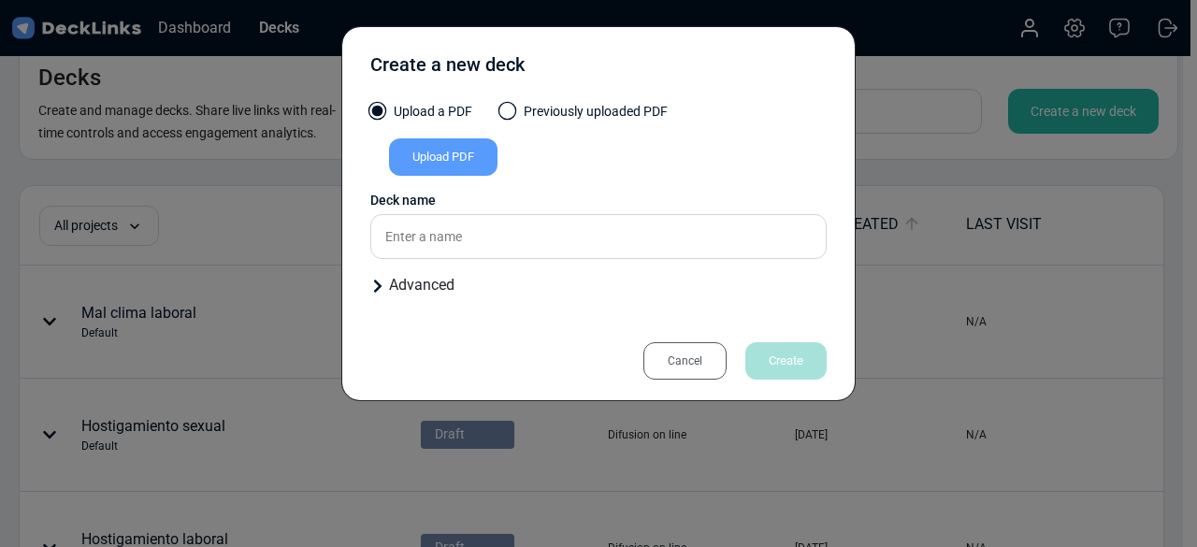
click at [461, 146] on div "Upload PDF" at bounding box center [443, 156] width 108 height 37
click at [0, 0] on input "Upload PDF" at bounding box center [0, 0] width 0 height 0
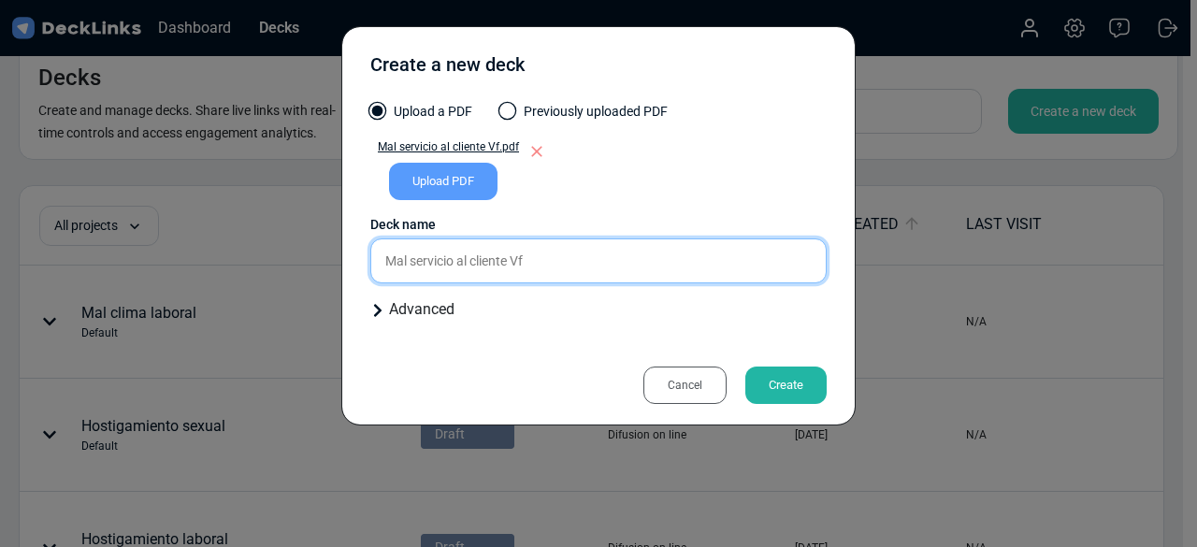
click at [565, 240] on input "Mal servicio al cliente Vf" at bounding box center [598, 260] width 456 height 45
type input "Mal servicio al cliente"
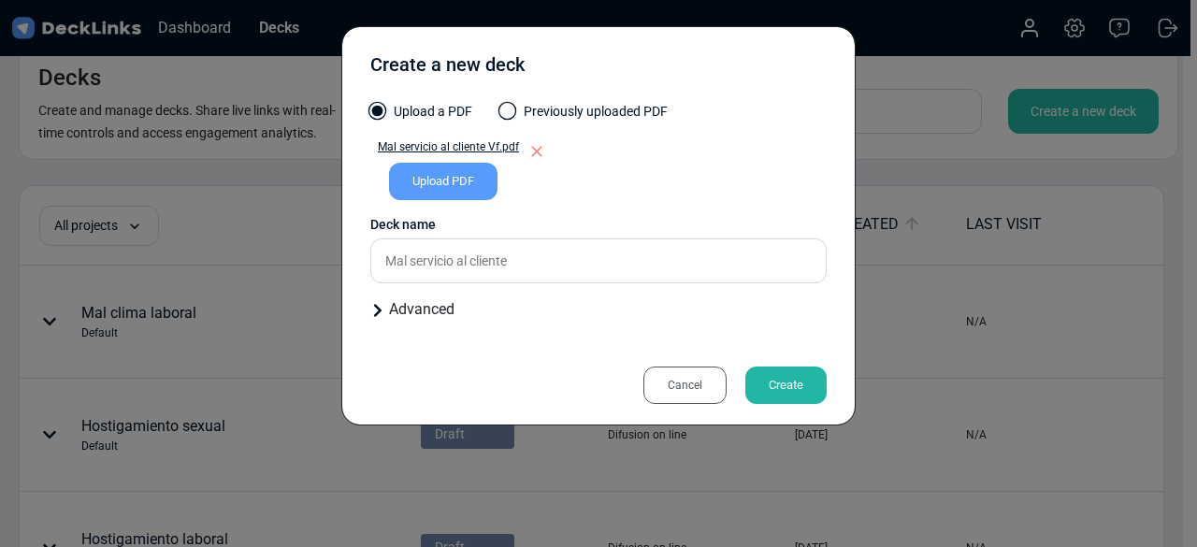
click at [778, 369] on div "Create" at bounding box center [785, 385] width 81 height 37
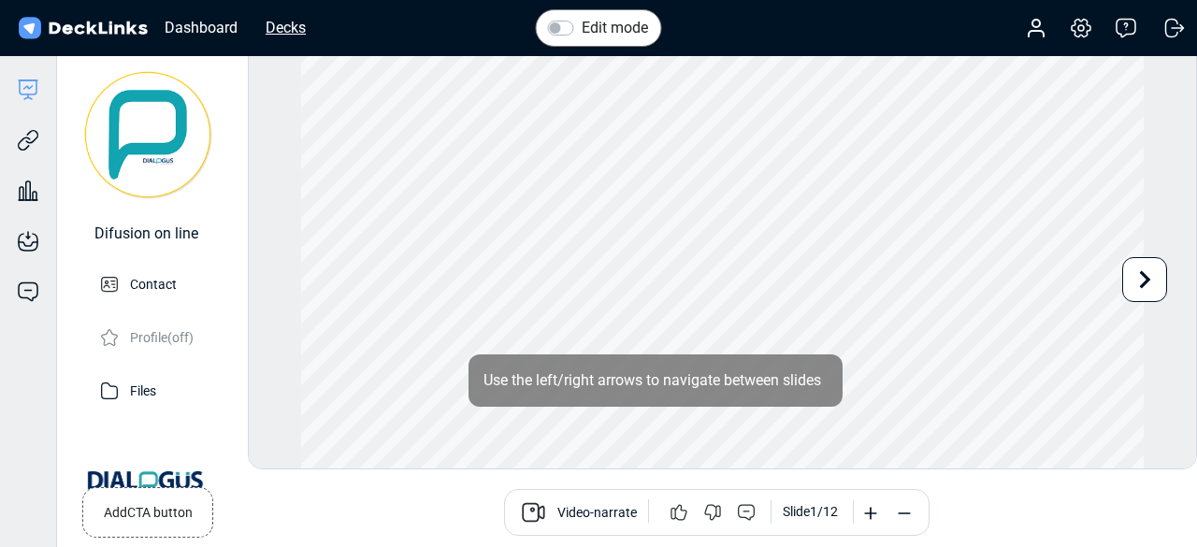
click at [281, 23] on div "Decks" at bounding box center [285, 27] width 59 height 23
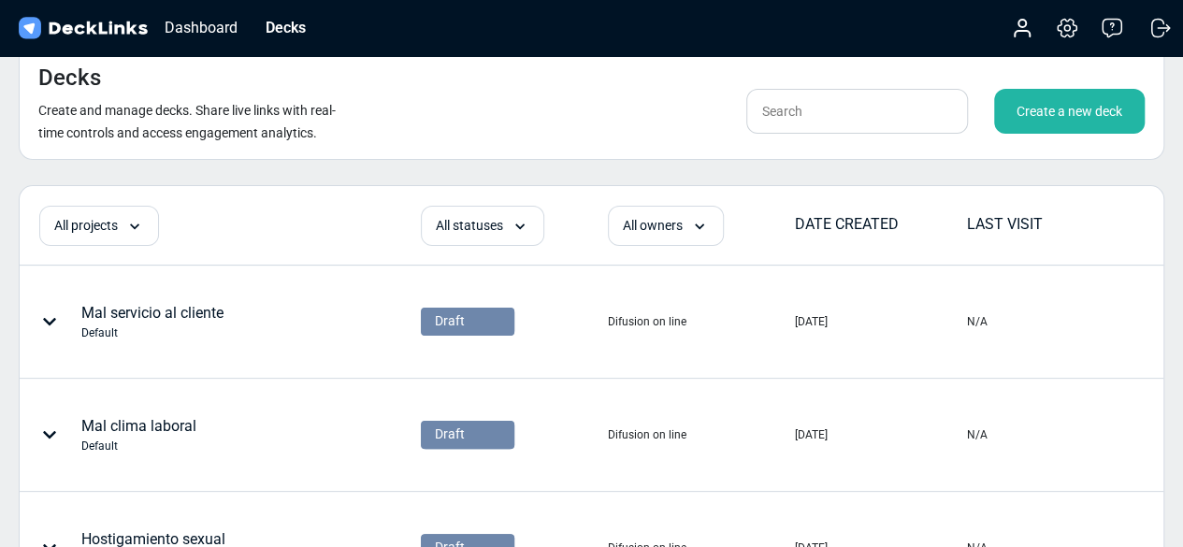
click at [1041, 105] on div "Create a new deck" at bounding box center [1069, 111] width 151 height 45
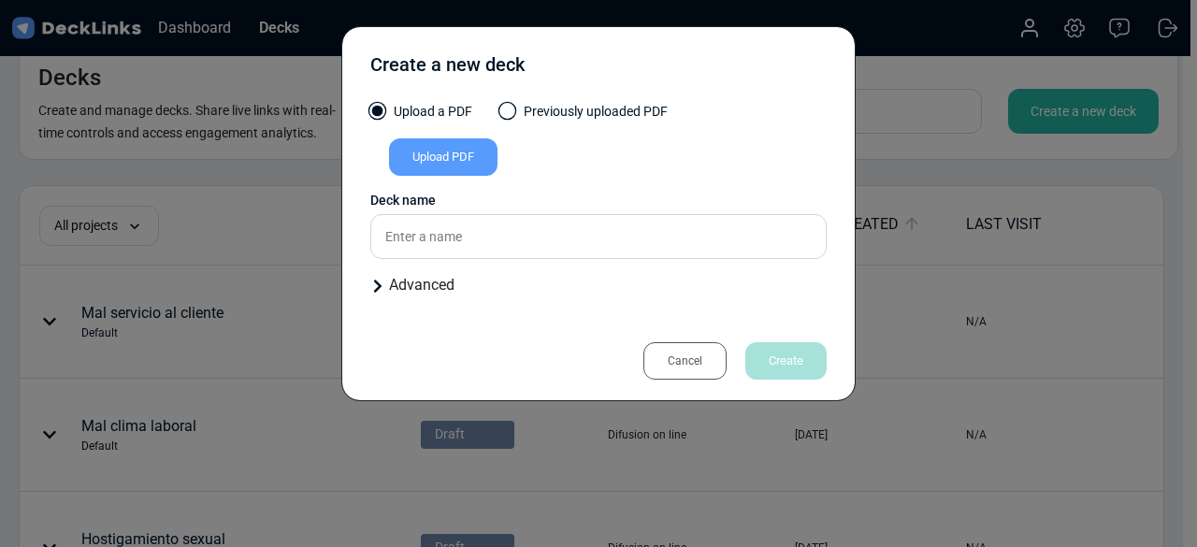
click at [462, 153] on div "Upload PDF" at bounding box center [443, 156] width 108 height 37
click at [0, 0] on input "Upload PDF" at bounding box center [0, 0] width 0 height 0
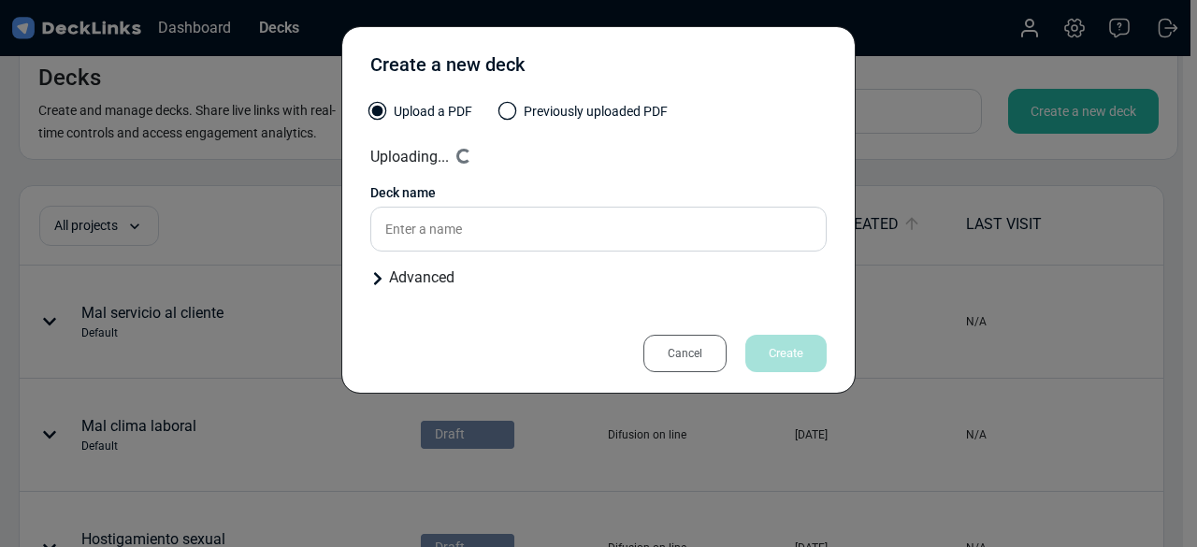
type input "Robo"
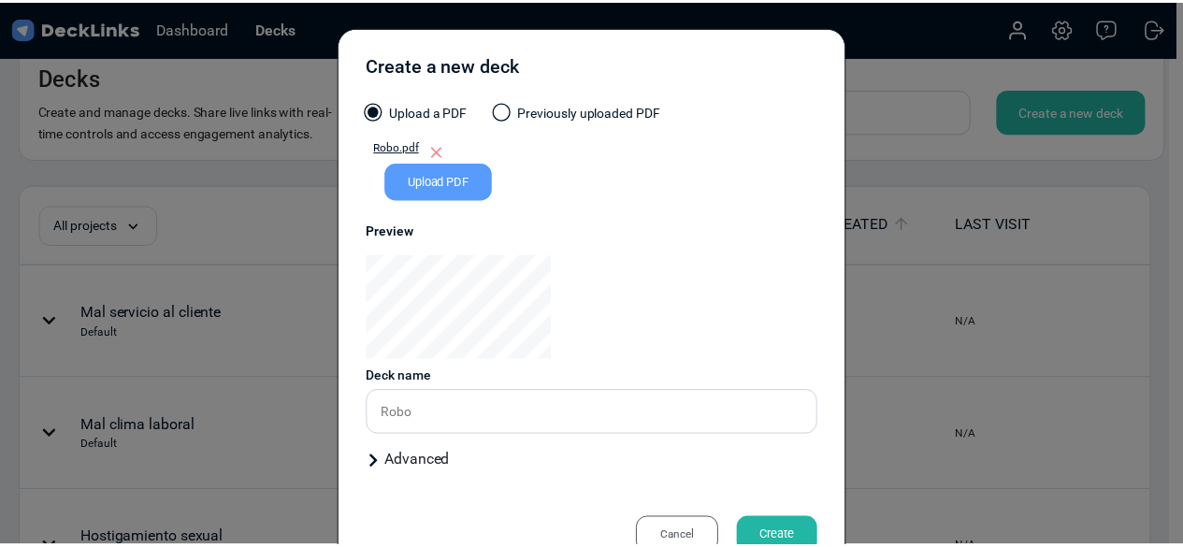
scroll to position [56, 0]
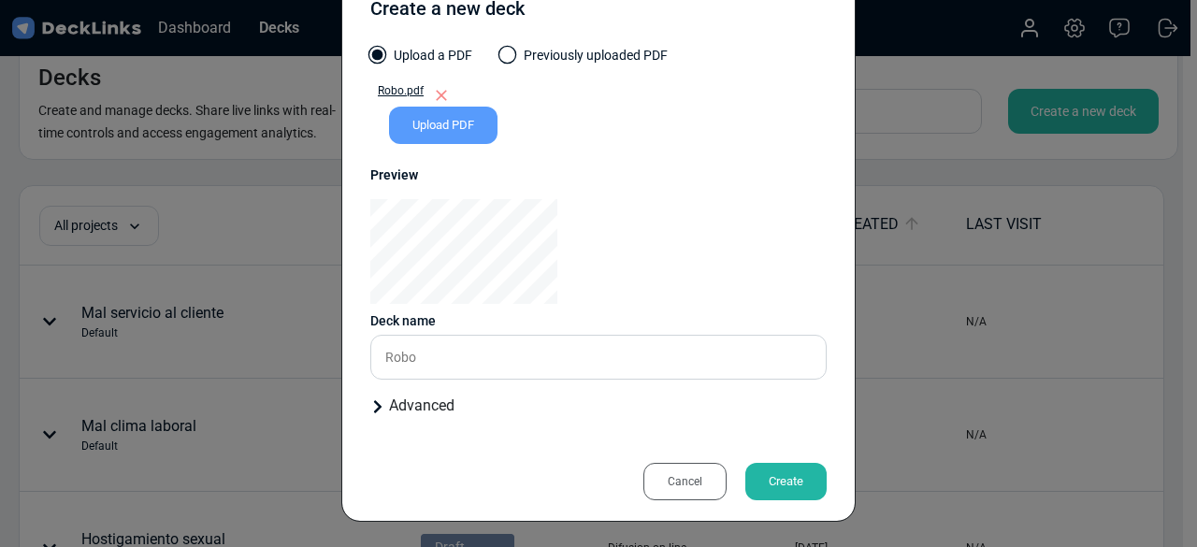
click at [787, 495] on div "Create" at bounding box center [785, 481] width 81 height 37
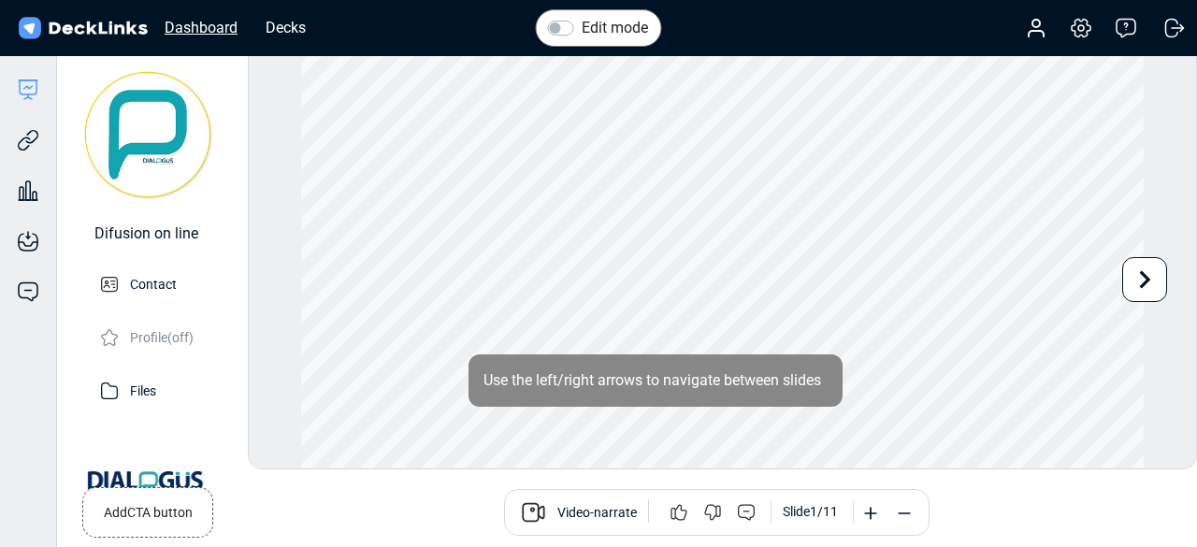
click at [189, 23] on div "Dashboard" at bounding box center [201, 27] width 92 height 23
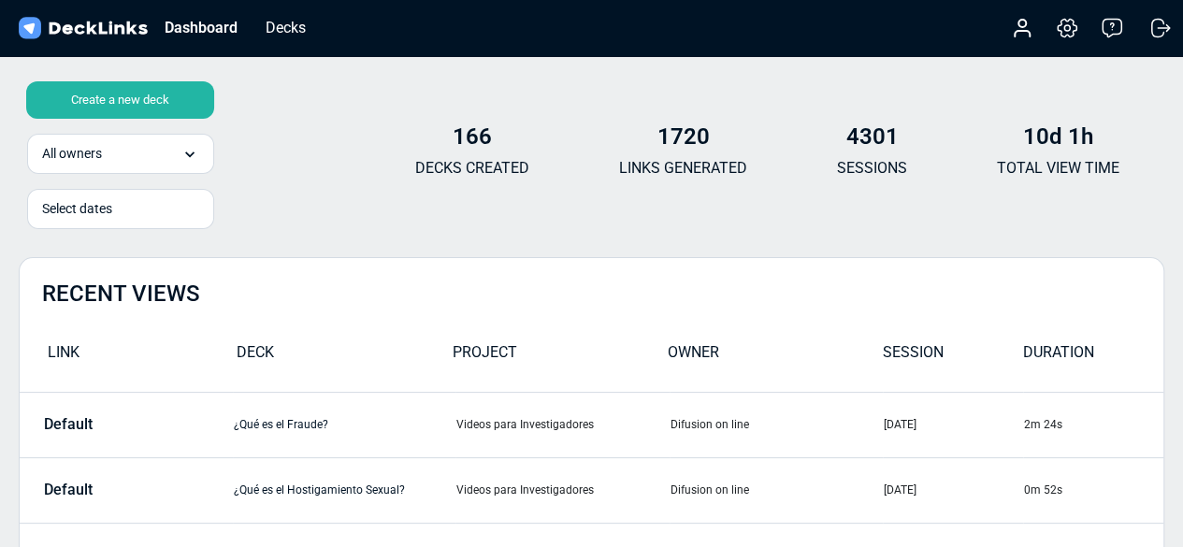
click at [284, 14] on div "Dashboard Decks" at bounding box center [167, 27] width 305 height 41
click at [282, 20] on div "Decks" at bounding box center [285, 27] width 59 height 23
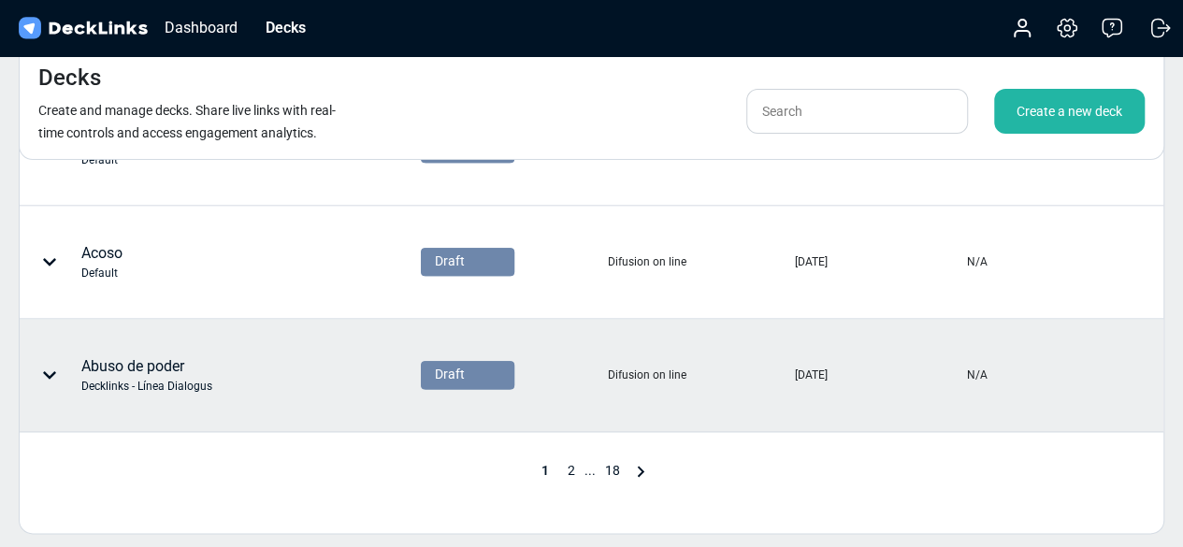
scroll to position [969, 0]
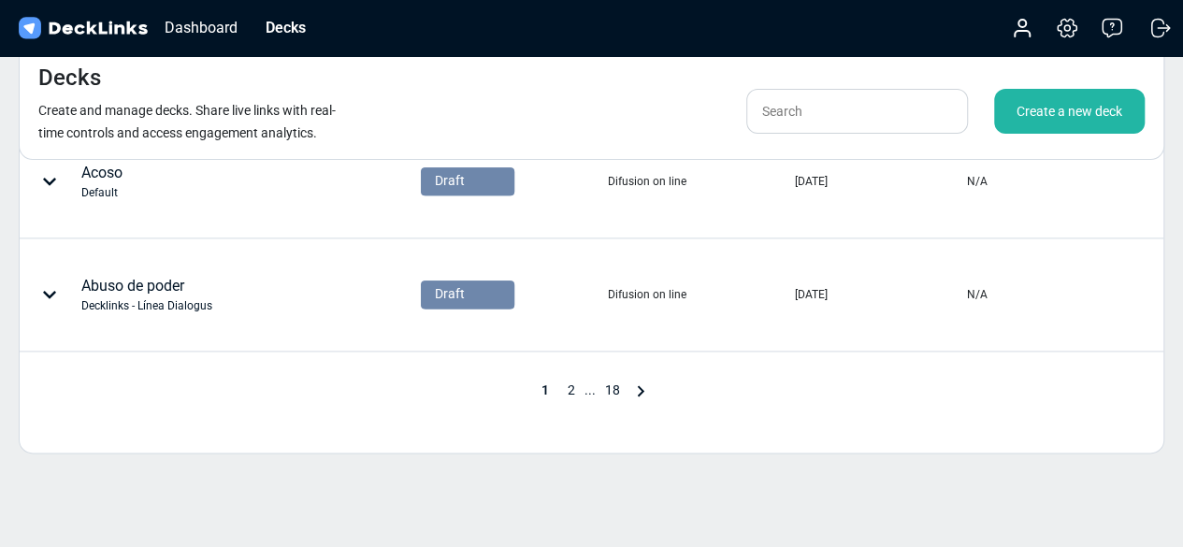
click at [571, 383] on span "2" at bounding box center [571, 390] width 26 height 15
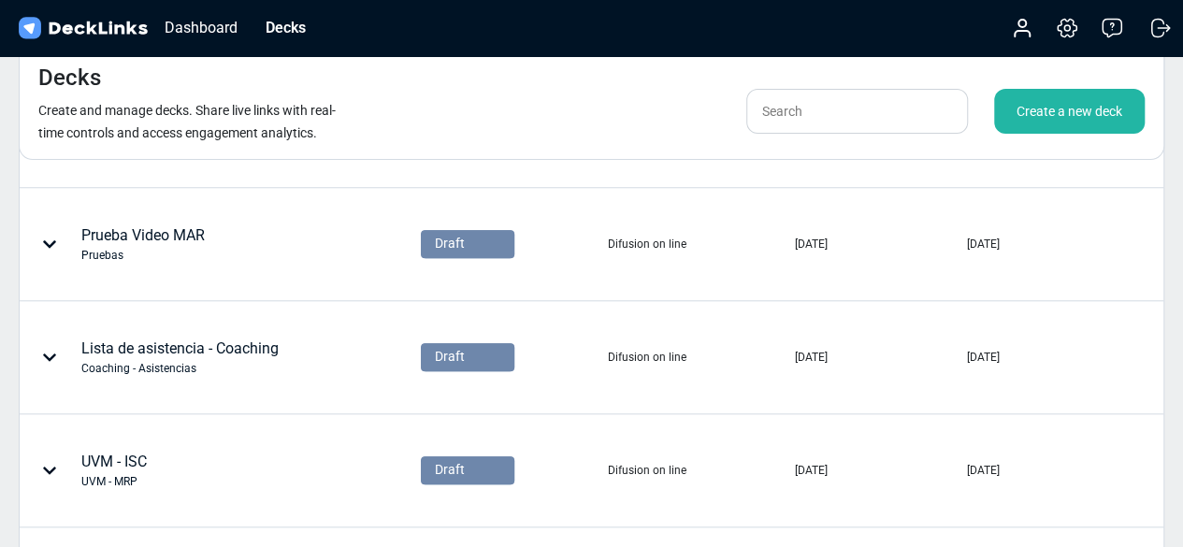
scroll to position [981, 0]
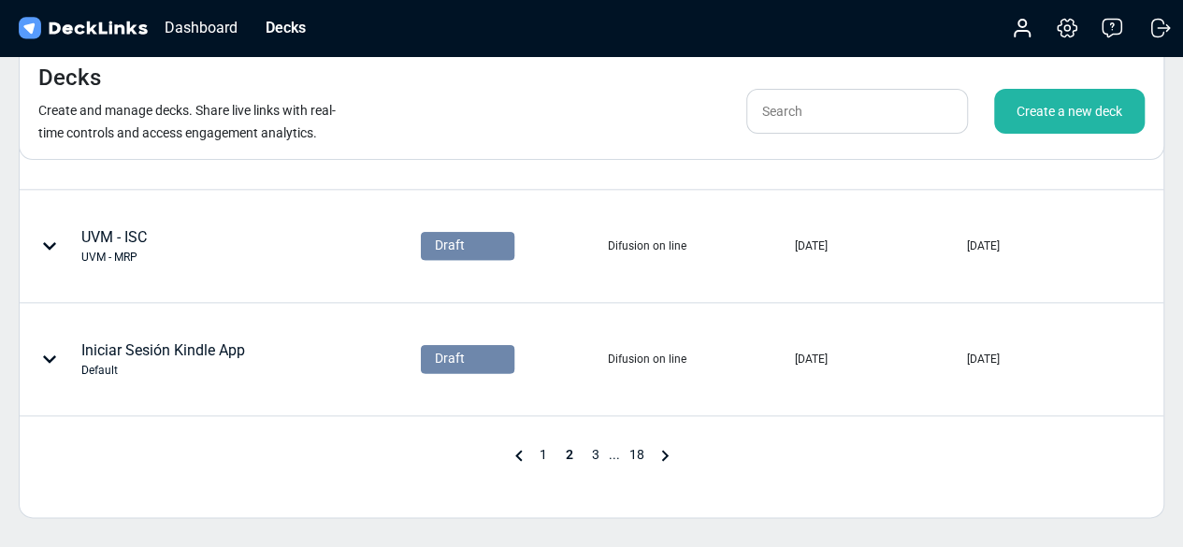
click at [544, 455] on span "1" at bounding box center [543, 454] width 26 height 15
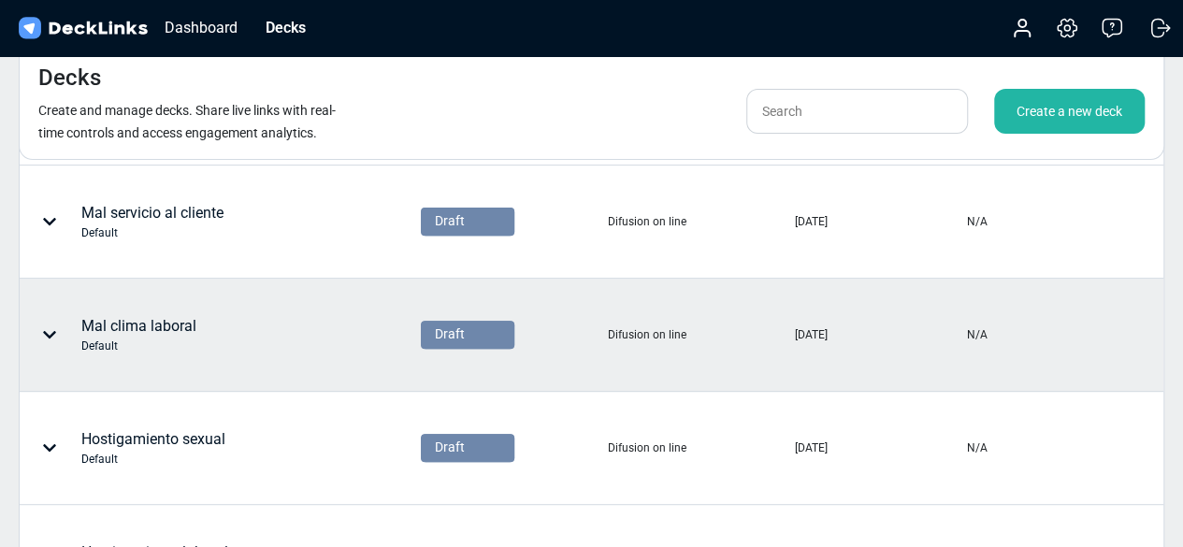
scroll to position [0, 0]
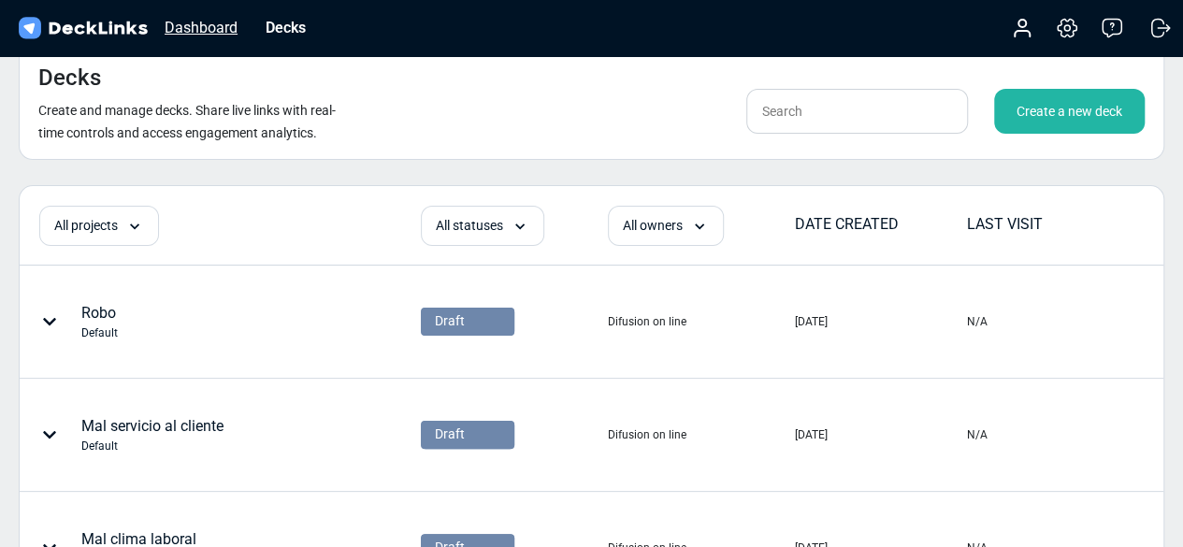
click at [191, 20] on div "Dashboard" at bounding box center [201, 27] width 92 height 23
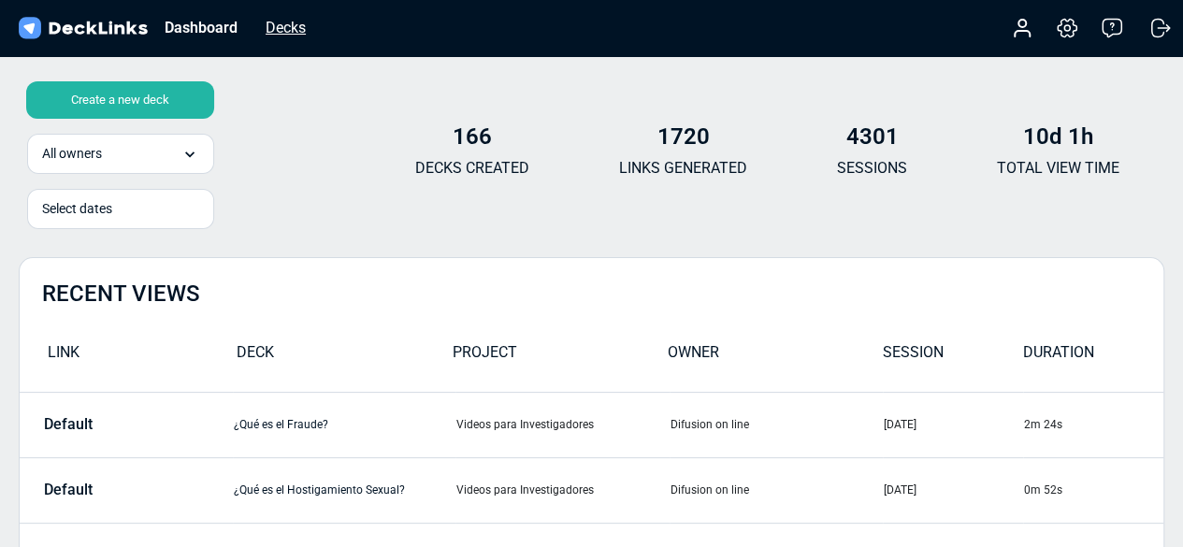
click at [276, 36] on div "Decks" at bounding box center [285, 27] width 59 height 23
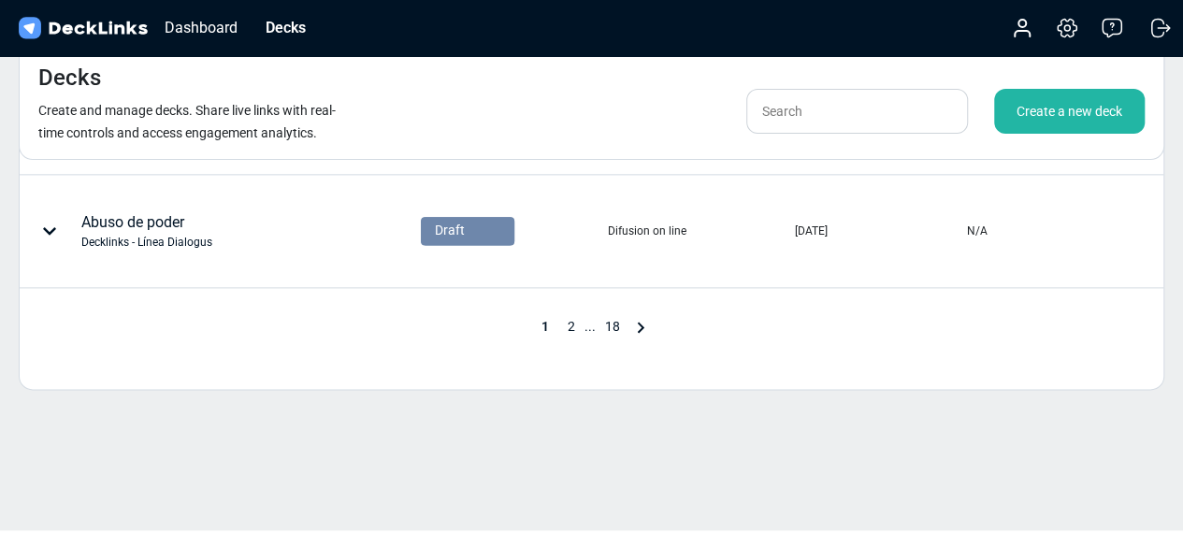
scroll to position [1110, 0]
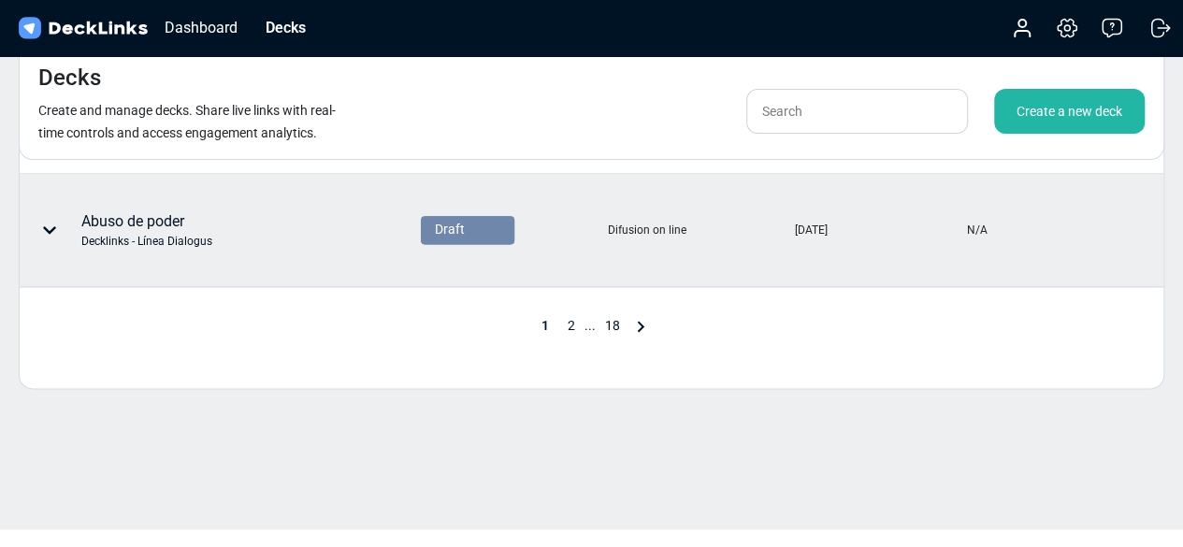
click at [142, 226] on div "Abuso de poder Decklinks - Línea Dialogus" at bounding box center [146, 229] width 131 height 39
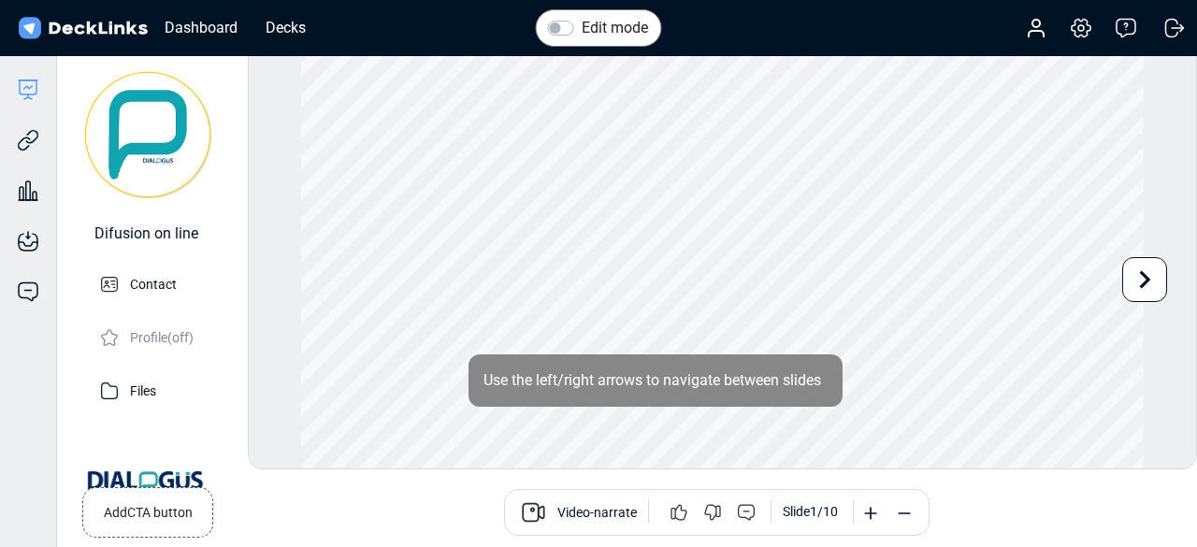
scroll to position [51, 0]
